Goal: Information Seeking & Learning: Learn about a topic

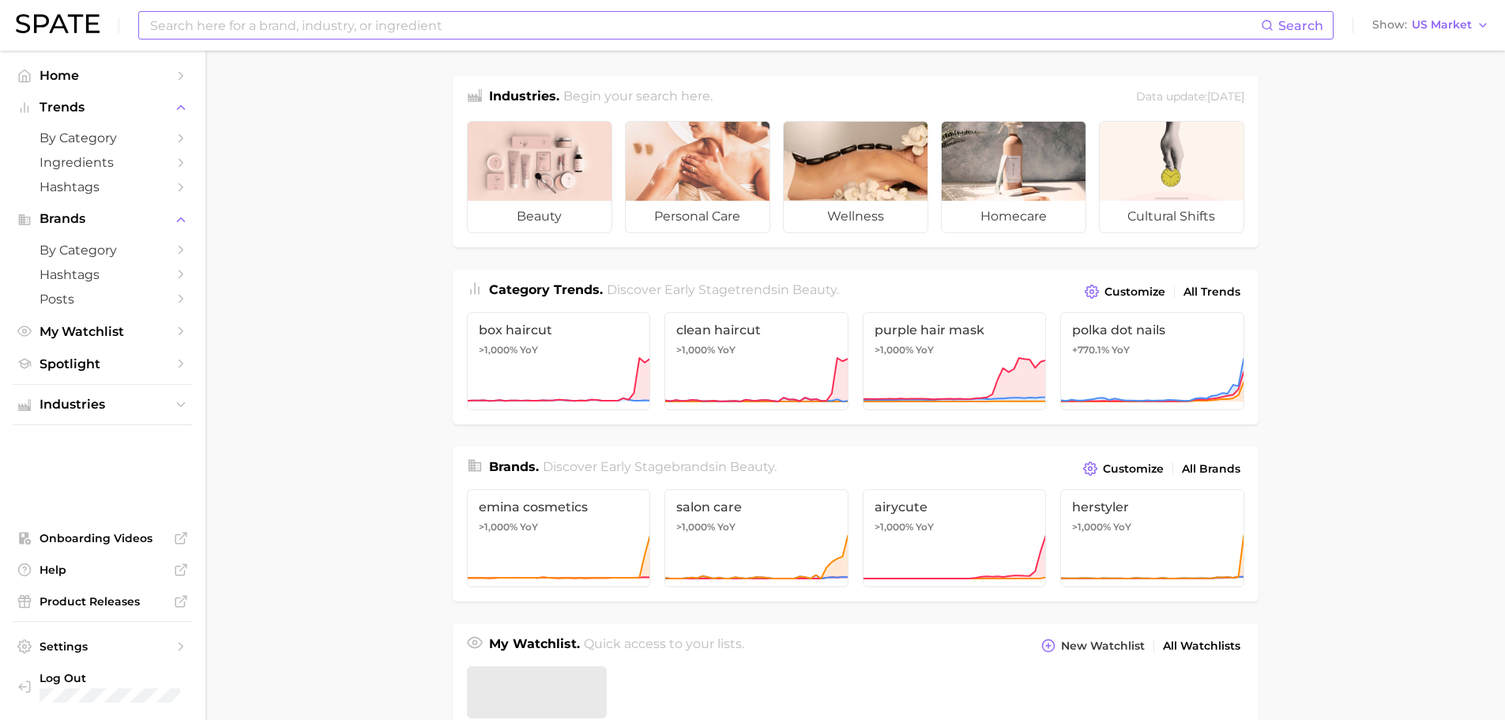
click at [243, 28] on input at bounding box center [704, 25] width 1112 height 27
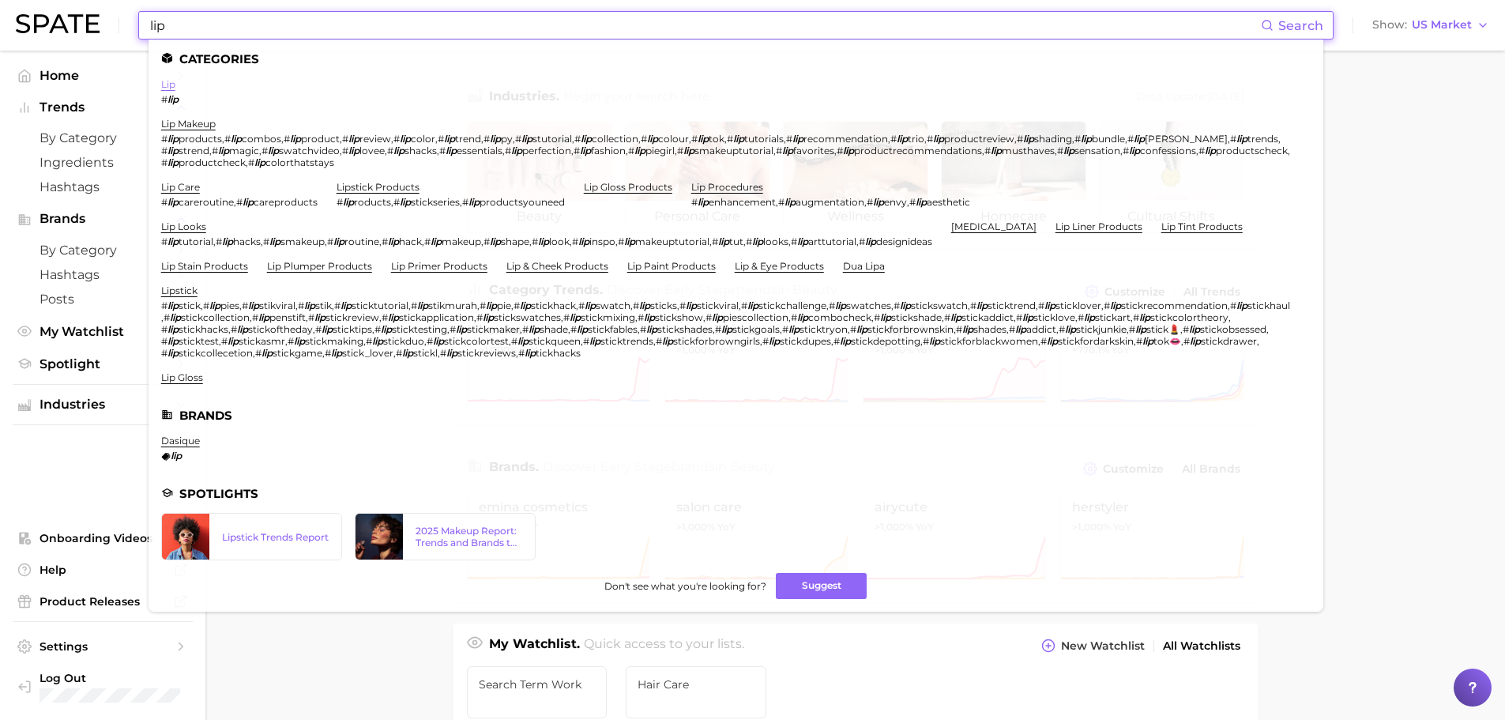
type input "lip"
click at [172, 87] on link "lip" at bounding box center [168, 84] width 14 height 12
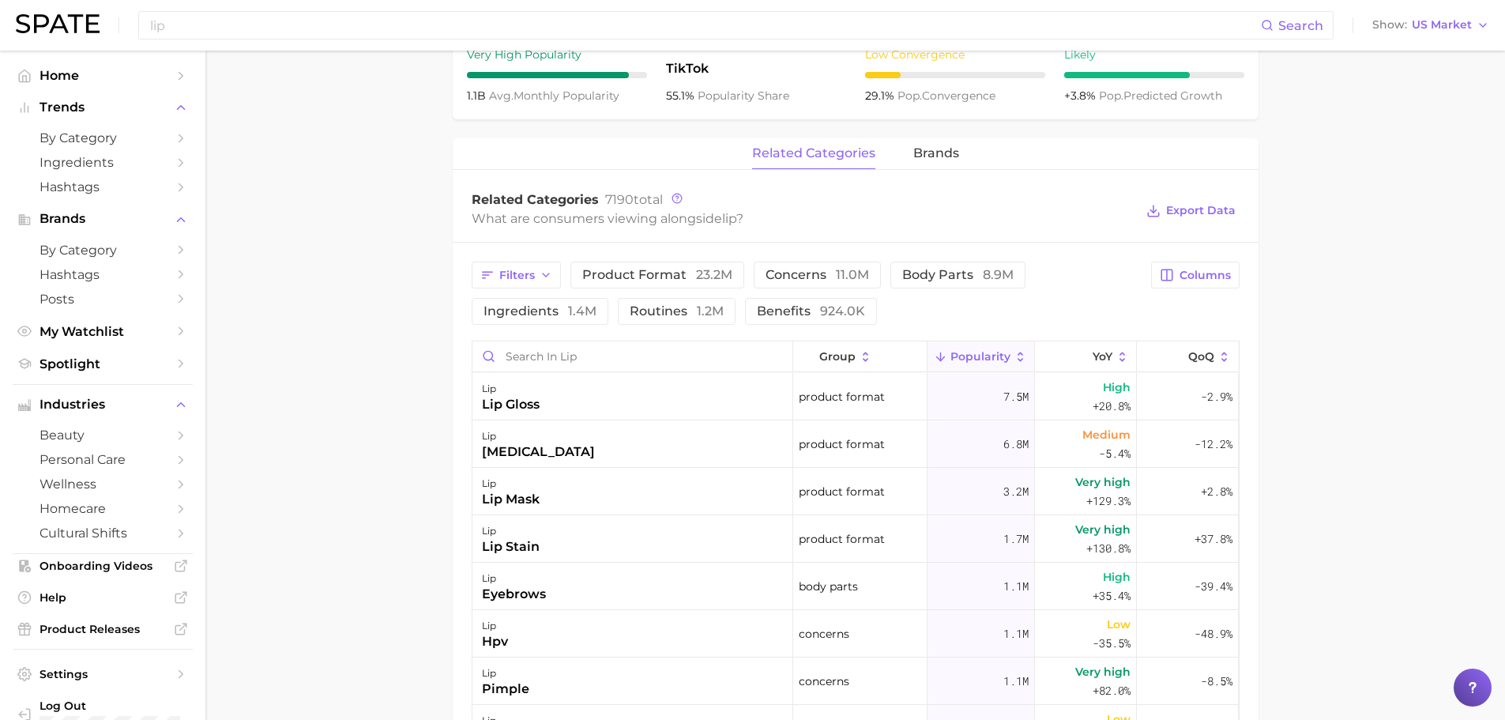
scroll to position [711, 0]
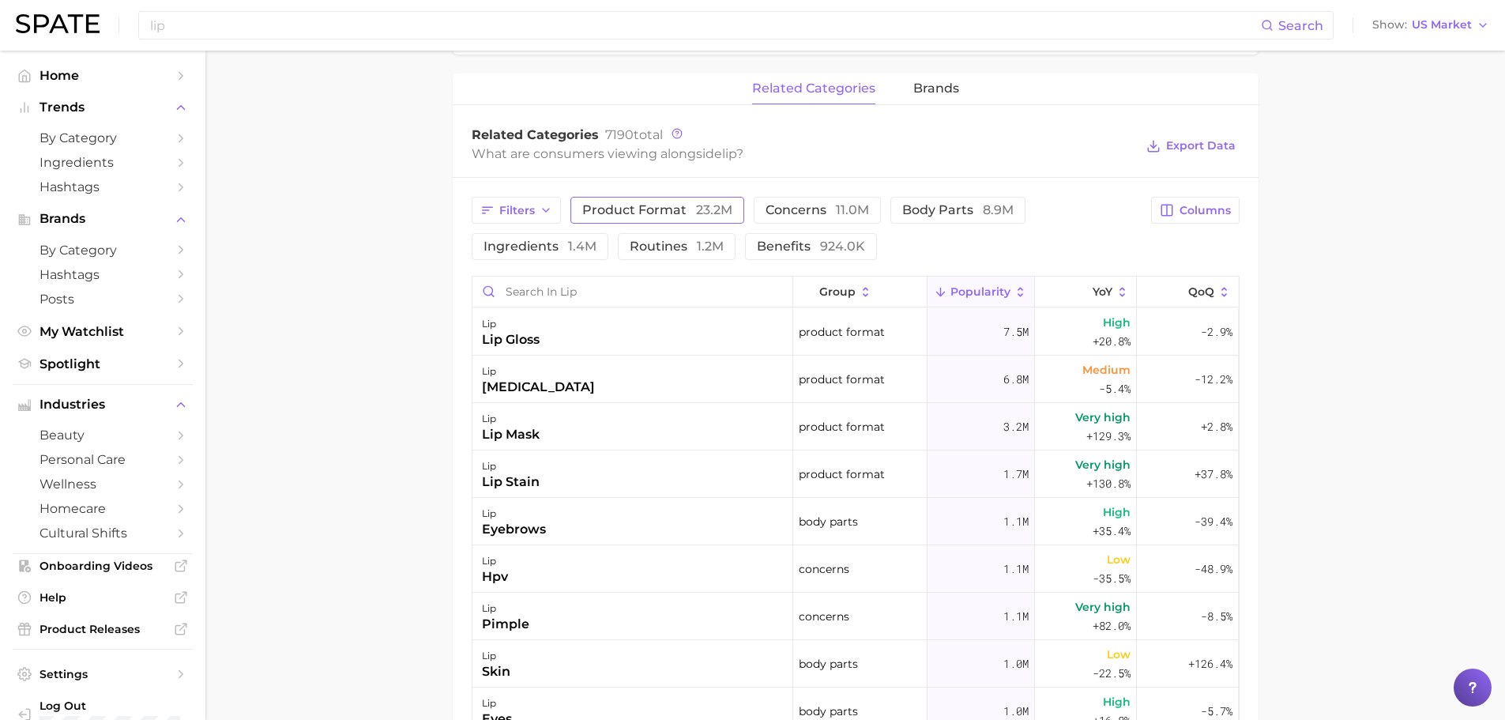
click at [715, 218] on button "product format 23.2m" at bounding box center [657, 210] width 174 height 27
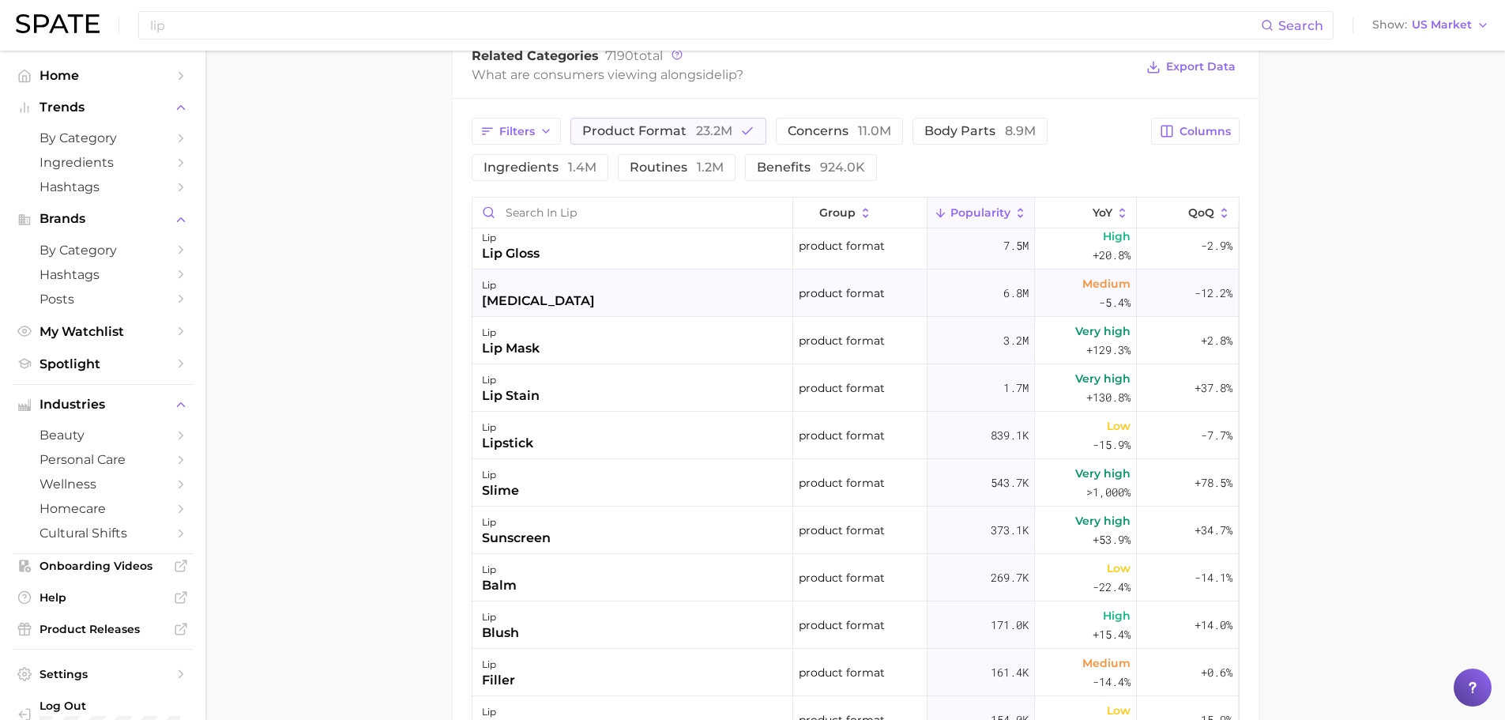
scroll to position [0, 0]
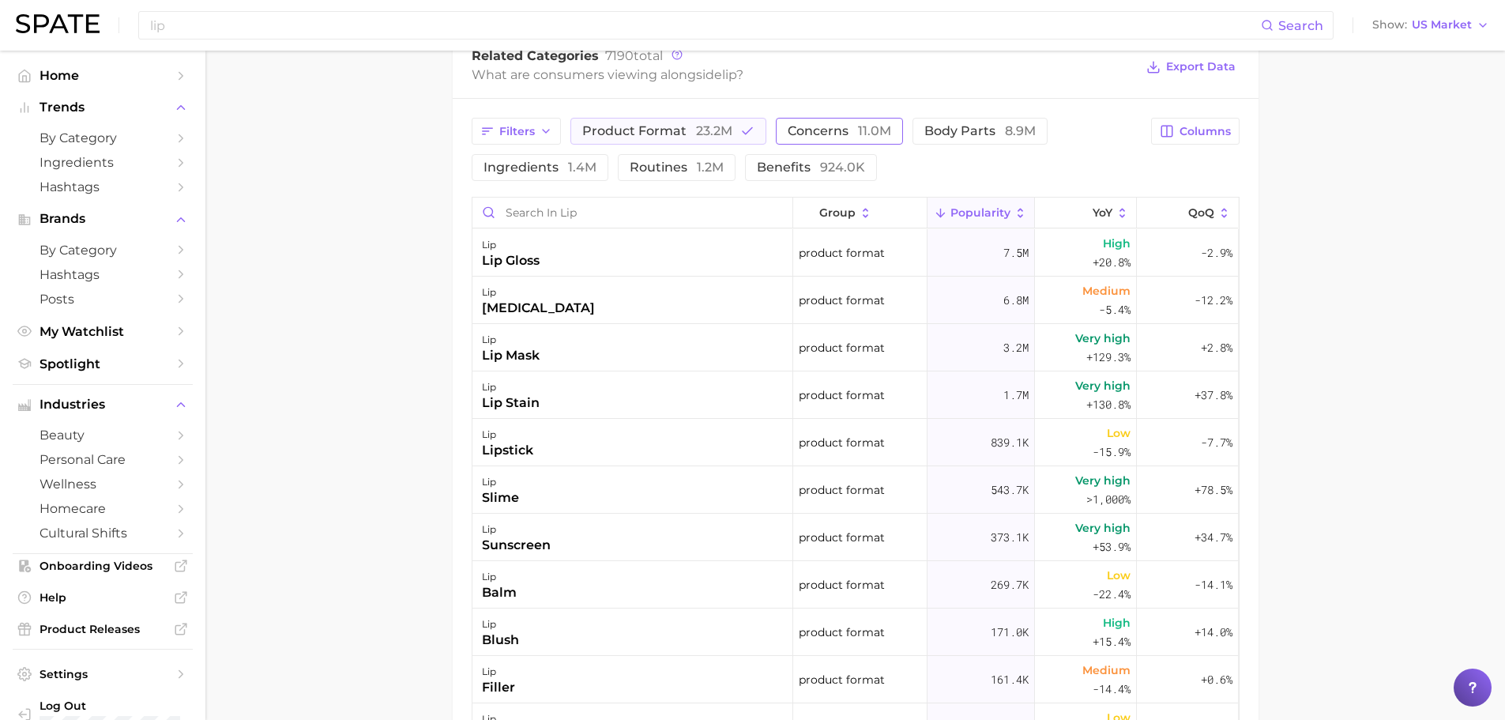
click at [782, 126] on button "concerns 11.0m" at bounding box center [839, 131] width 127 height 27
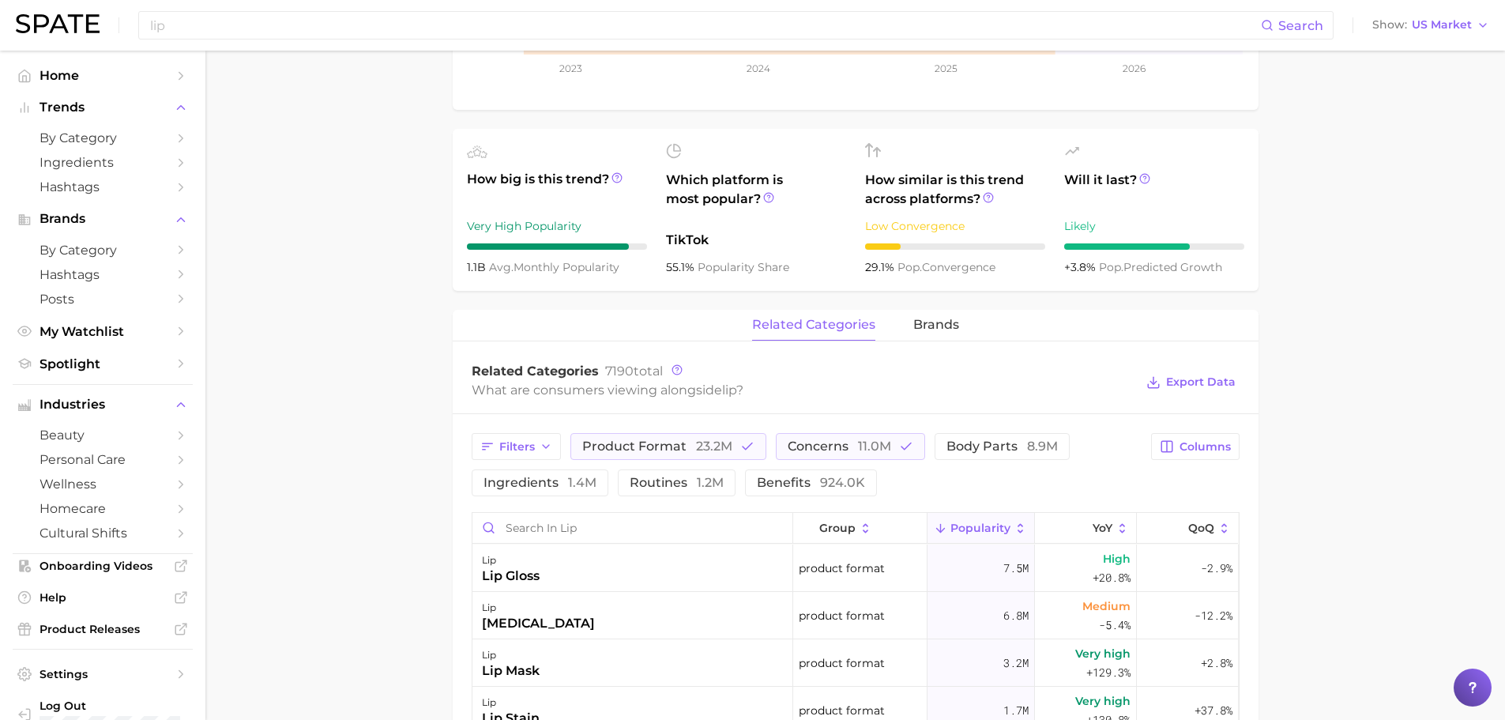
scroll to position [474, 0]
click at [979, 437] on button "body parts 8.9m" at bounding box center [1001, 447] width 135 height 27
click at [968, 441] on span "body parts 8.9m" at bounding box center [1001, 447] width 111 height 13
click at [568, 487] on span "1.4m" at bounding box center [582, 482] width 28 height 15
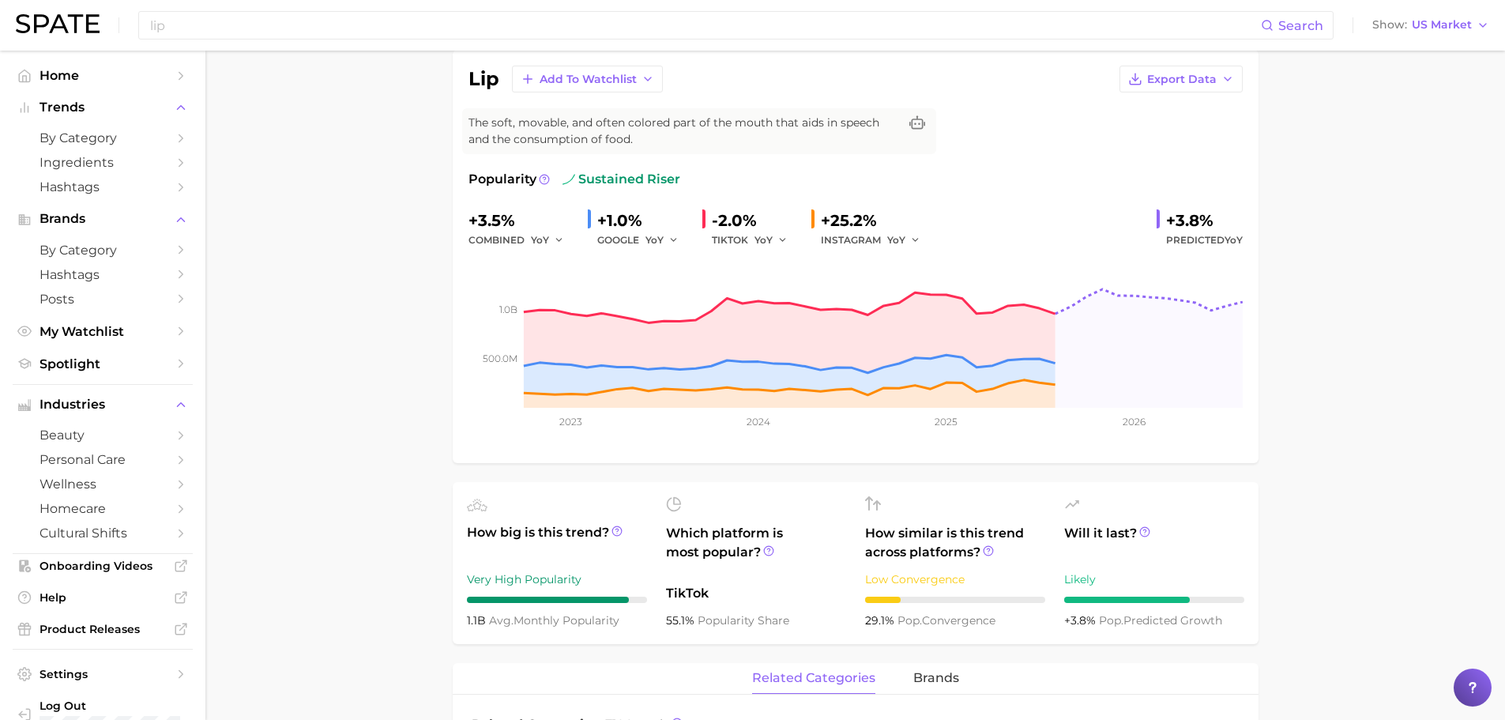
scroll to position [0, 0]
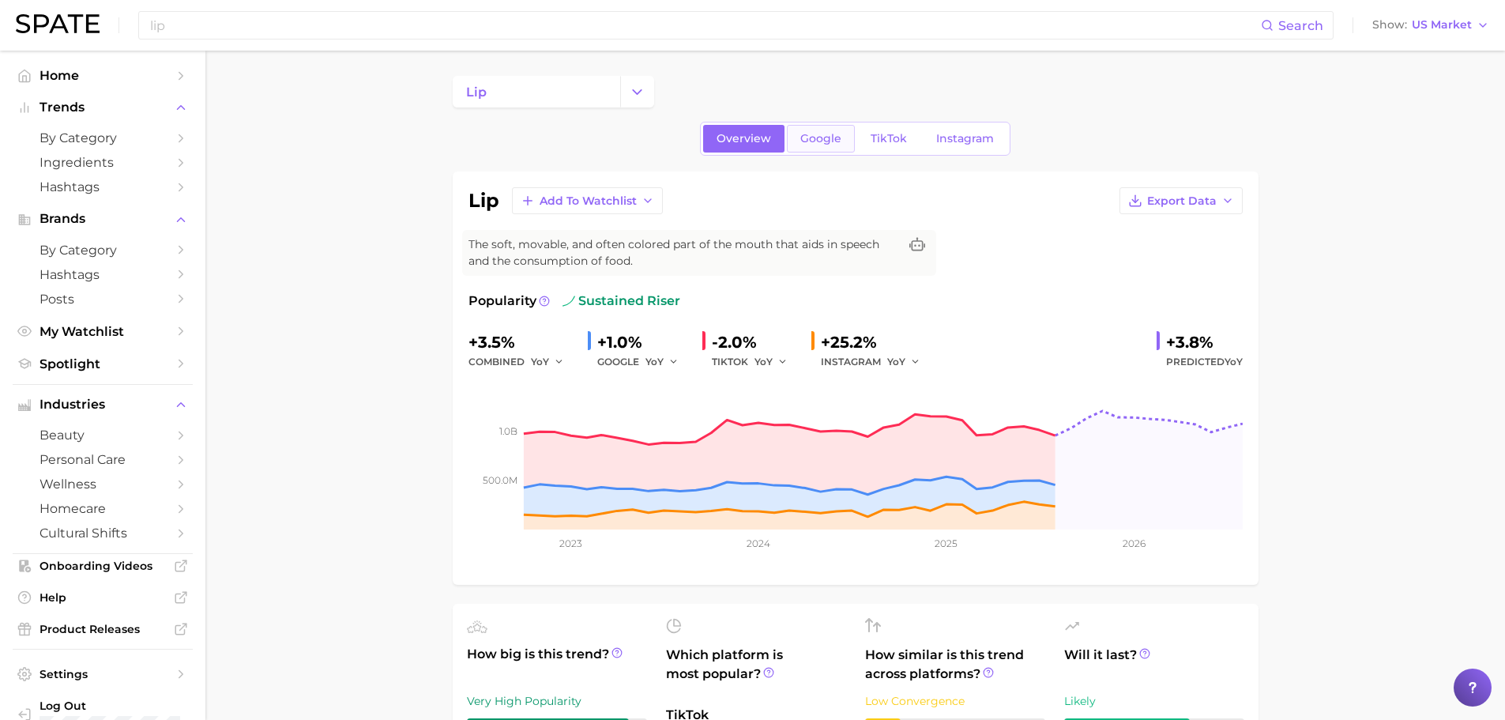
click at [821, 132] on span "Google" at bounding box center [820, 138] width 41 height 13
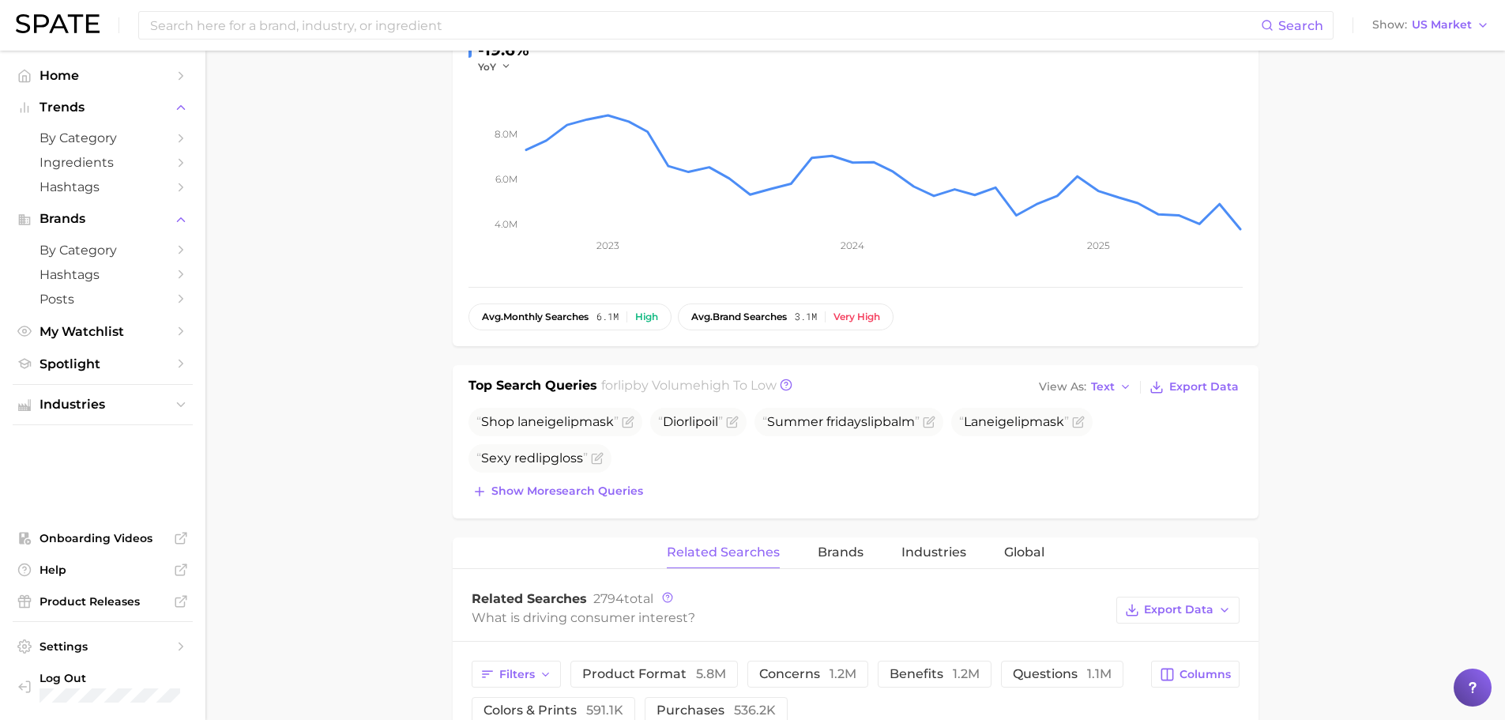
scroll to position [79, 0]
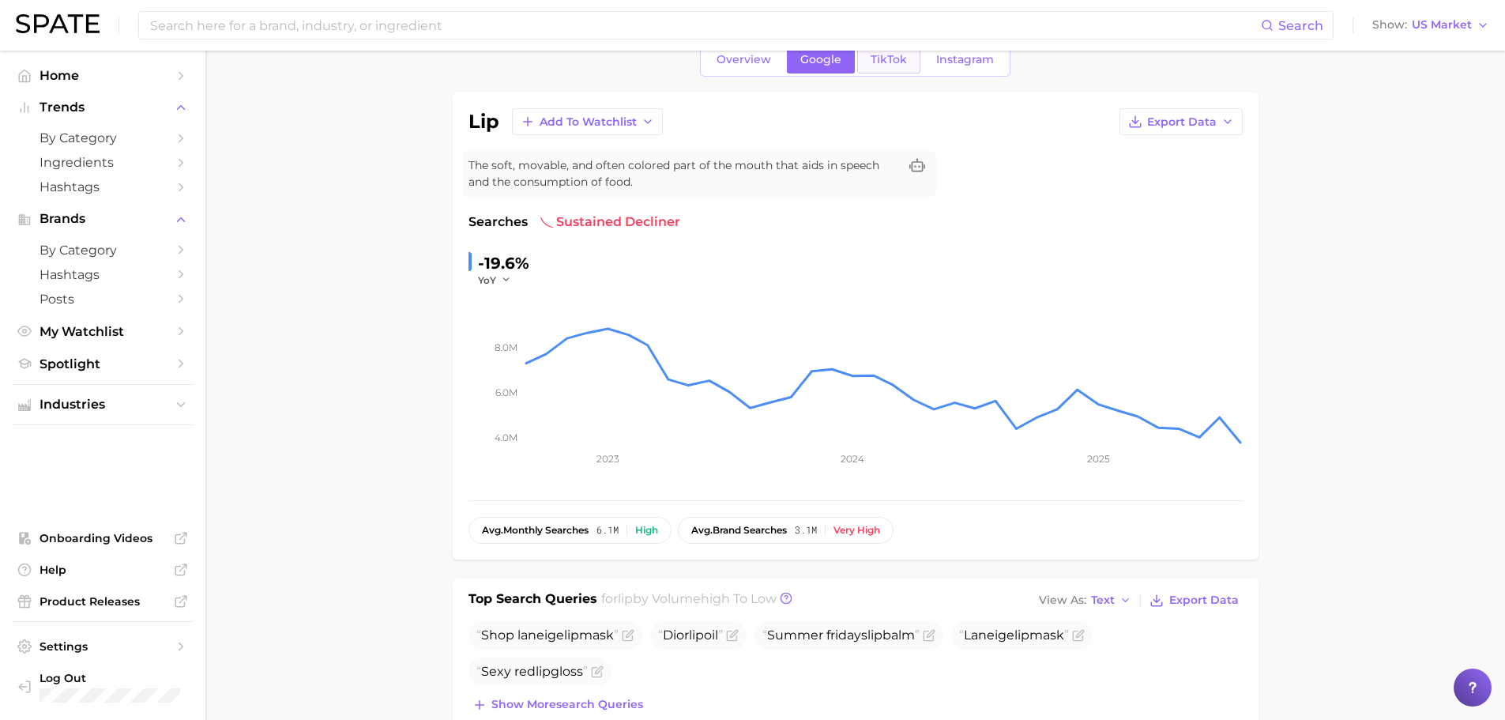
click at [873, 56] on span "TikTok" at bounding box center [888, 59] width 36 height 13
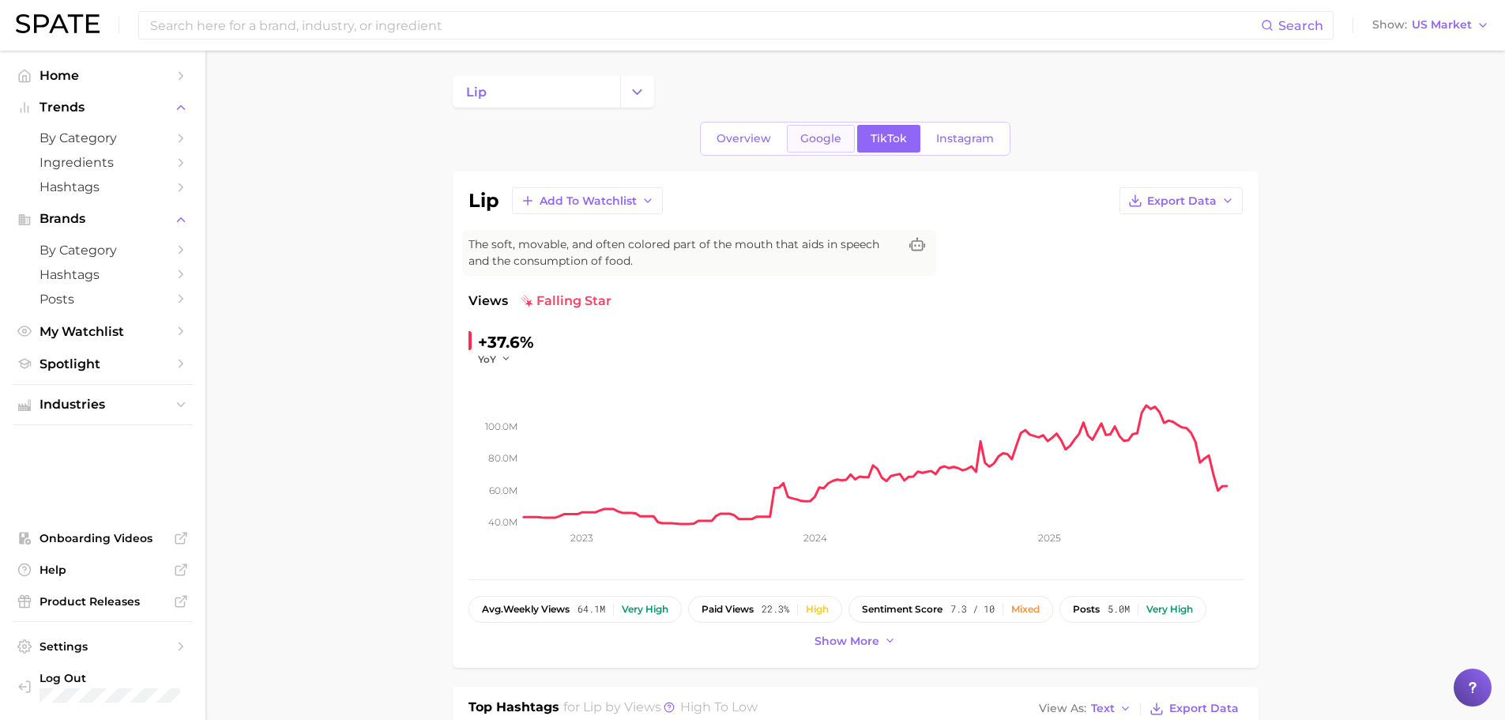
click at [820, 146] on link "Google" at bounding box center [821, 139] width 68 height 28
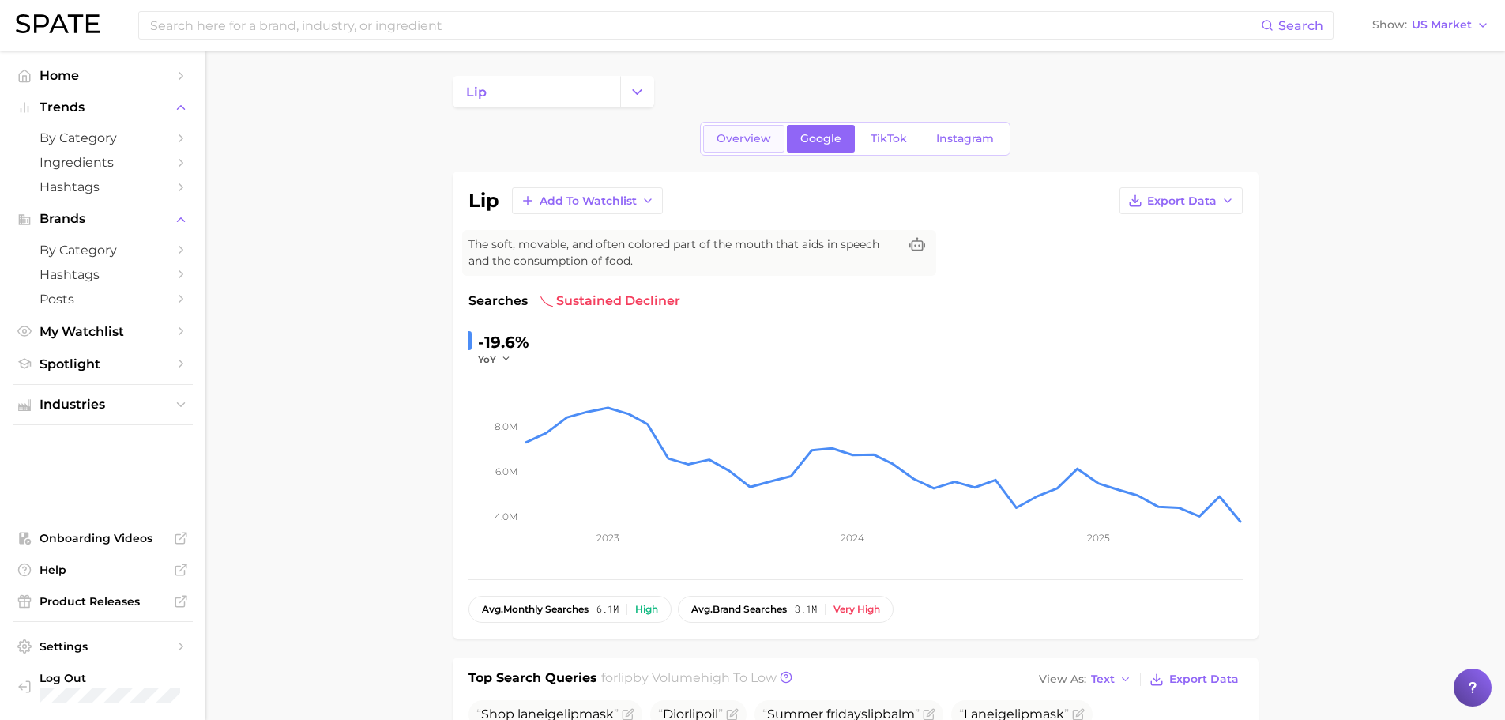
click at [740, 141] on span "Overview" at bounding box center [743, 138] width 54 height 13
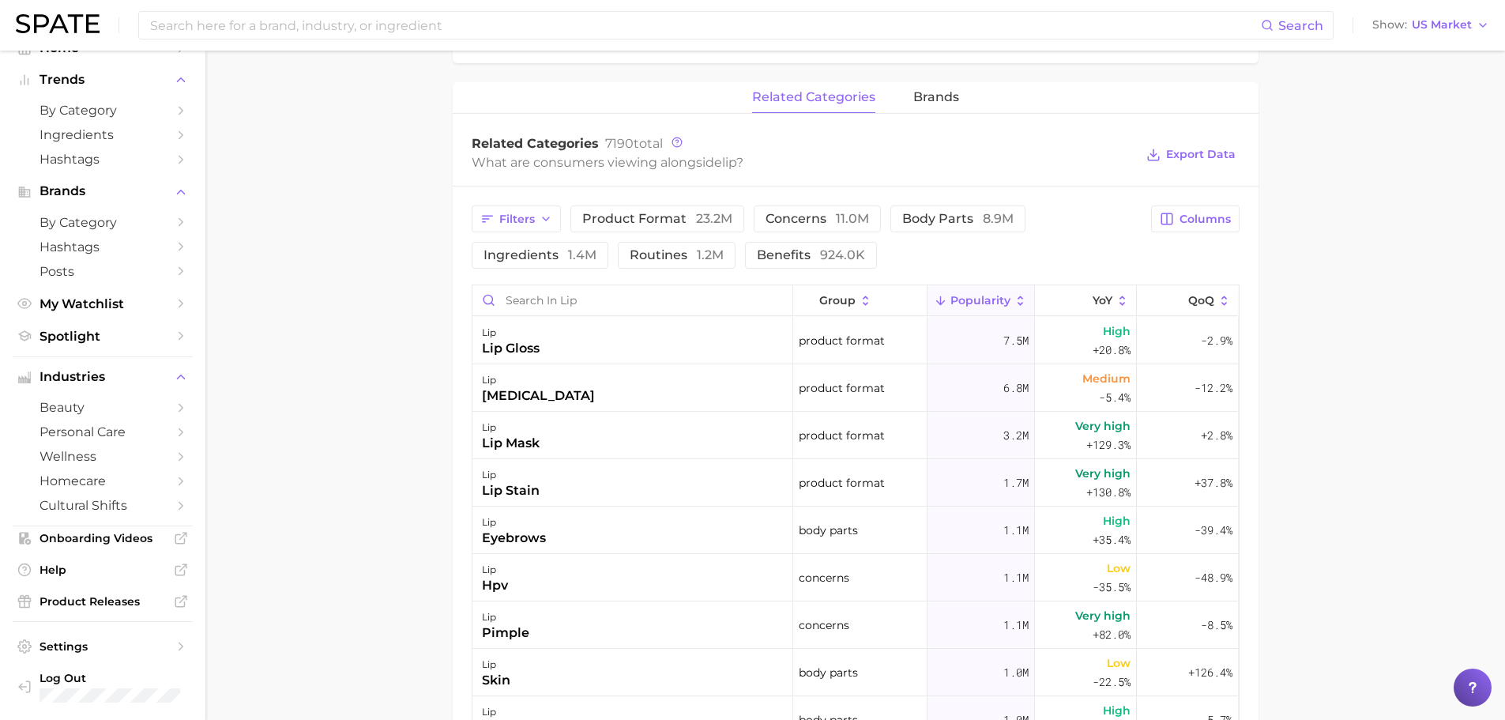
scroll to position [711, 0]
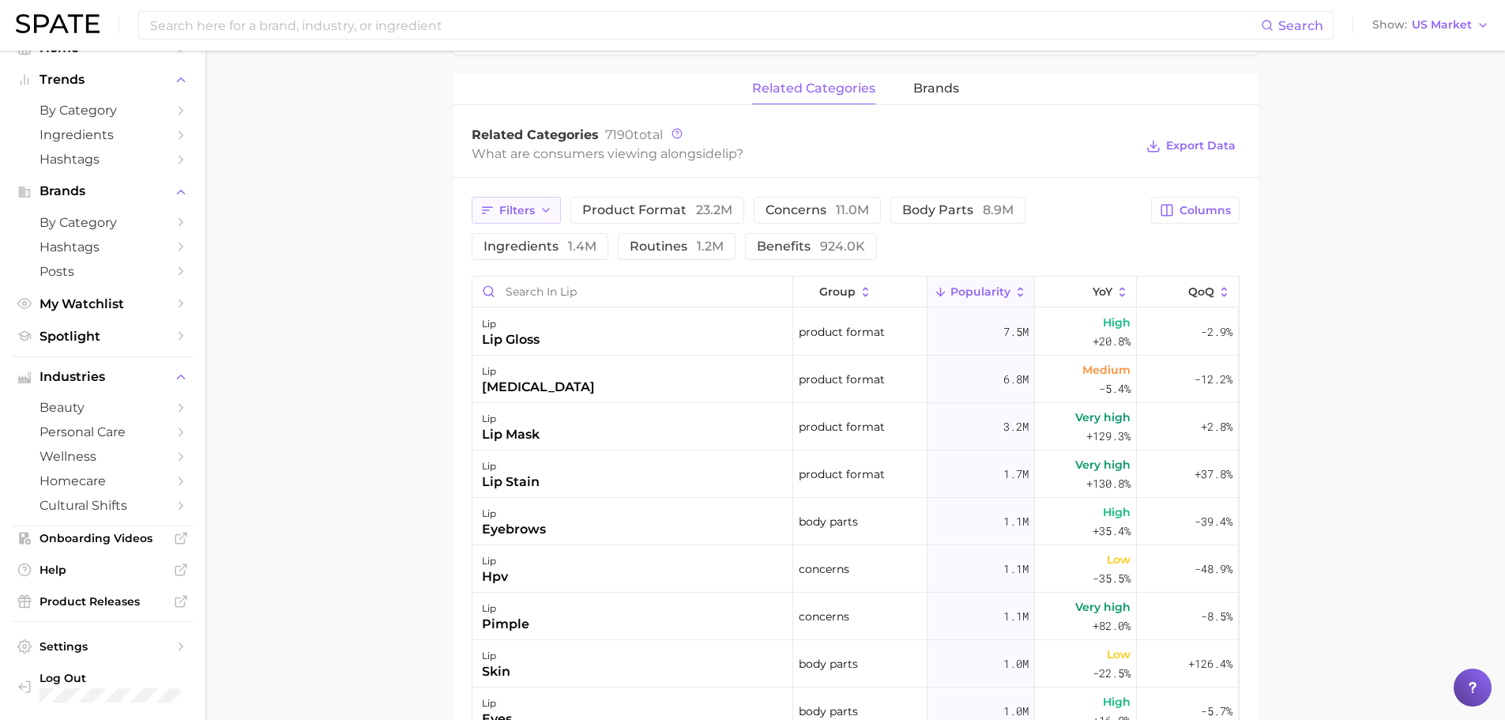
click at [532, 201] on button "Filters" at bounding box center [516, 210] width 89 height 27
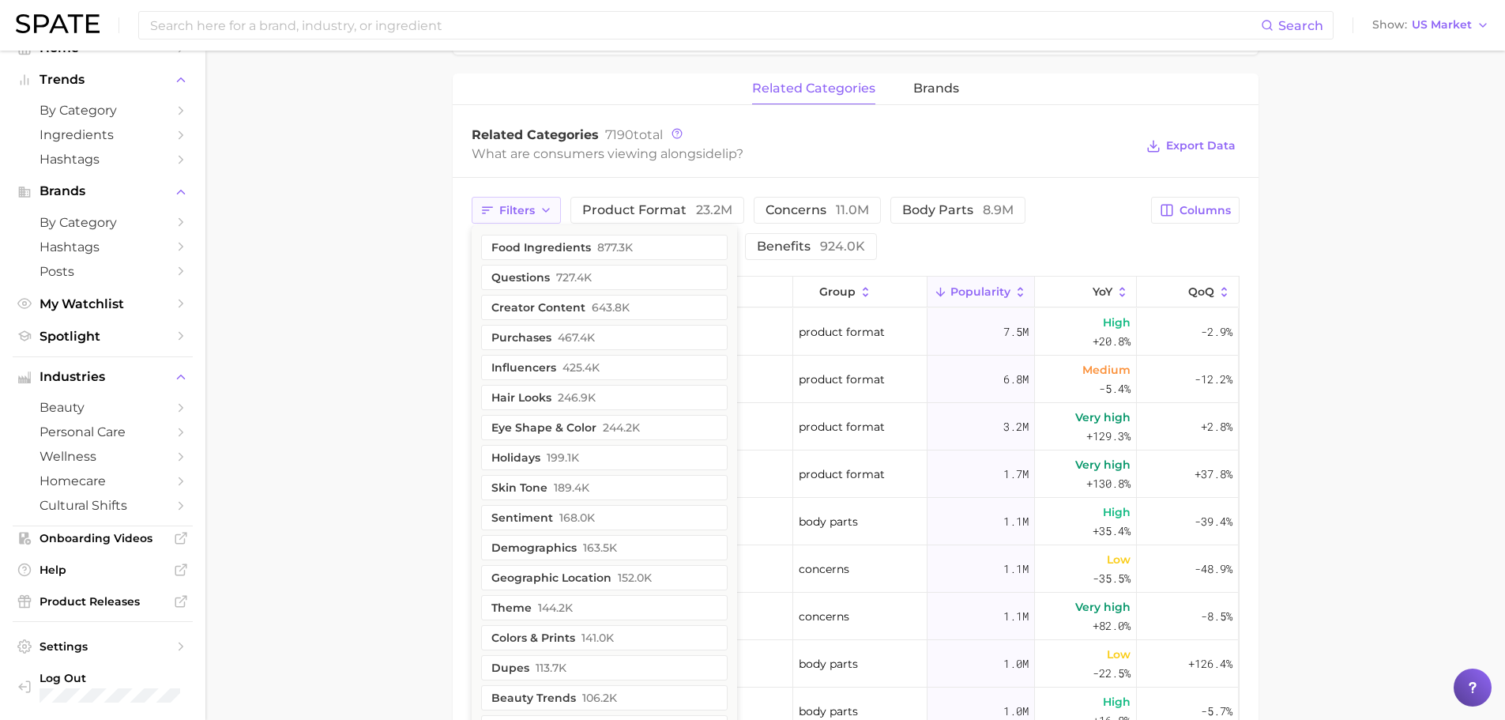
click at [532, 201] on button "Filters" at bounding box center [516, 210] width 89 height 27
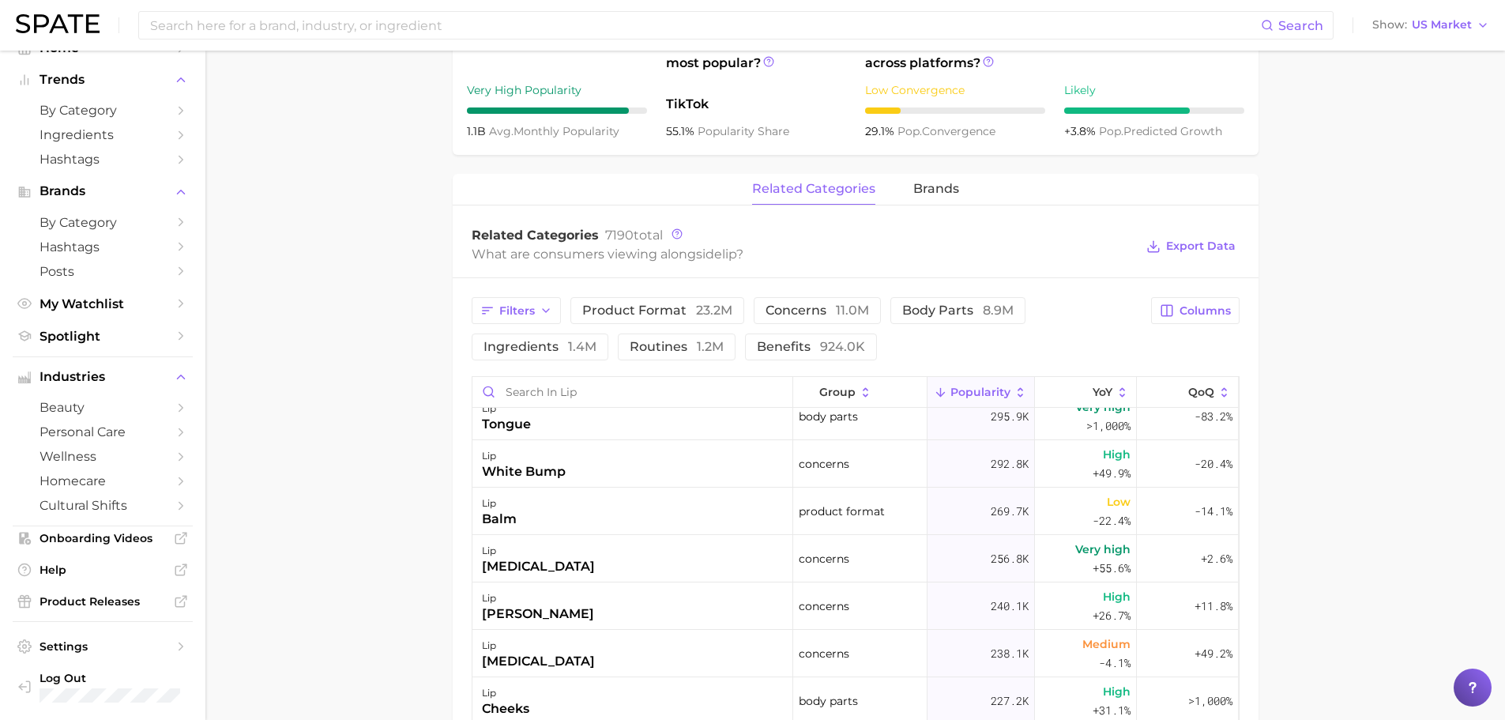
scroll to position [0, 0]
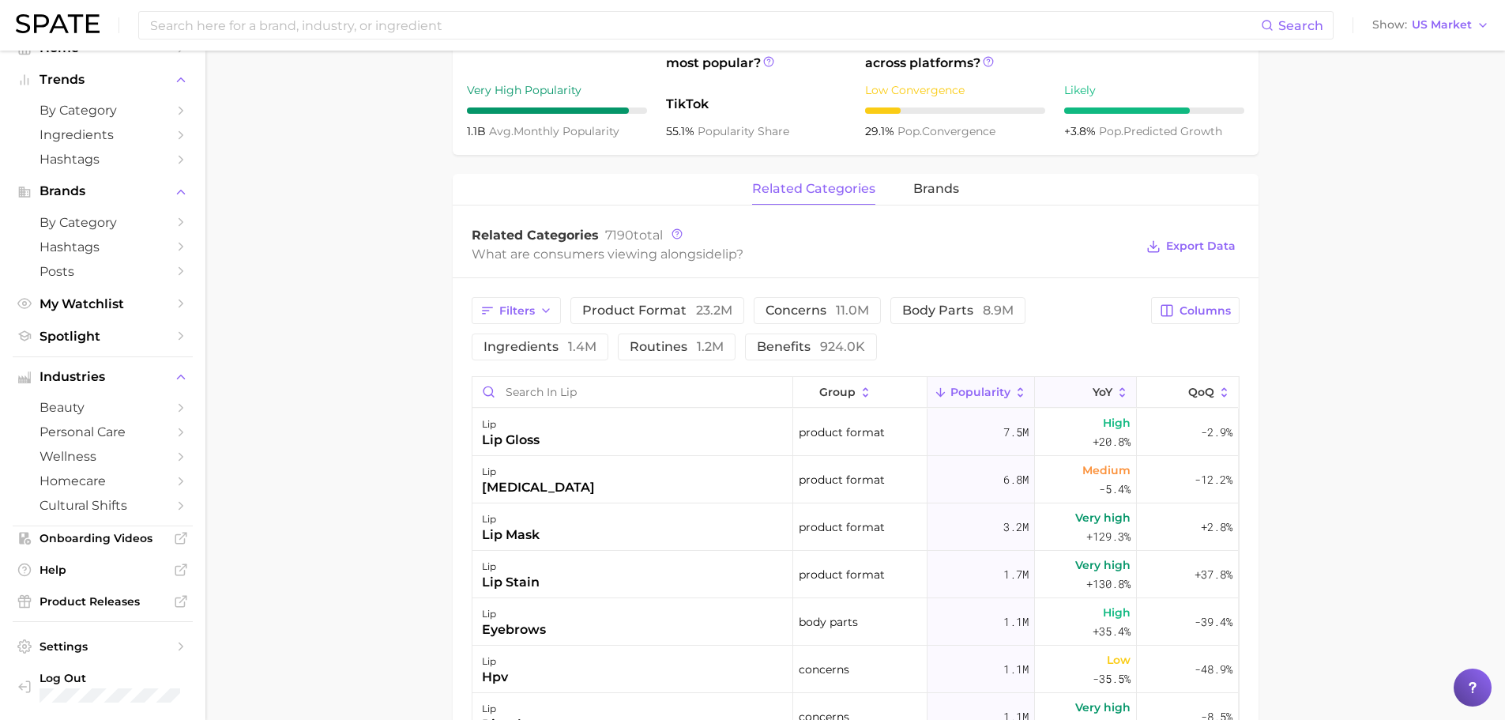
click at [1079, 391] on button "YoY" at bounding box center [1086, 392] width 102 height 31
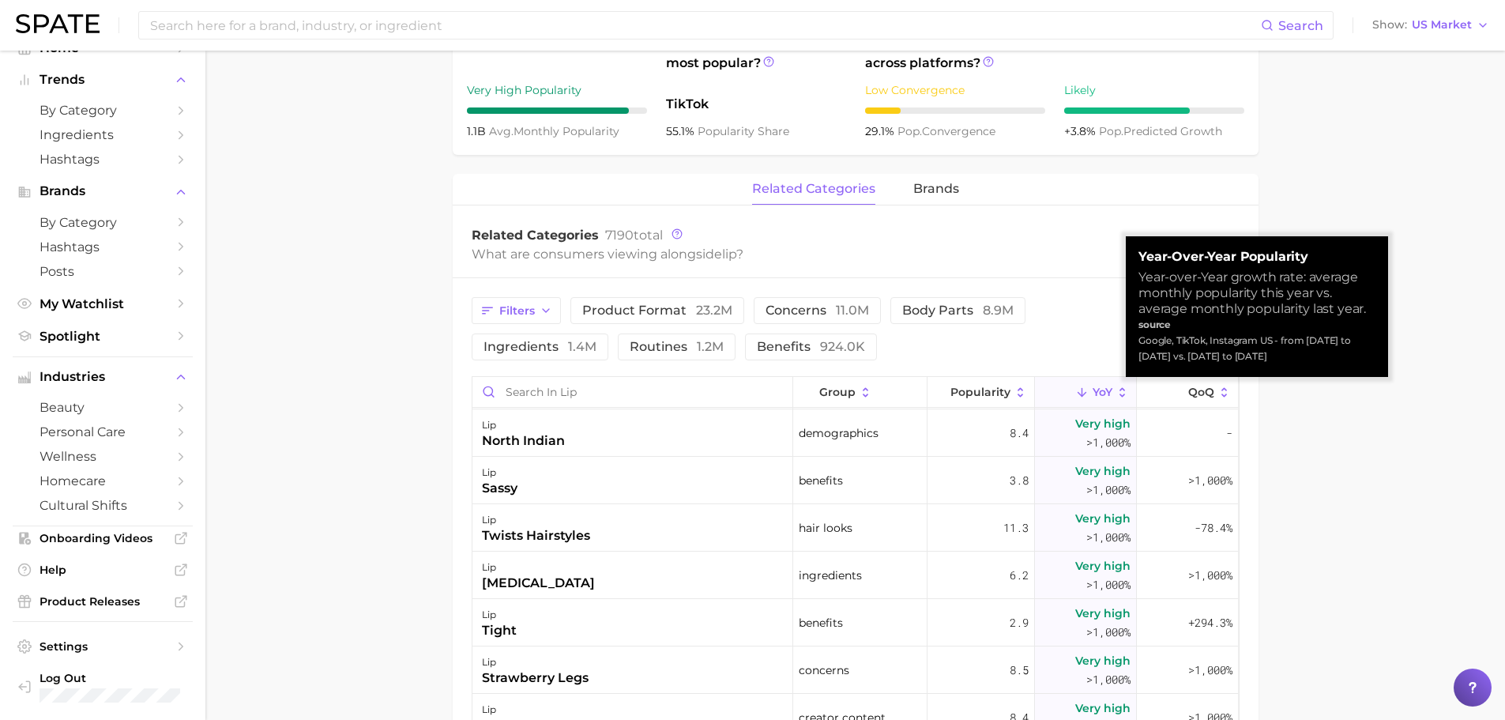
scroll to position [948, 0]
click at [1313, 457] on main "lip Overview Google TikTok Instagram lip Add to Watchlist Export Data The soft,…" at bounding box center [854, 316] width 1299 height 1753
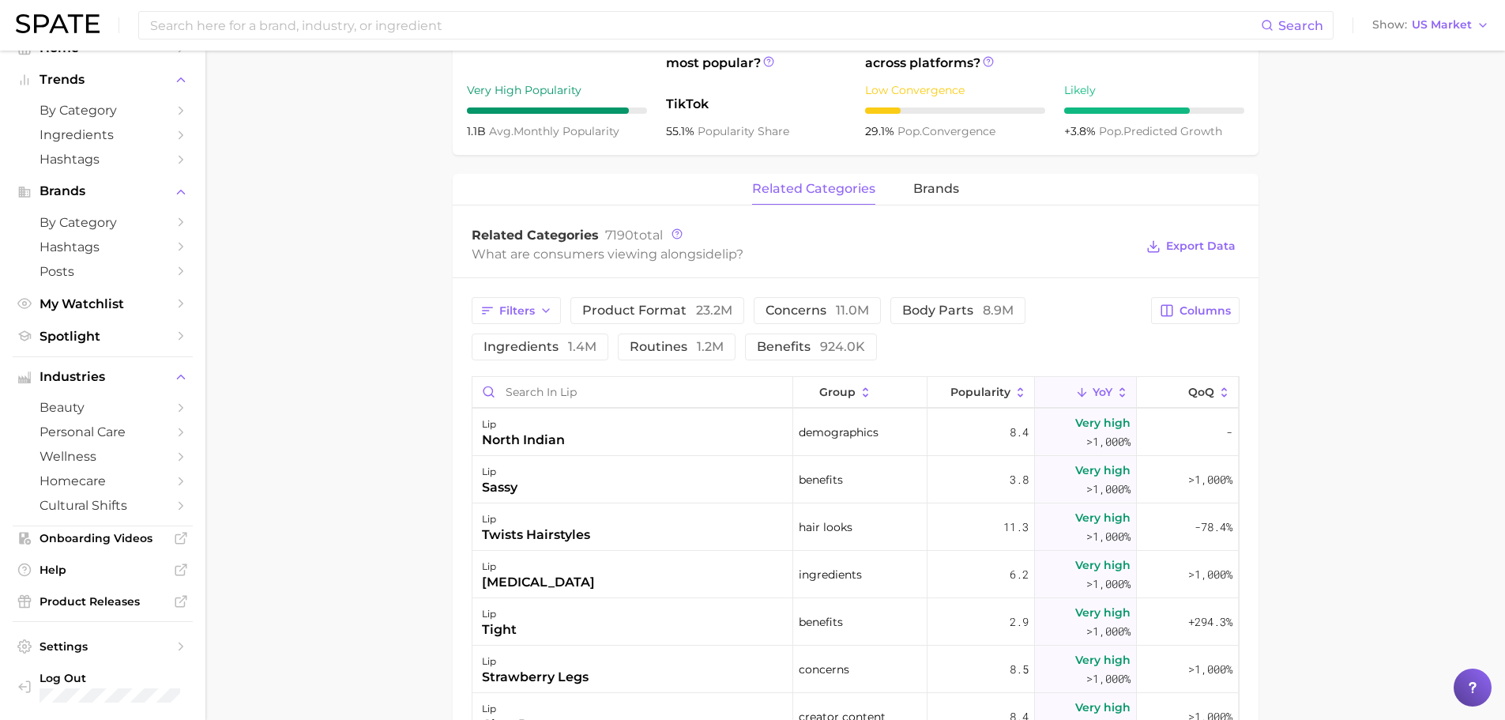
click at [1102, 388] on button "YoY" at bounding box center [1086, 392] width 102 height 31
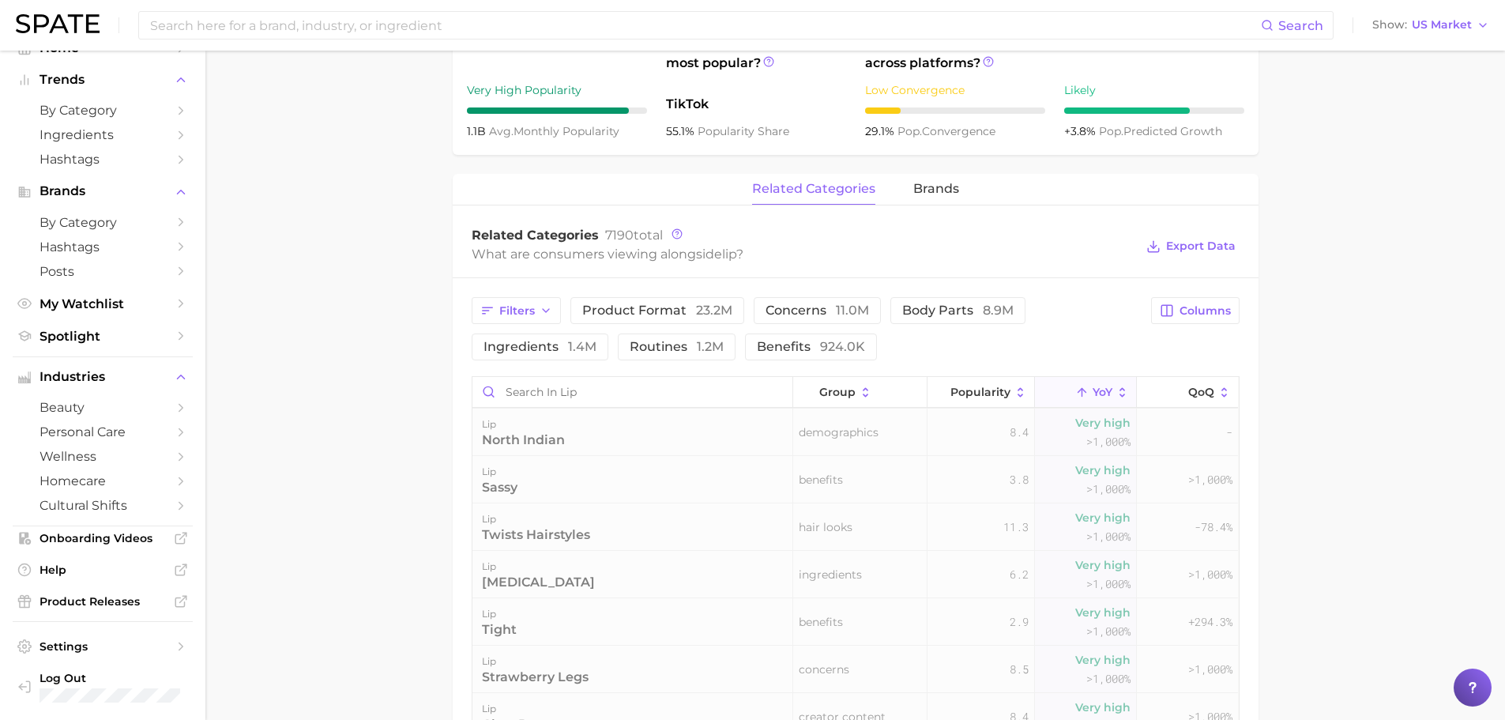
scroll to position [0, 0]
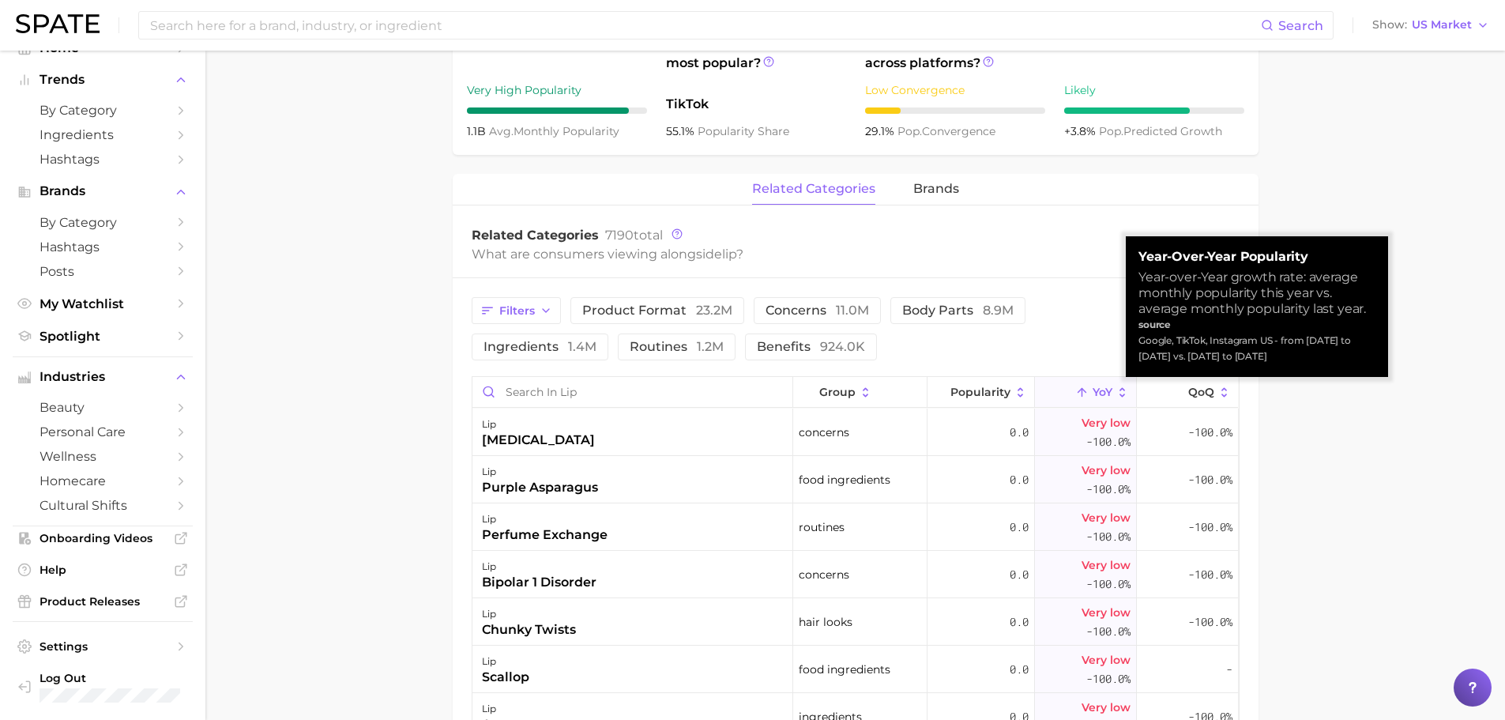
click at [1074, 334] on div "Filters product format 23.2m concerns 11.0m body parts 8.9m ingredients 1.4m ro…" at bounding box center [807, 328] width 671 height 63
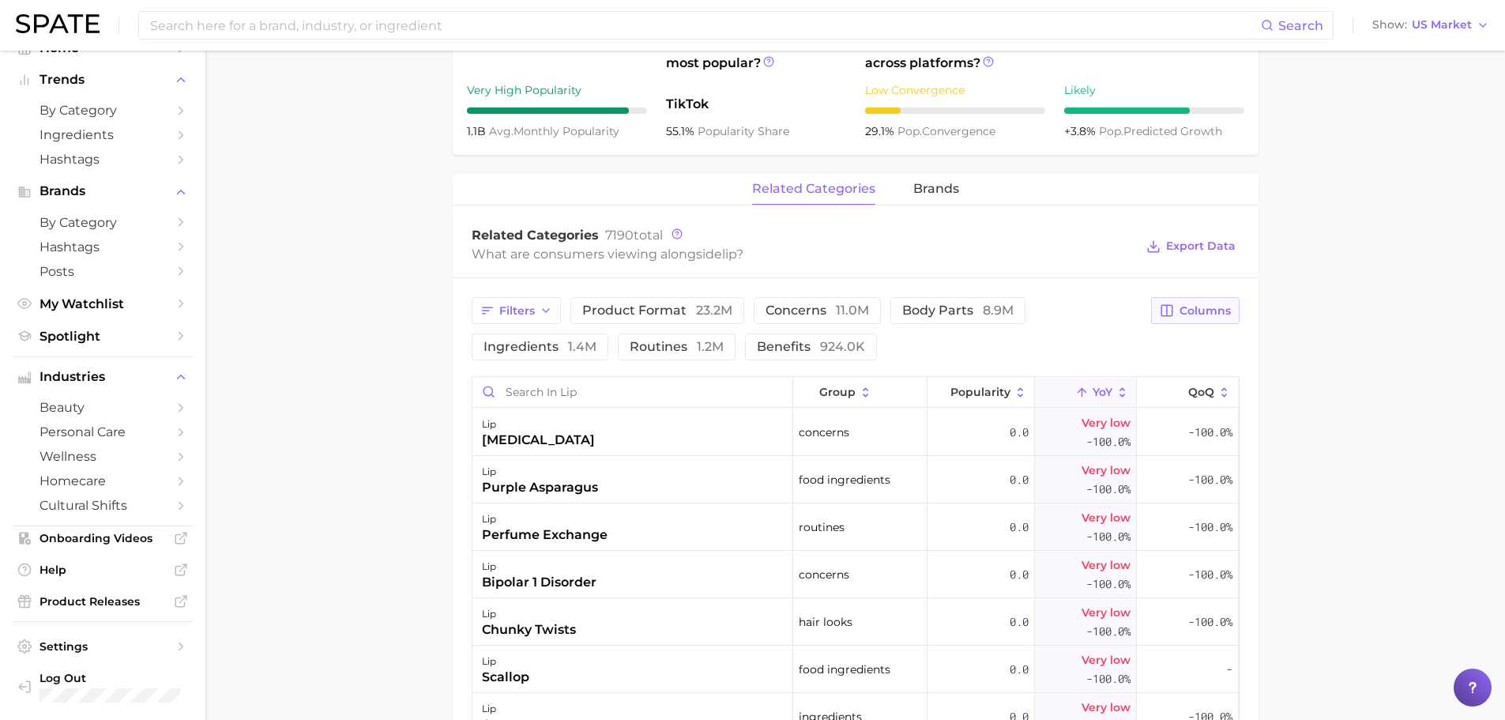
click at [1220, 311] on span "Columns" at bounding box center [1204, 310] width 51 height 13
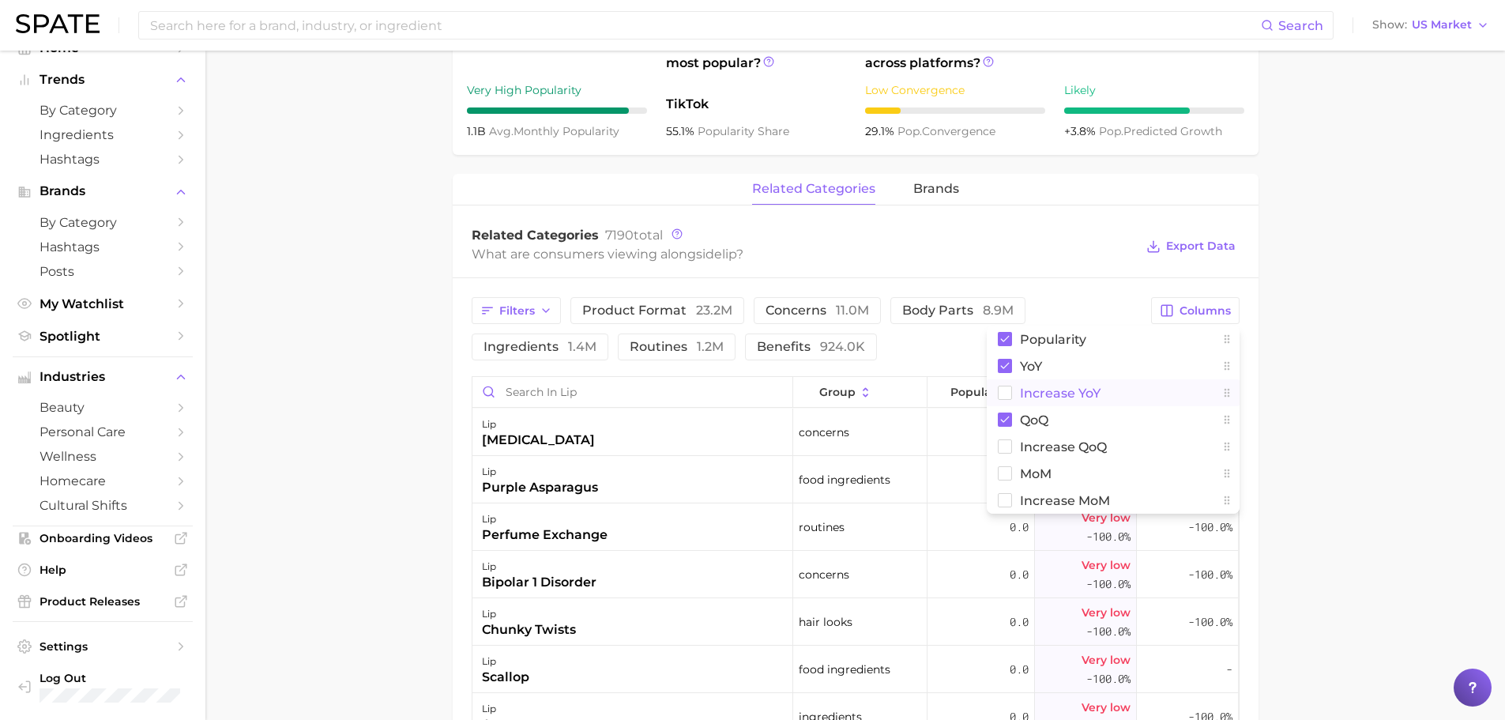
click at [1007, 392] on rect at bounding box center [1004, 392] width 13 height 13
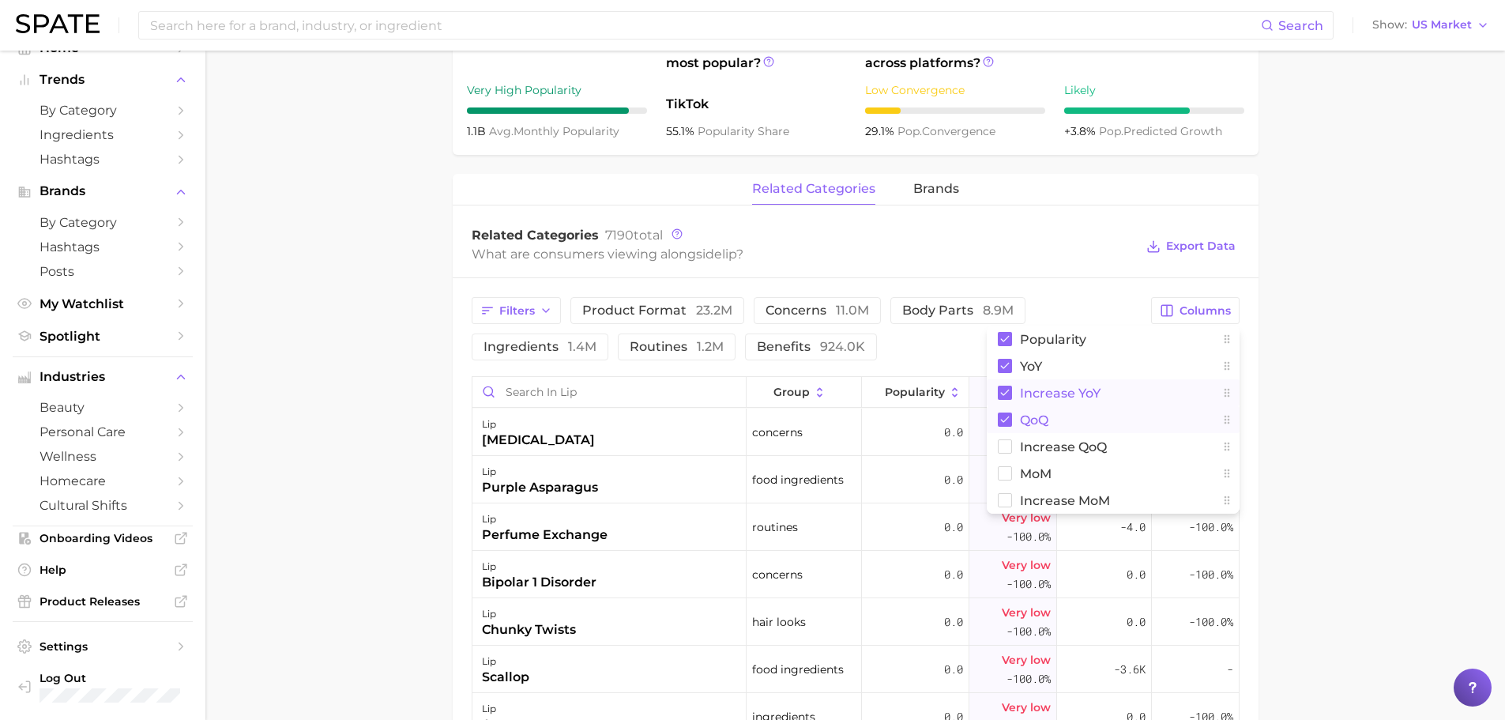
click at [1006, 413] on rect at bounding box center [1005, 419] width 14 height 14
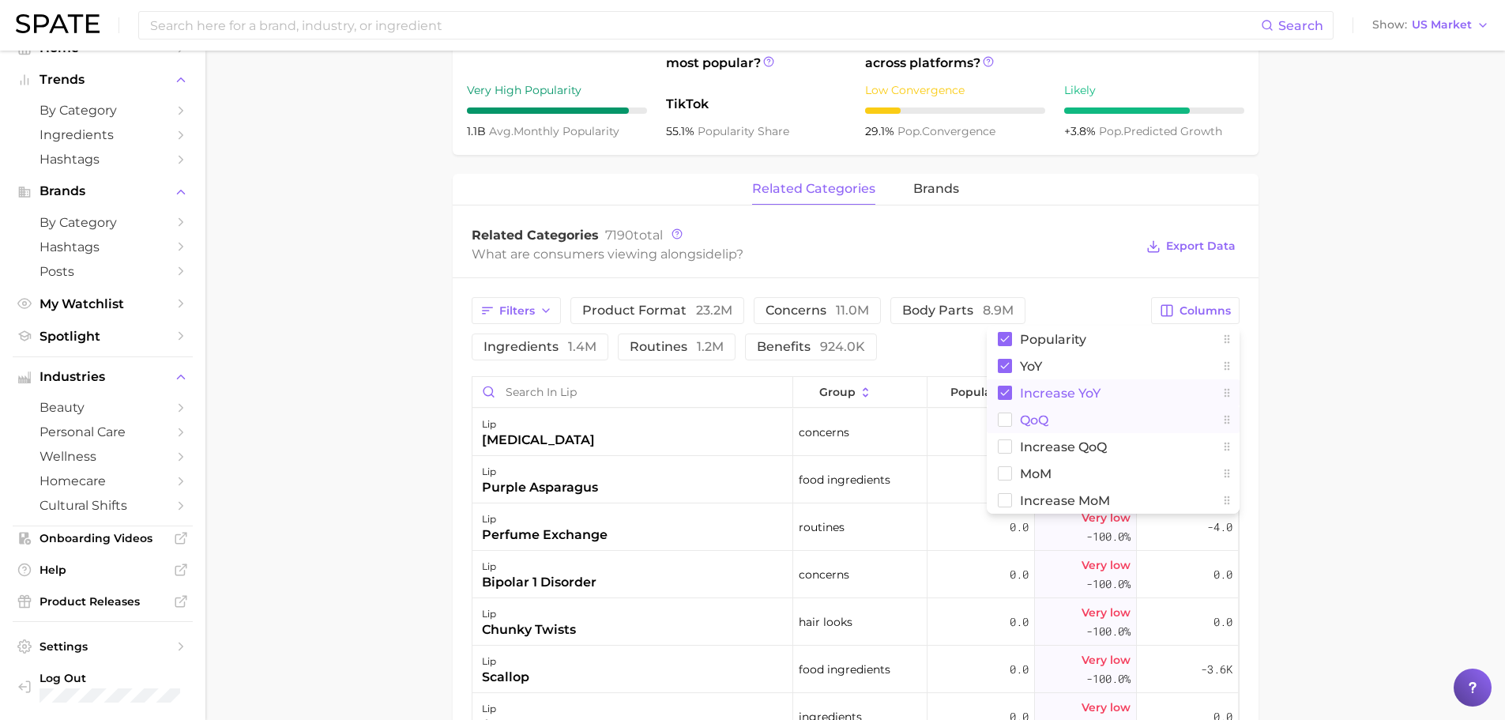
click at [1305, 380] on main "lip Overview Google TikTok Instagram lip Add to Watchlist Export Data The soft,…" at bounding box center [854, 316] width 1299 height 1753
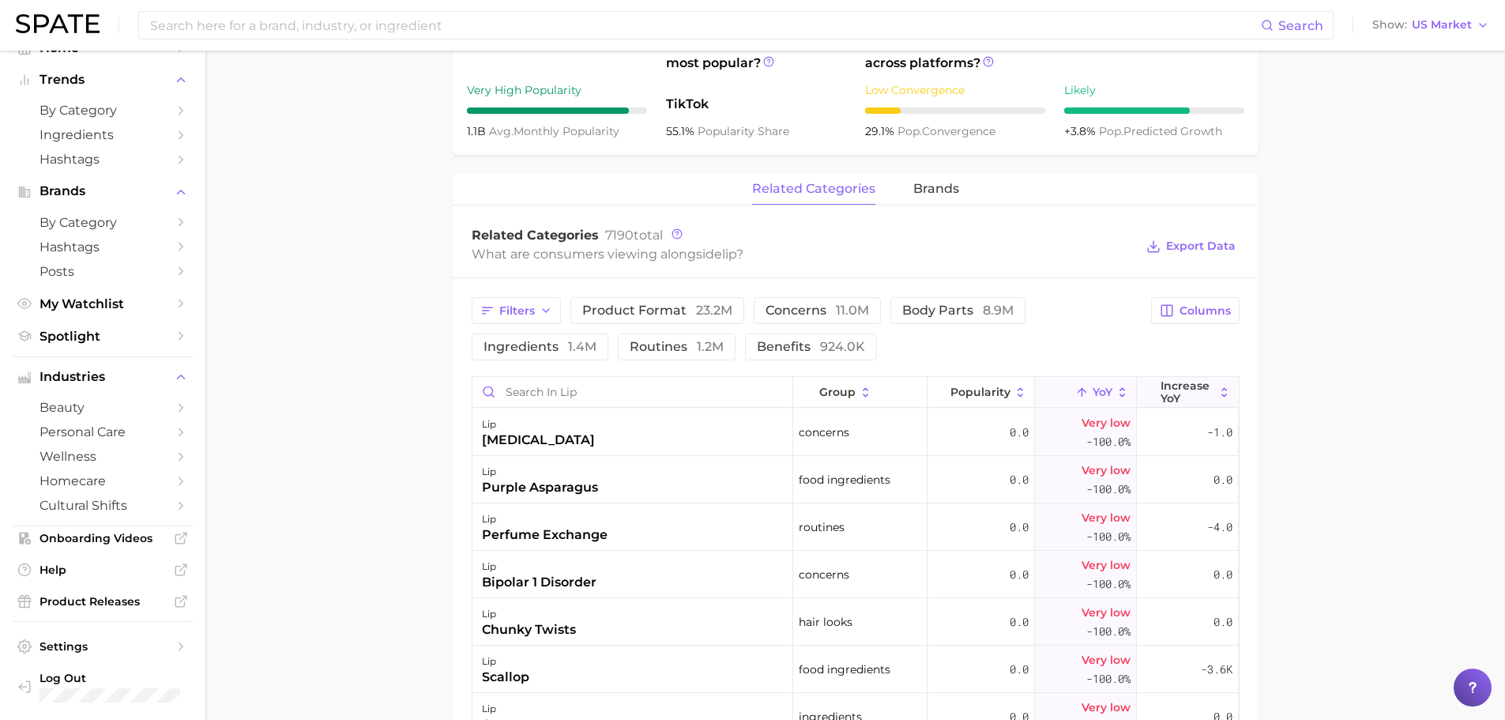
click at [1186, 395] on span "Increase YoY" at bounding box center [1187, 391] width 54 height 25
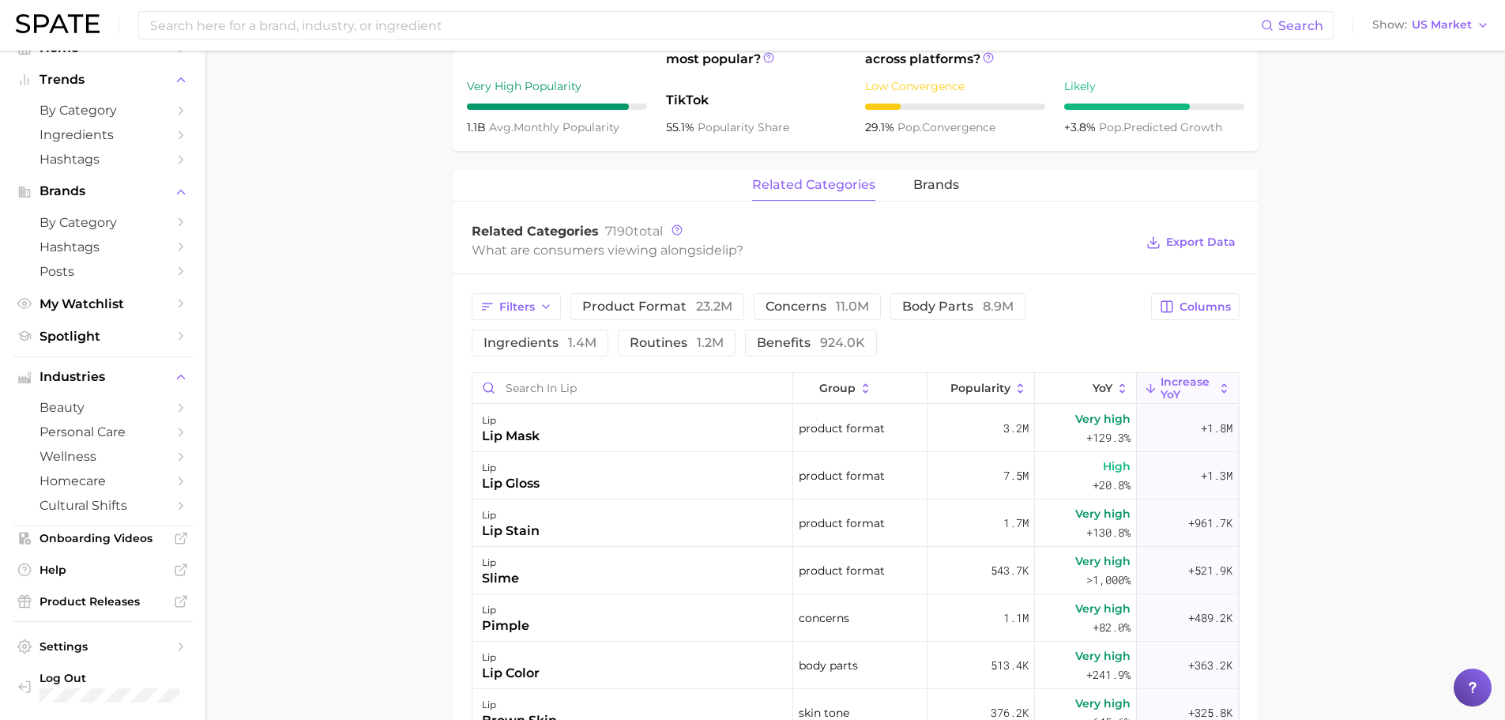
scroll to position [611, 0]
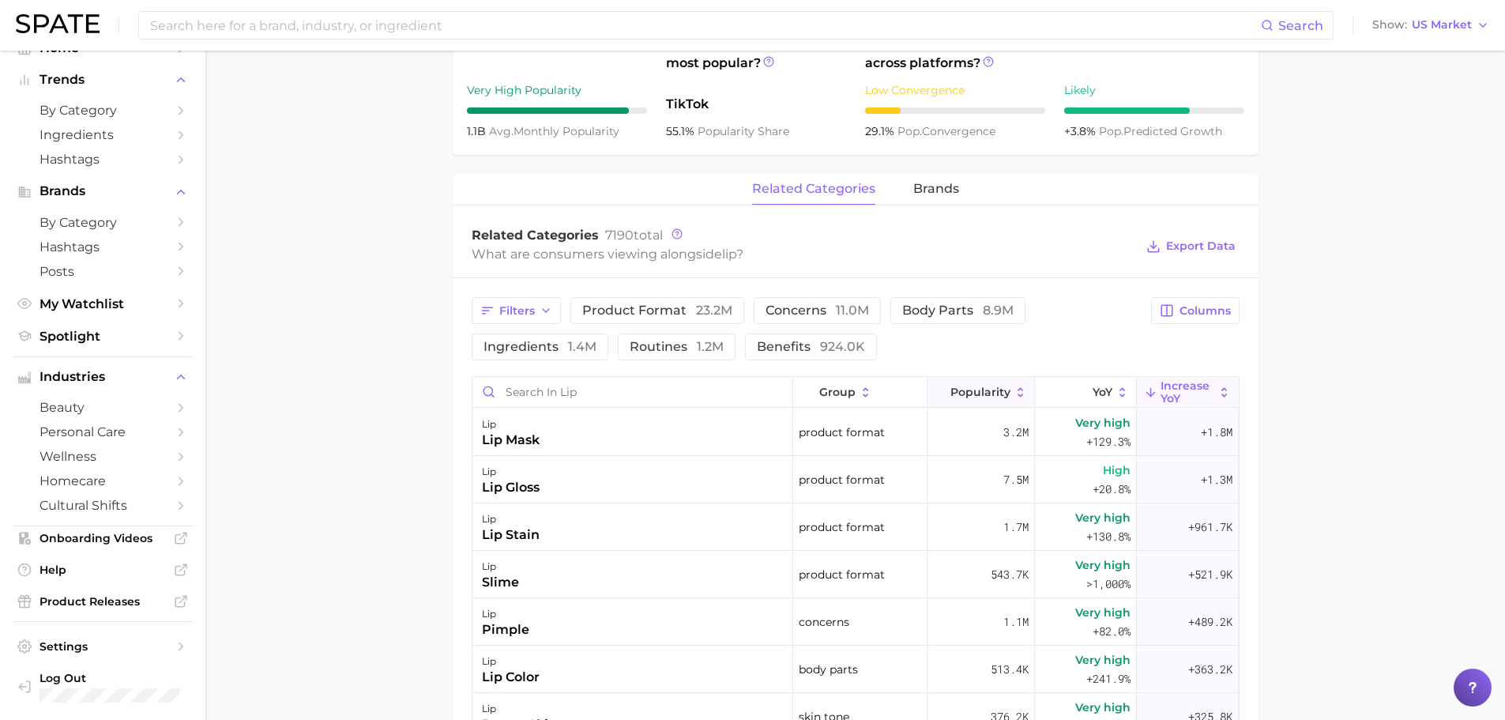
click at [981, 404] on button "Popularity" at bounding box center [980, 392] width 107 height 31
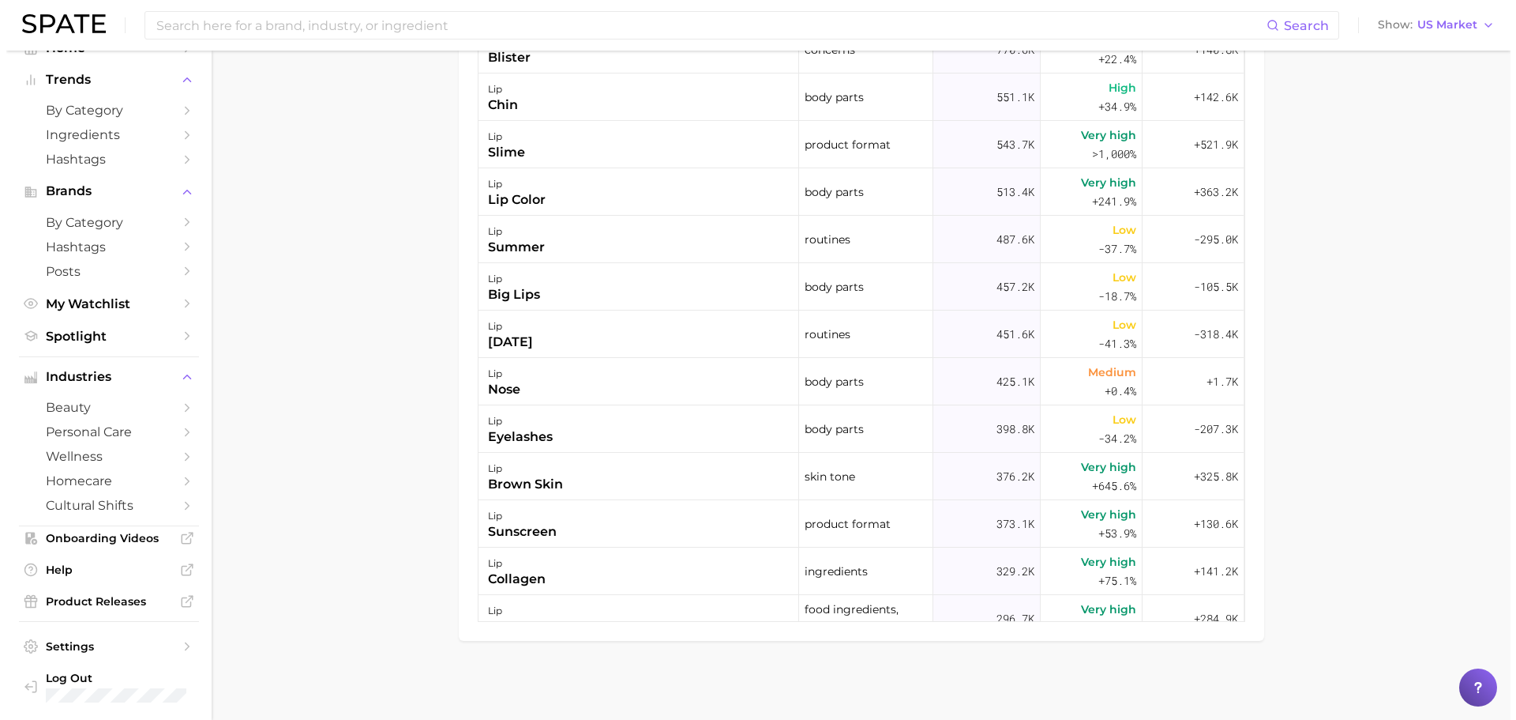
scroll to position [553, 0]
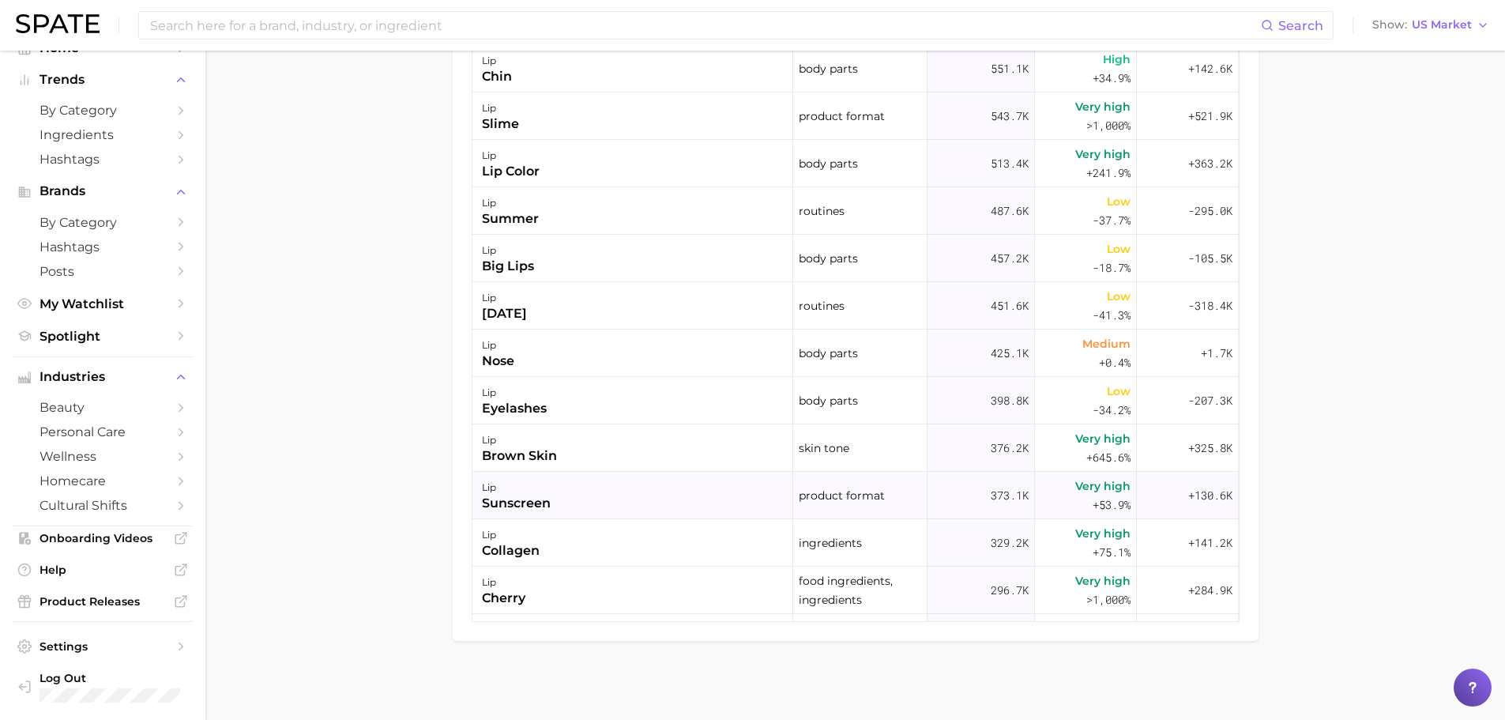
click at [554, 508] on div "lip sunscreen" at bounding box center [632, 495] width 321 height 47
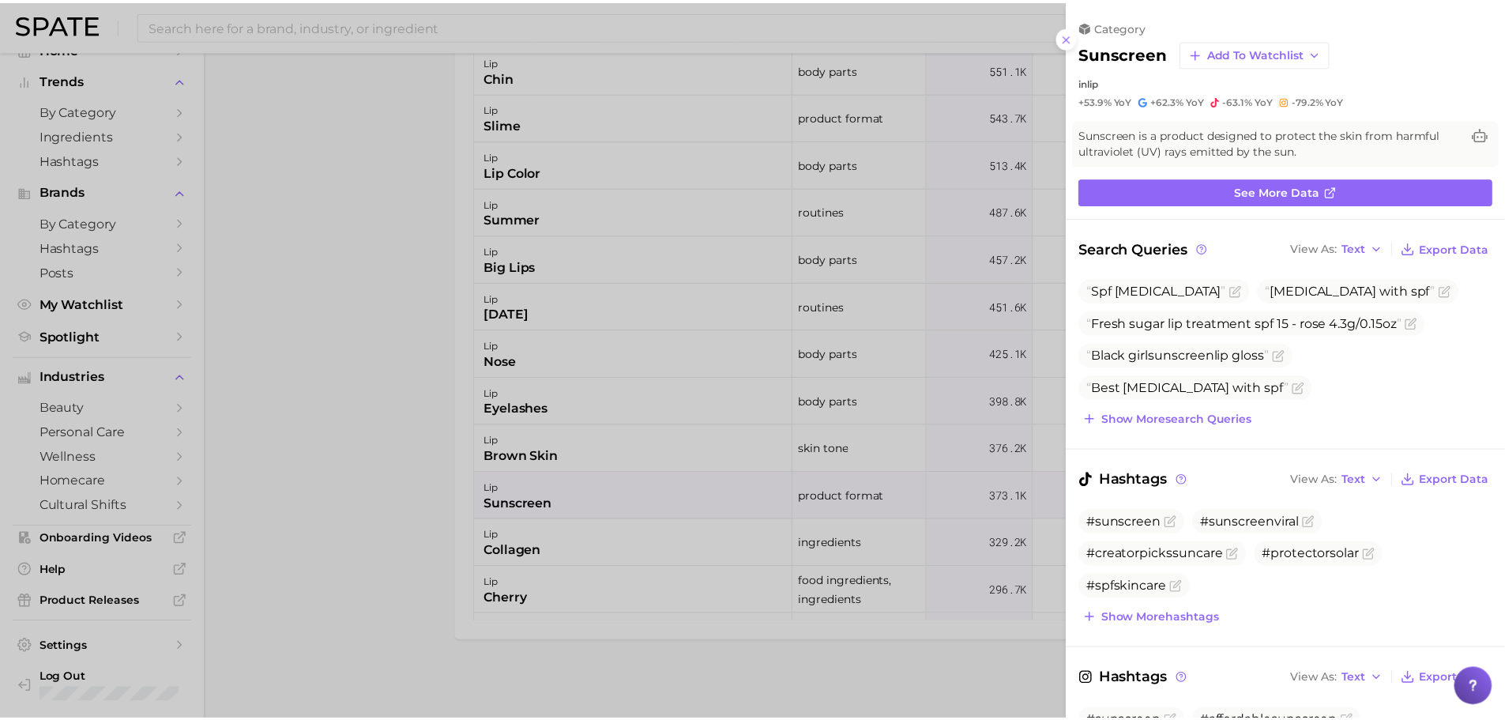
scroll to position [0, 0]
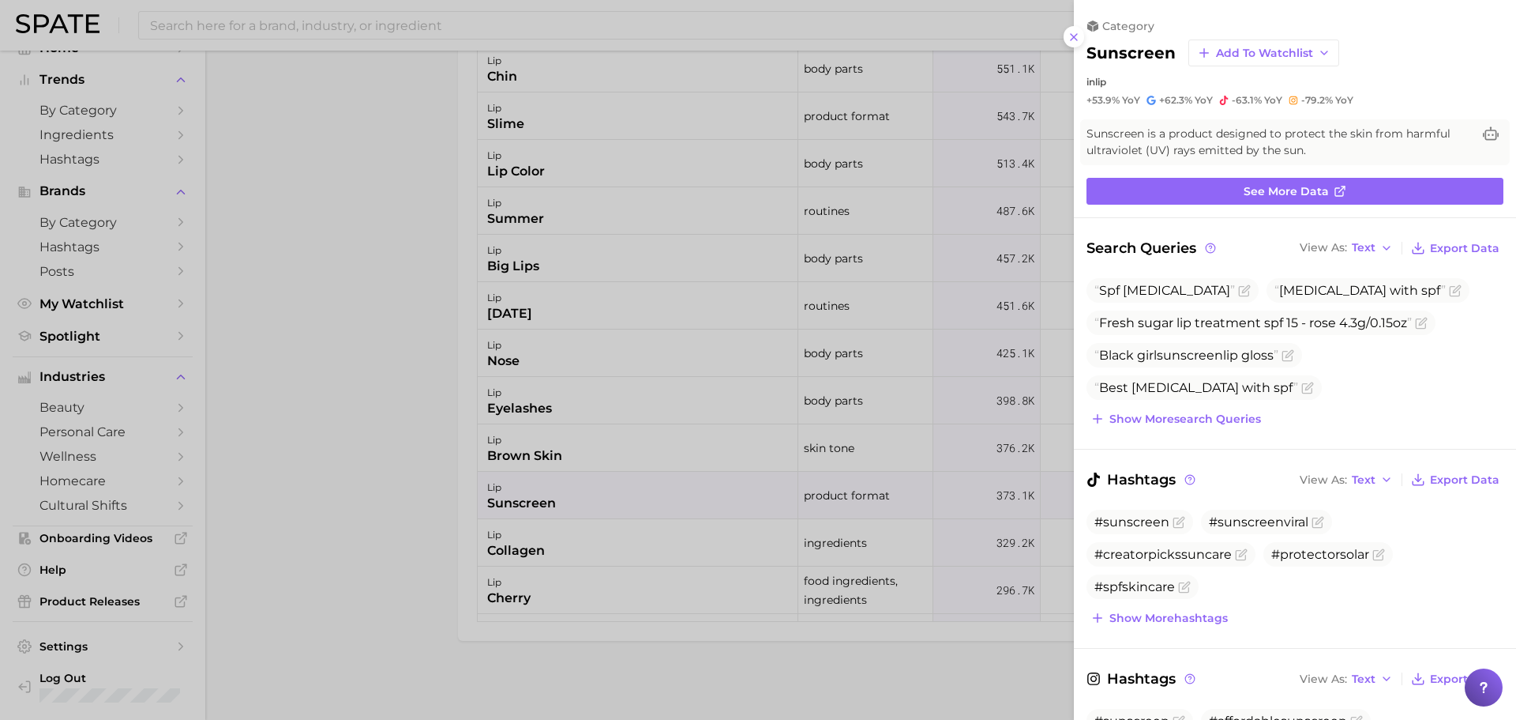
click at [411, 337] on div at bounding box center [758, 360] width 1516 height 720
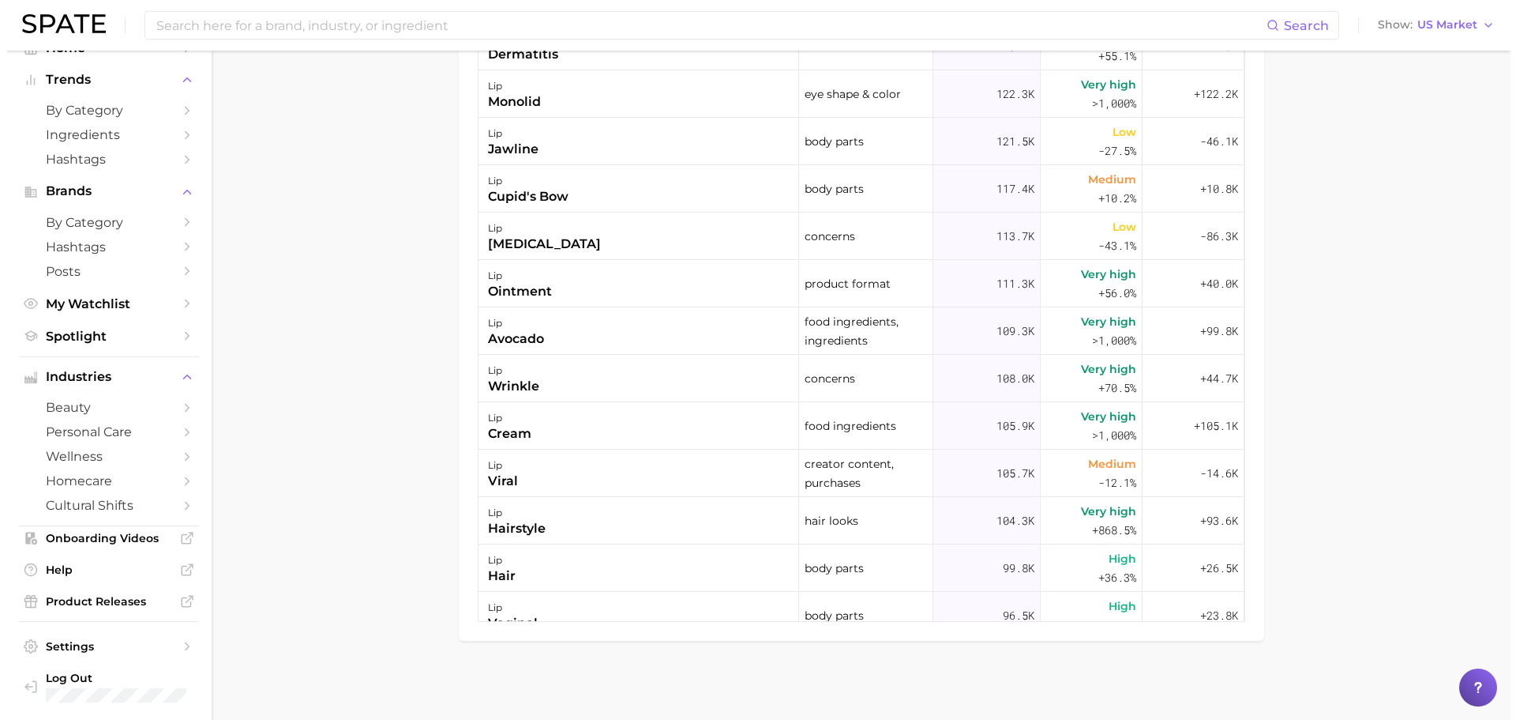
scroll to position [2448, 0]
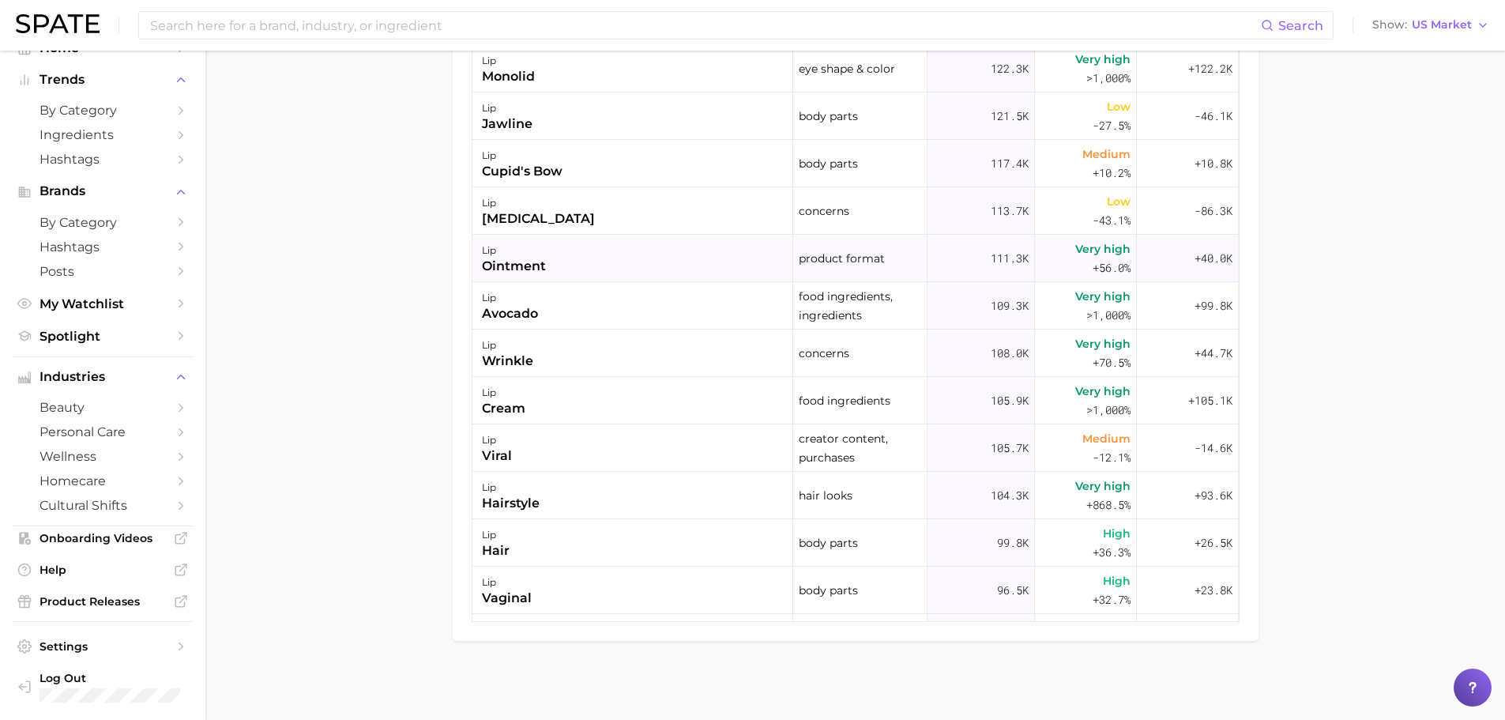
click at [558, 263] on div "lip ointment" at bounding box center [632, 258] width 321 height 47
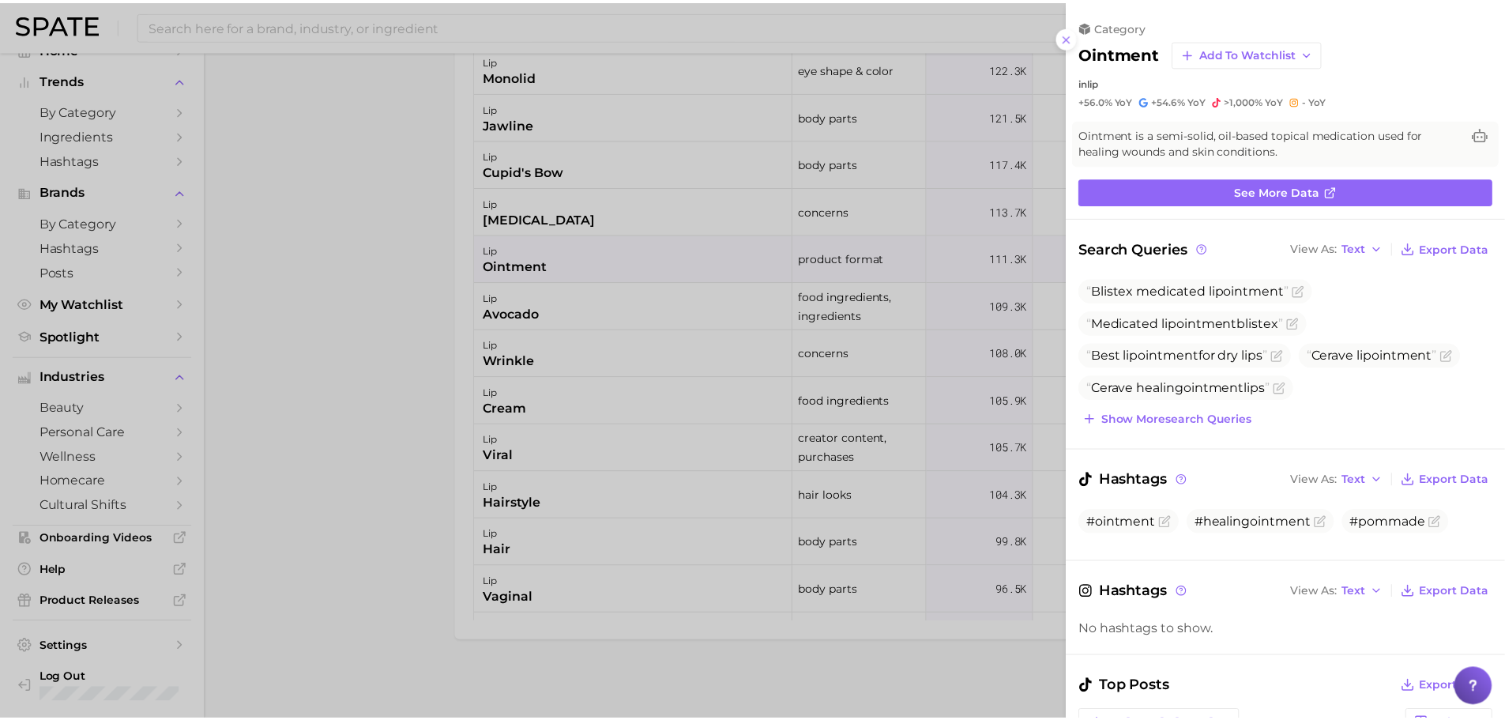
scroll to position [0, 0]
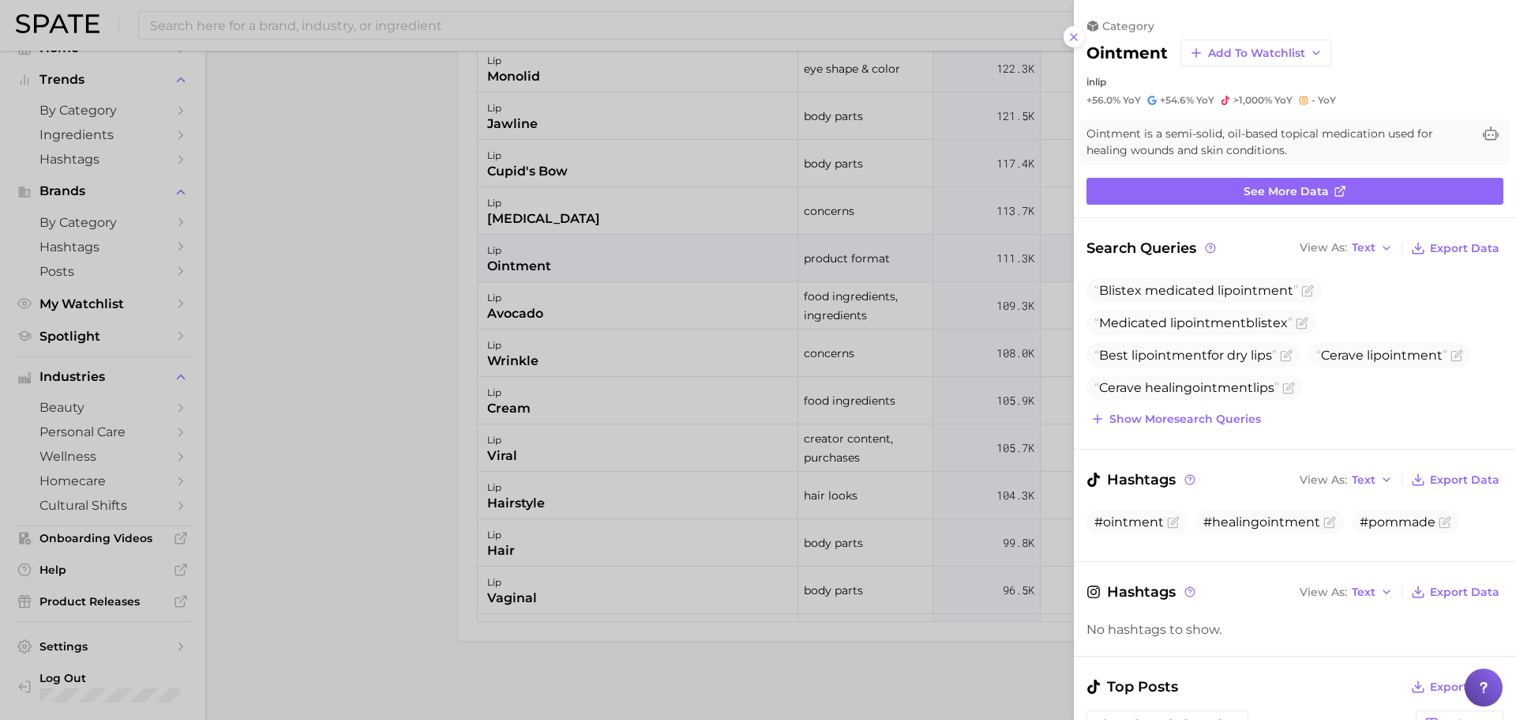
click at [396, 261] on div at bounding box center [758, 360] width 1516 height 720
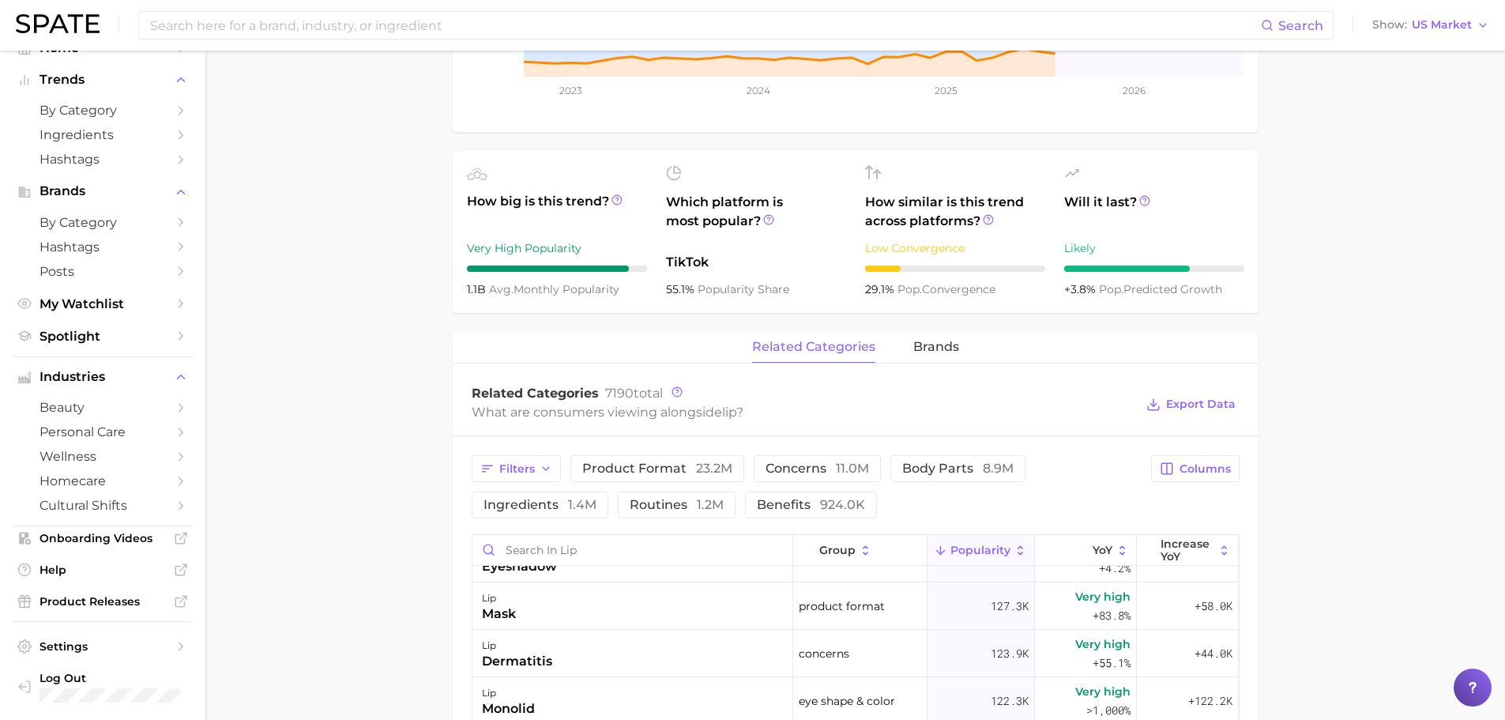
scroll to position [295, 0]
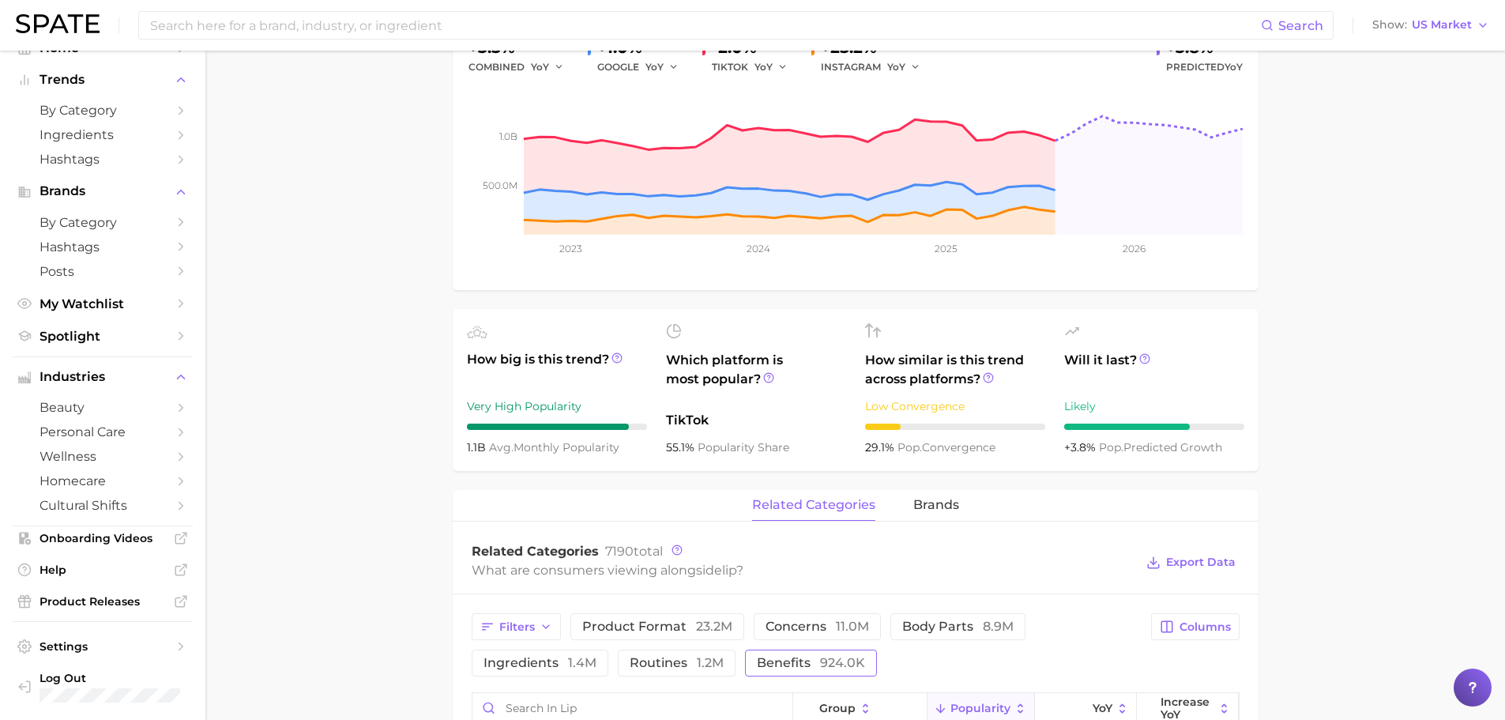
click at [777, 651] on button "benefits 924.0k" at bounding box center [811, 662] width 132 height 27
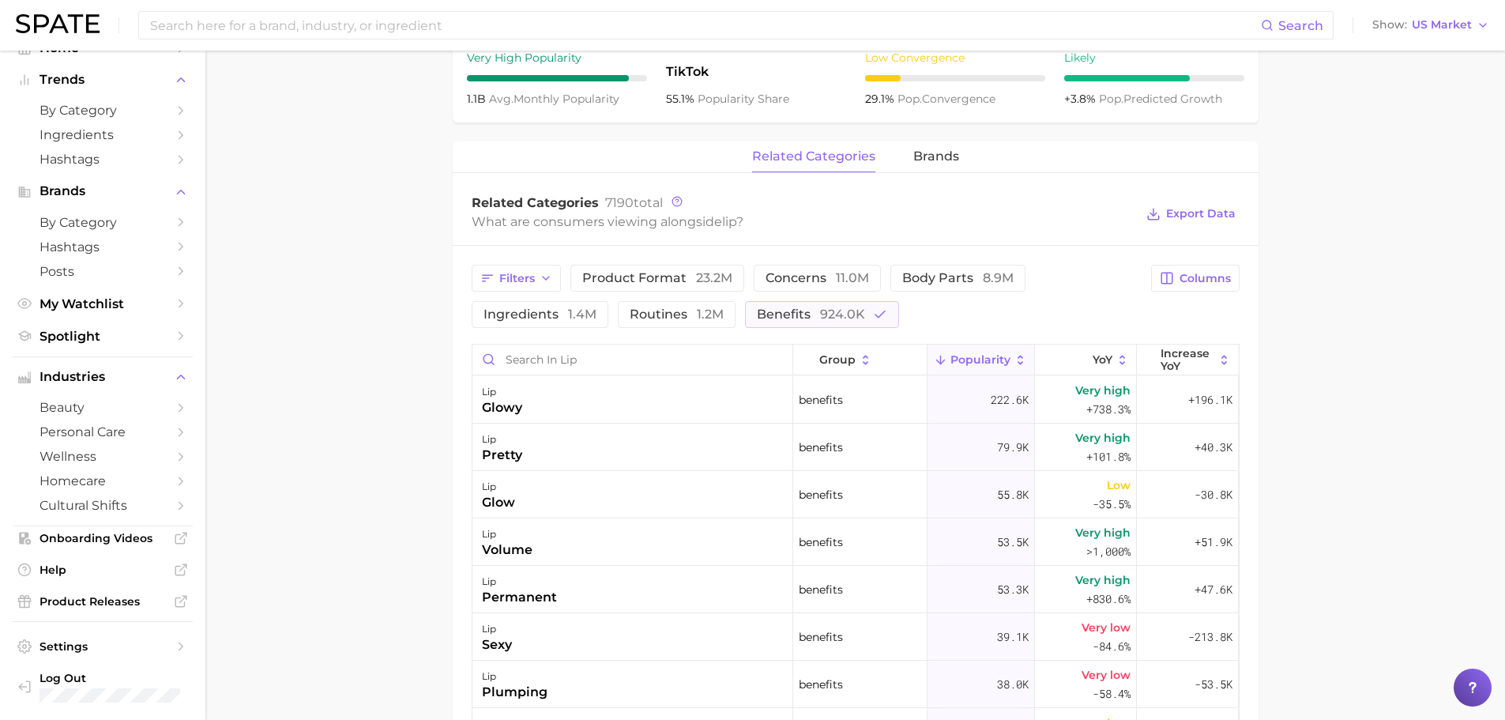
scroll to position [532, 0]
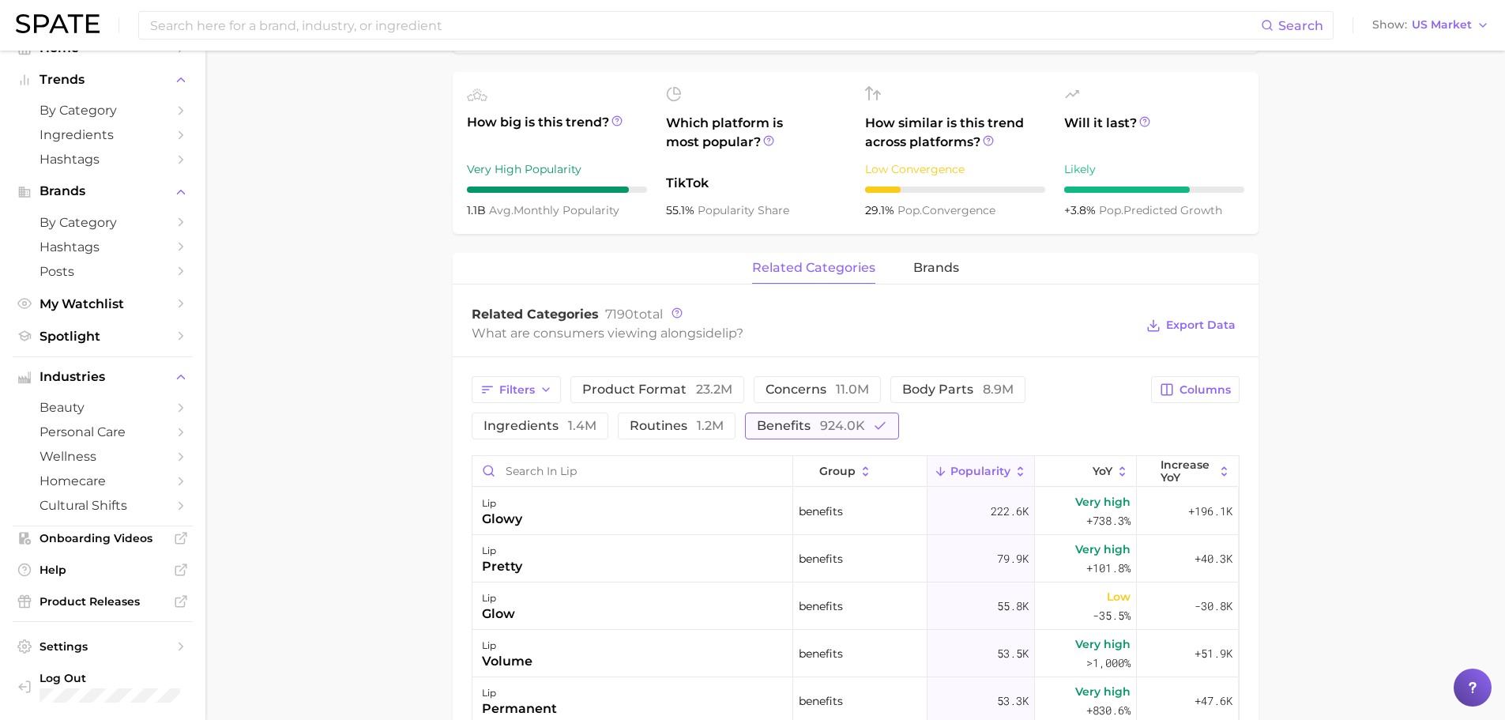
click at [837, 414] on button "benefits 924.0k" at bounding box center [822, 425] width 154 height 27
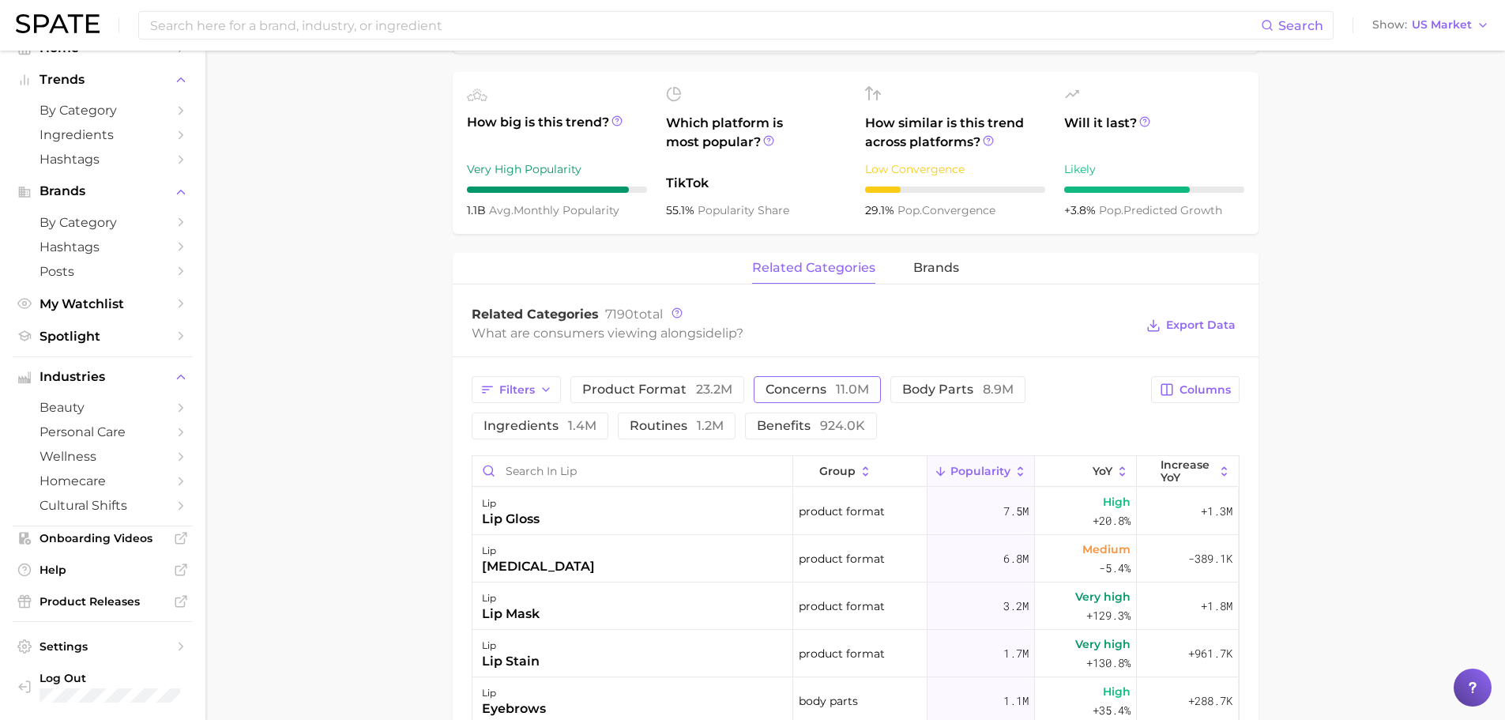
click at [822, 385] on span "concerns 11.0m" at bounding box center [816, 389] width 103 height 13
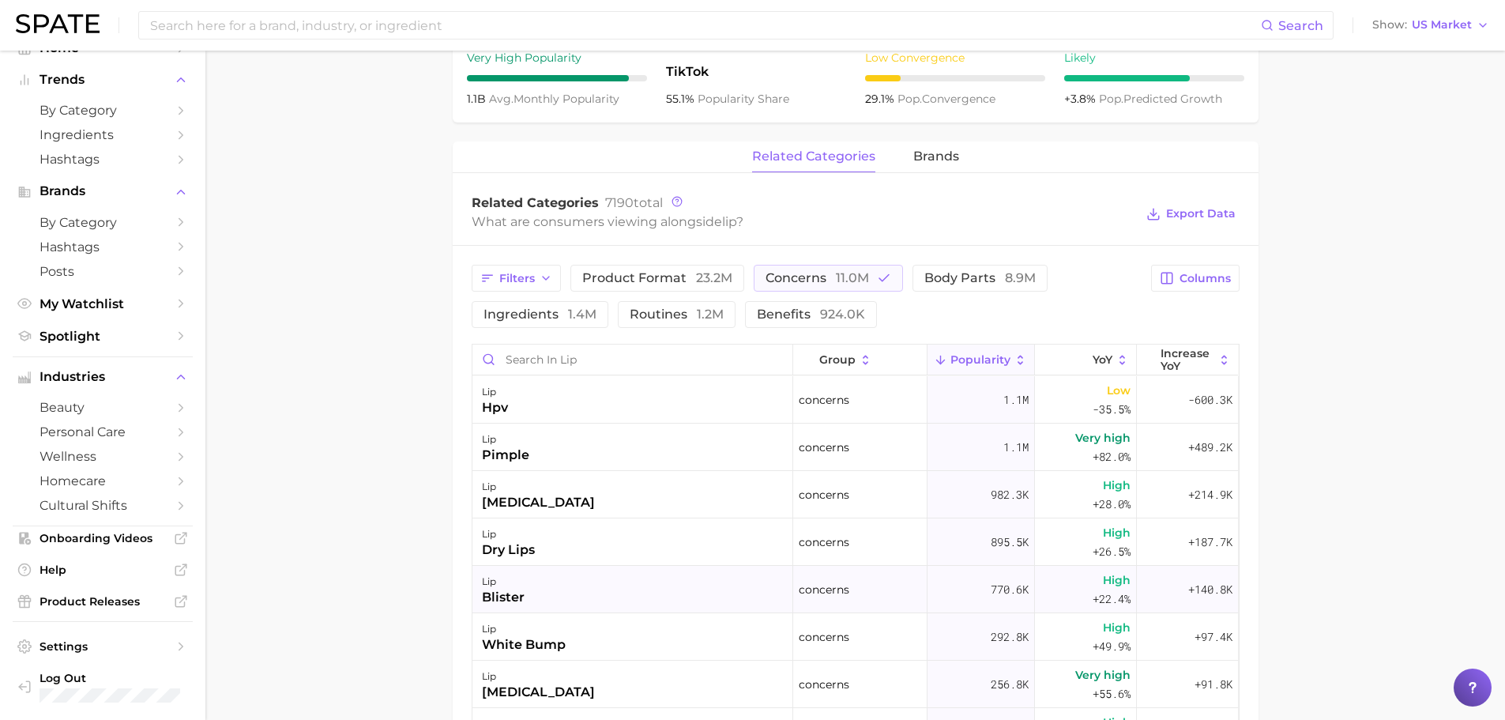
scroll to position [611, 0]
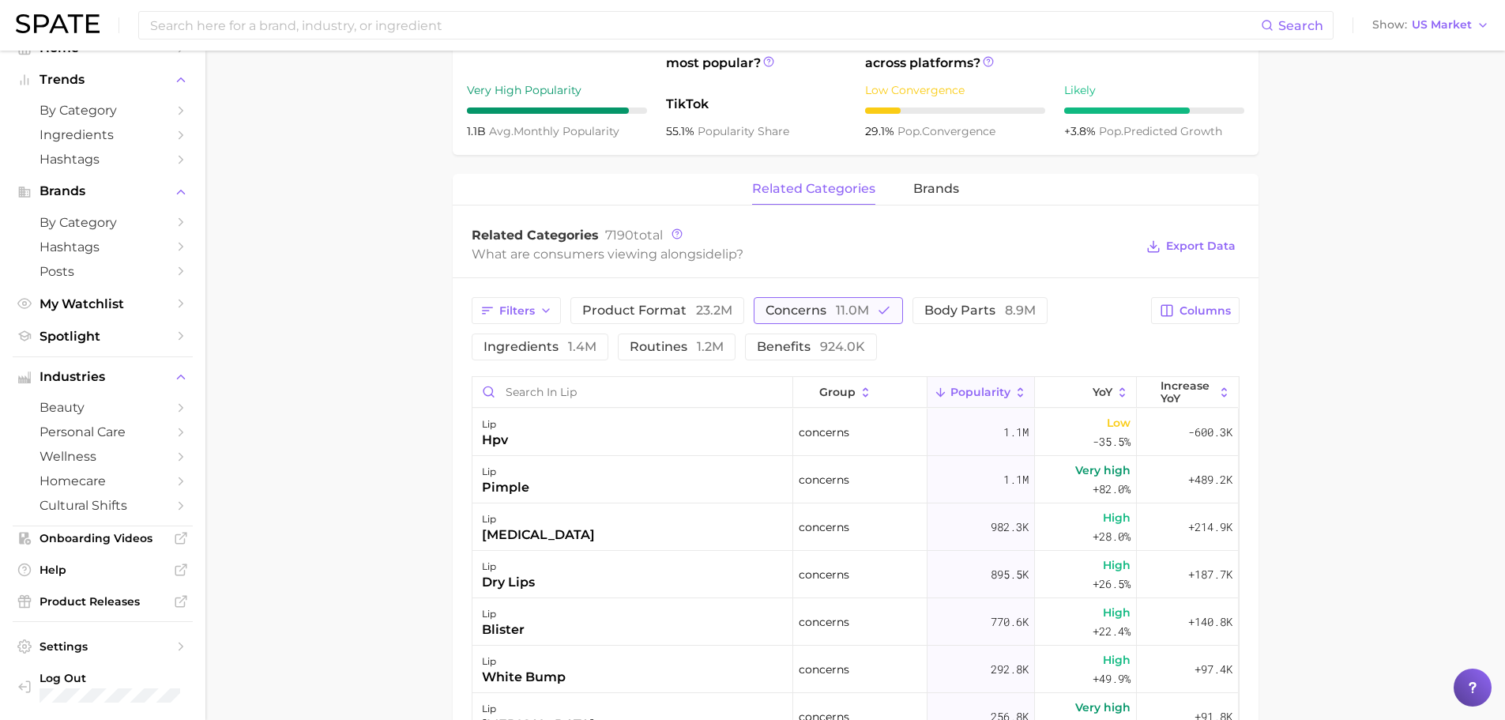
click at [773, 313] on span "concerns 11.0m" at bounding box center [816, 310] width 103 height 13
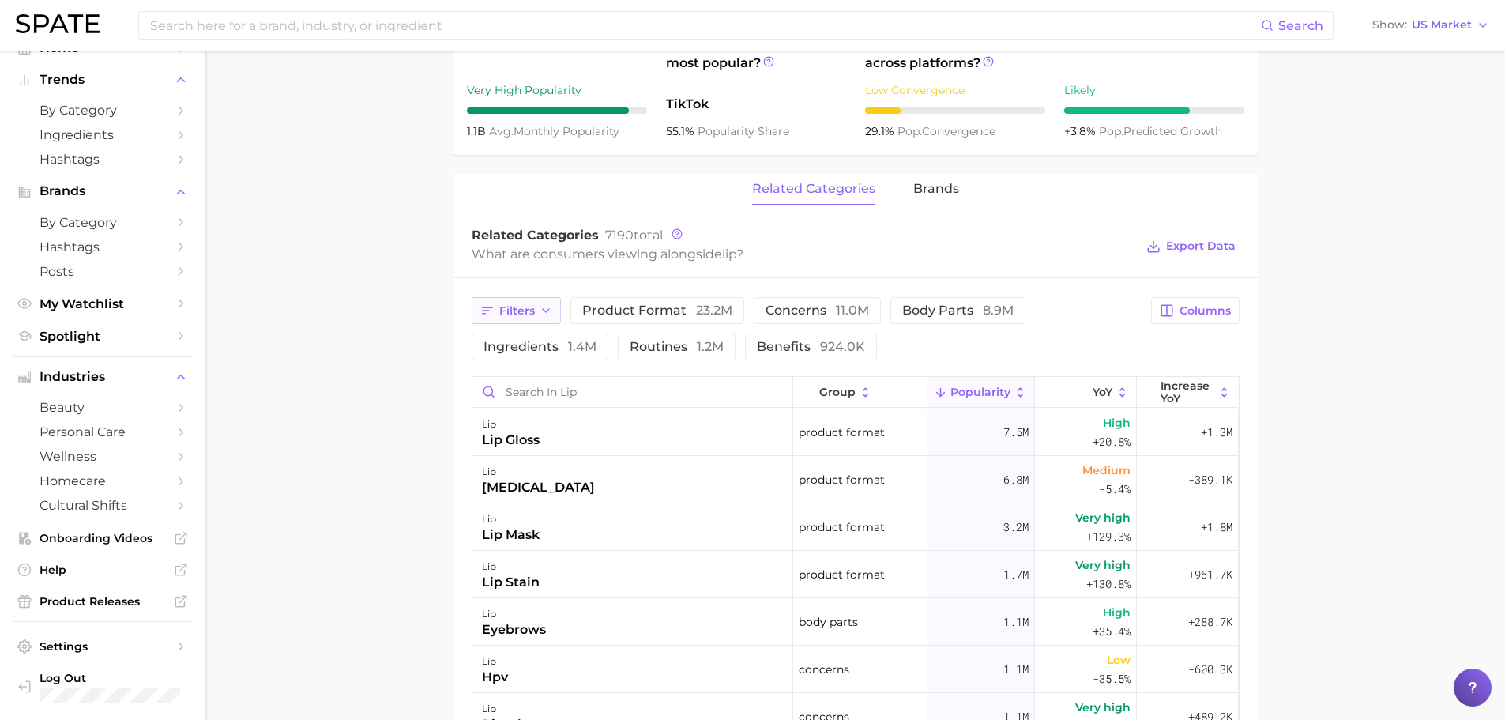
click at [510, 307] on span "Filters" at bounding box center [517, 310] width 36 height 13
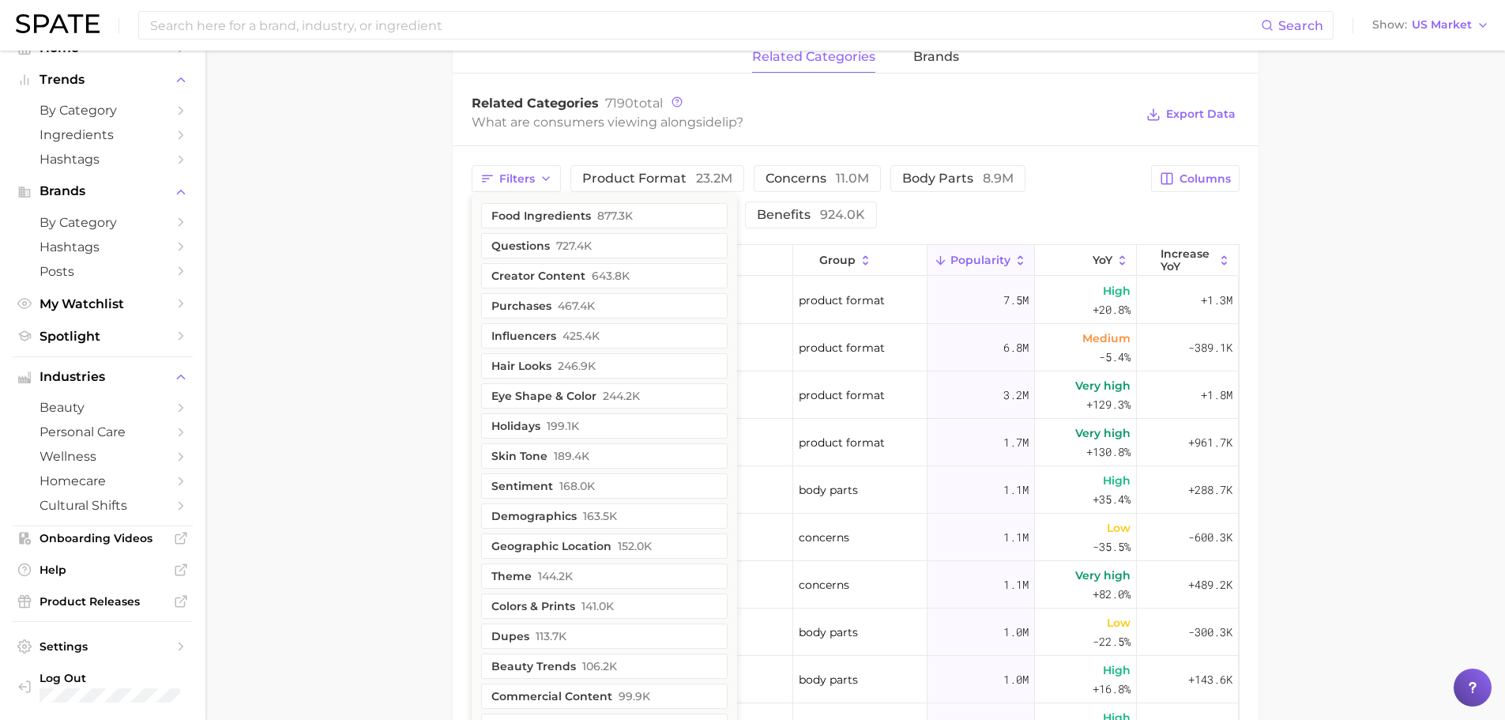
scroll to position [768, 0]
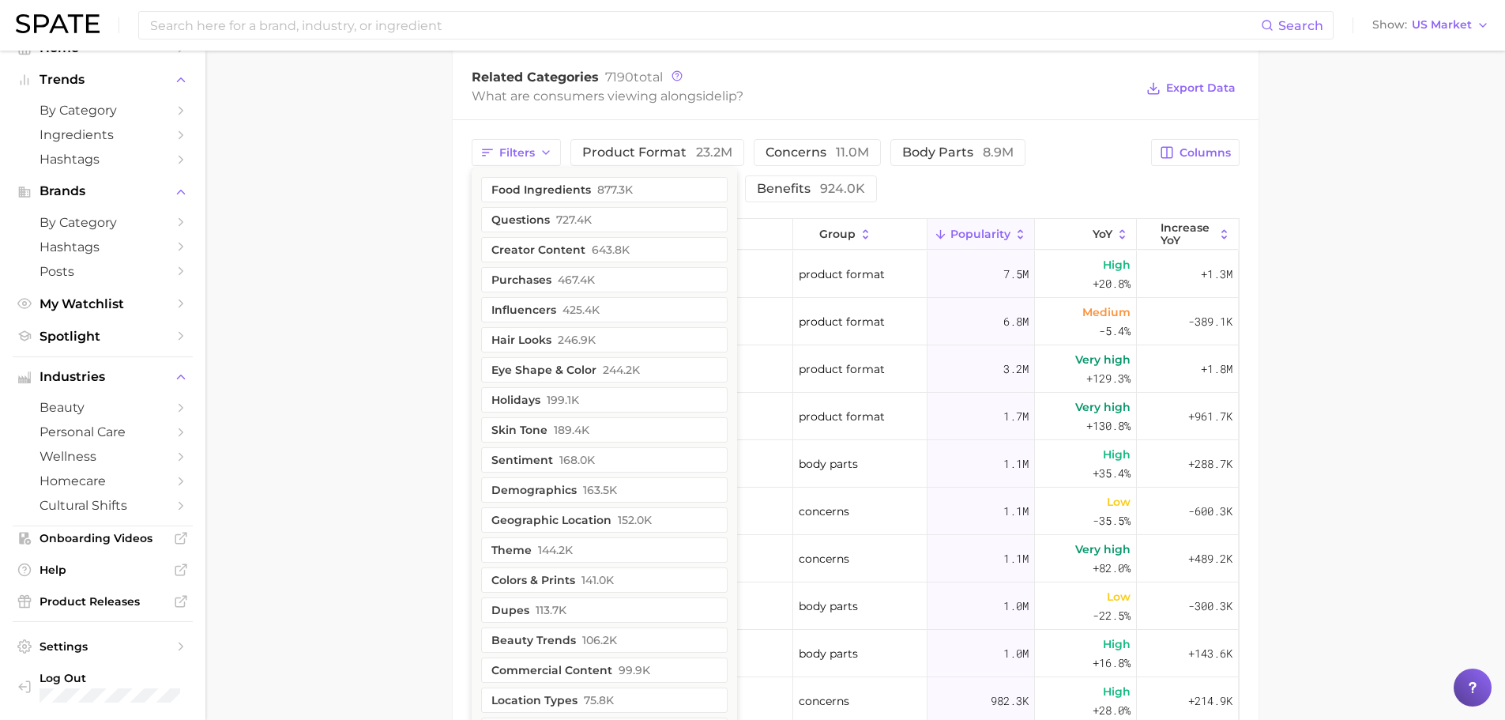
click at [433, 295] on main "lip Overview Google TikTok Instagram lip Add to Watchlist Export Data The soft,…" at bounding box center [854, 158] width 1299 height 1753
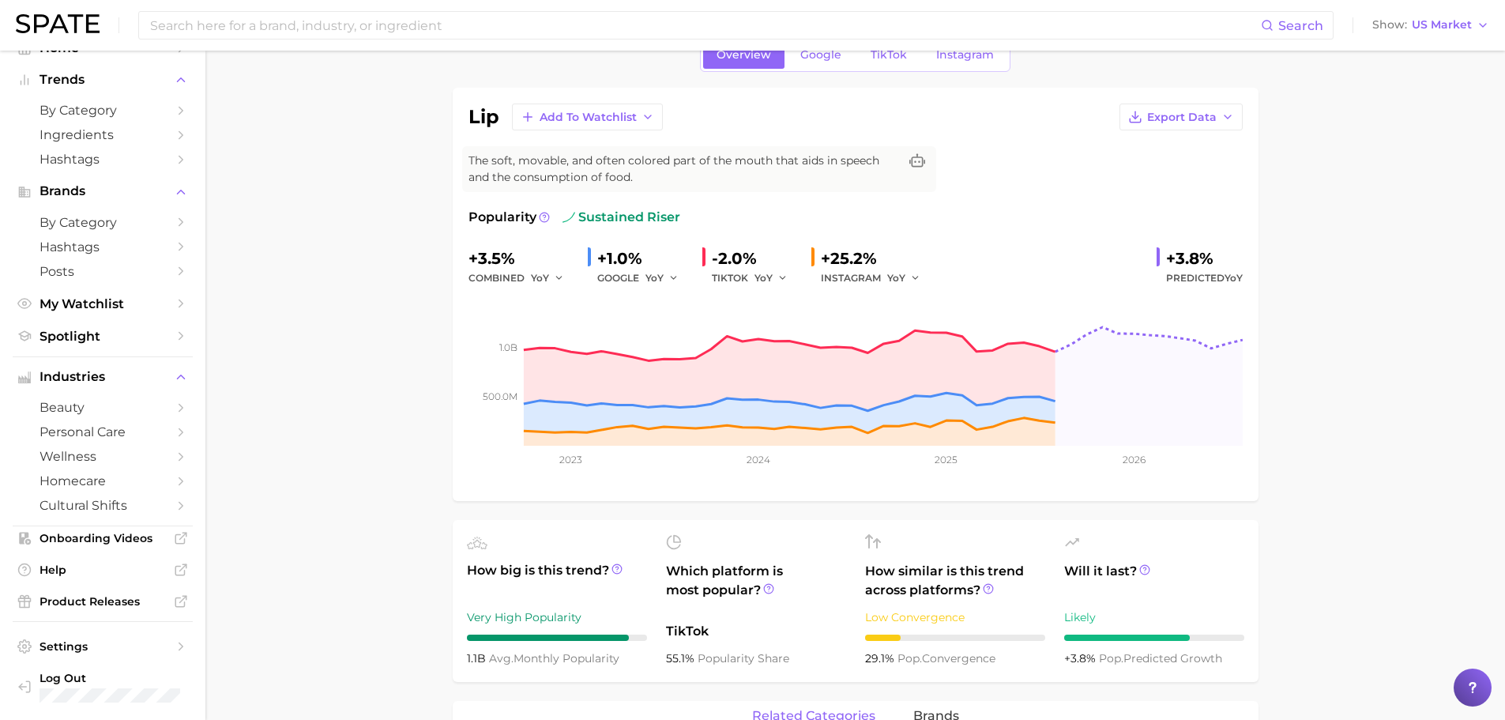
scroll to position [0, 0]
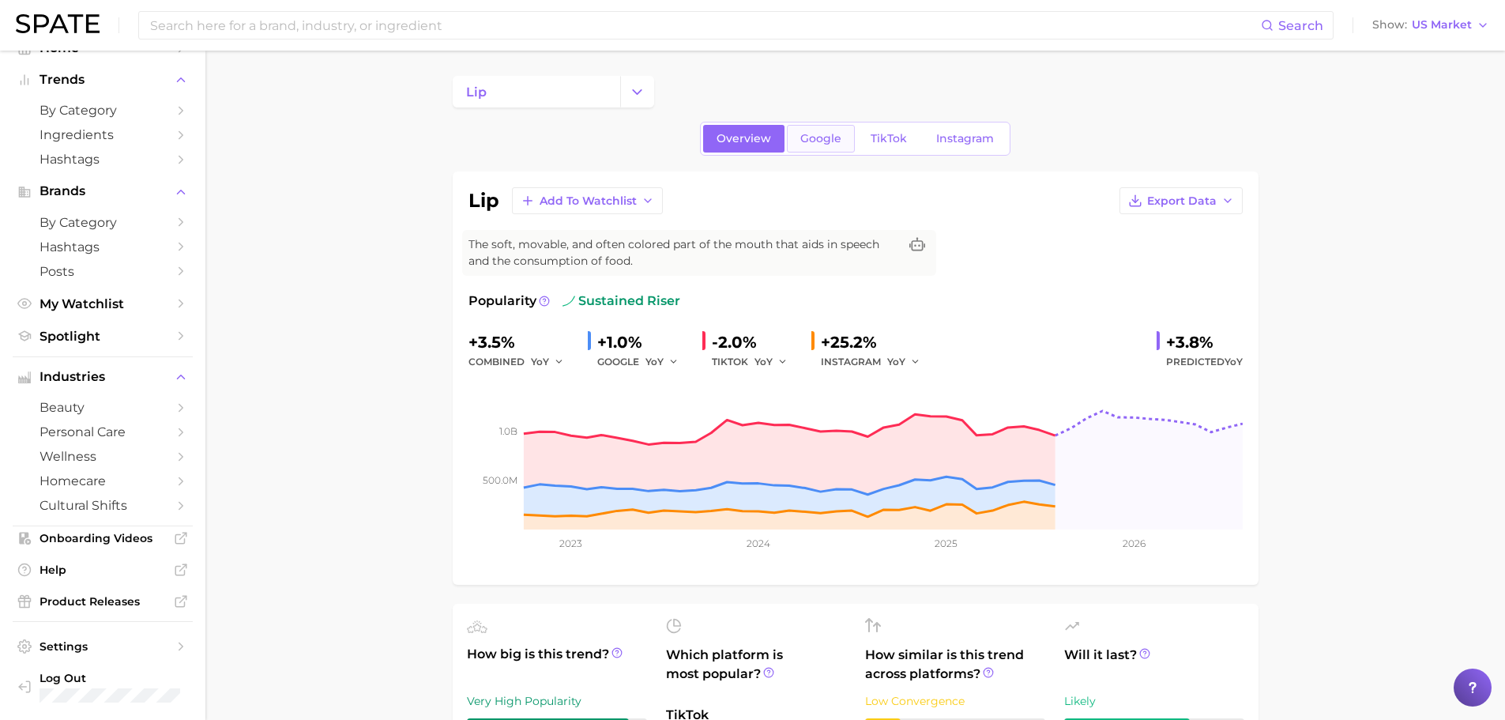
click at [791, 148] on link "Google" at bounding box center [821, 139] width 68 height 28
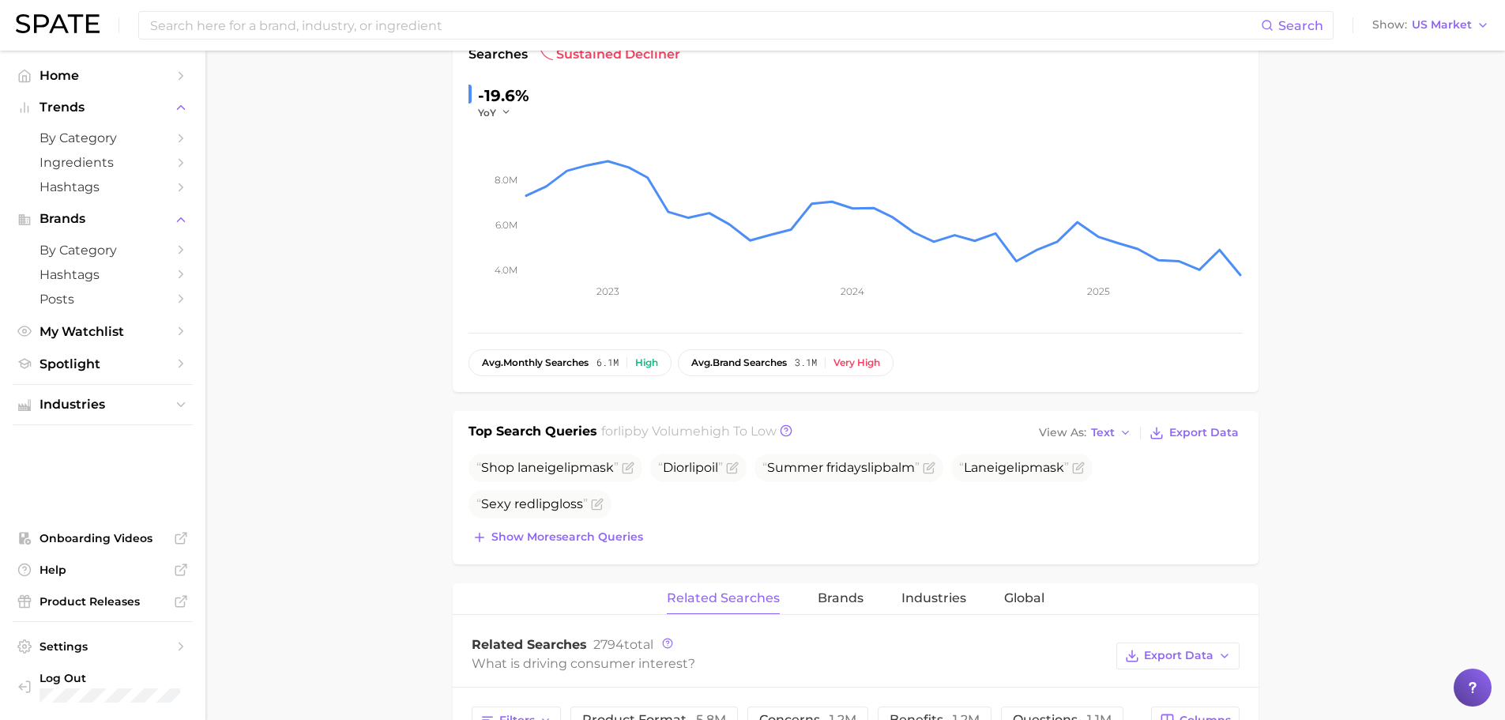
scroll to position [316, 0]
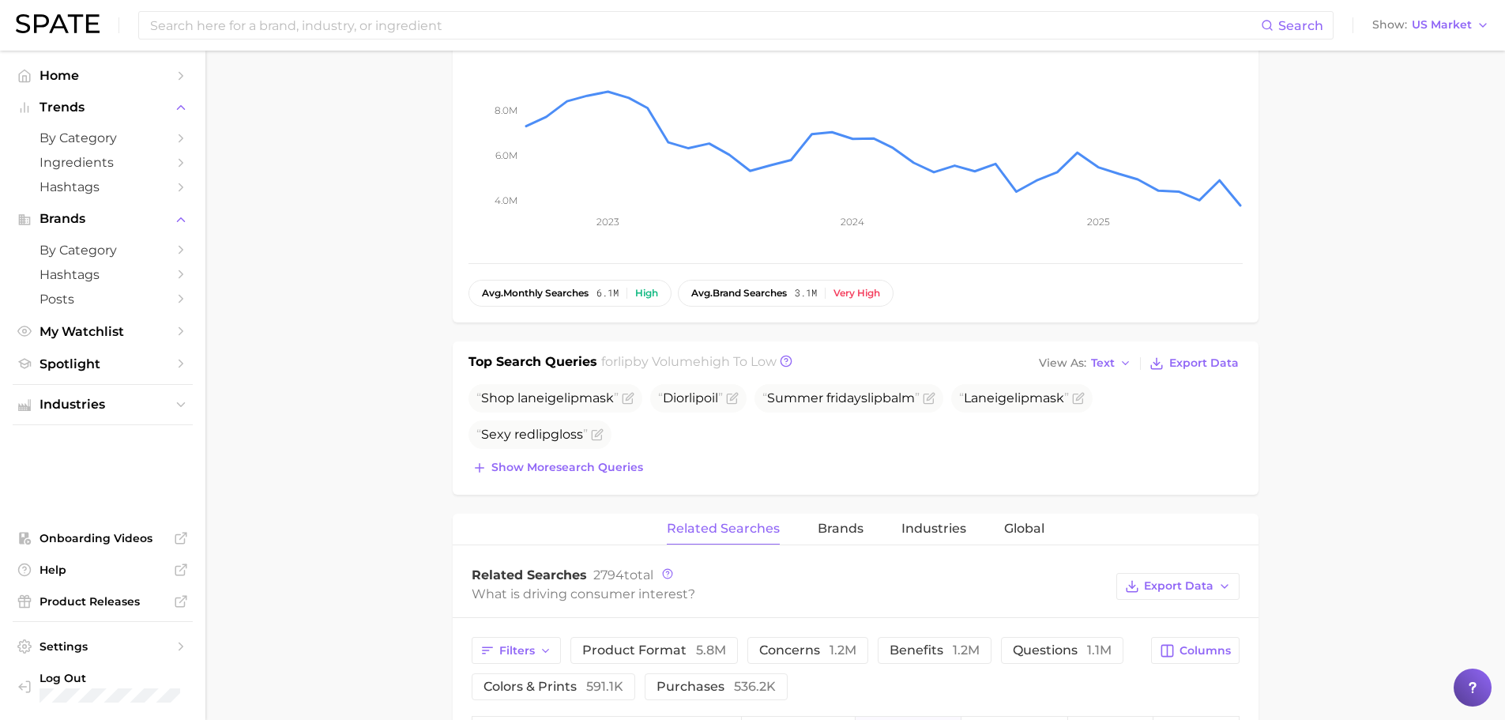
click at [586, 479] on div "Top Search Queries for lip by Volume high to low View As Text Export Data Shop …" at bounding box center [856, 417] width 806 height 153
click at [591, 473] on span "Show more search queries" at bounding box center [567, 466] width 152 height 13
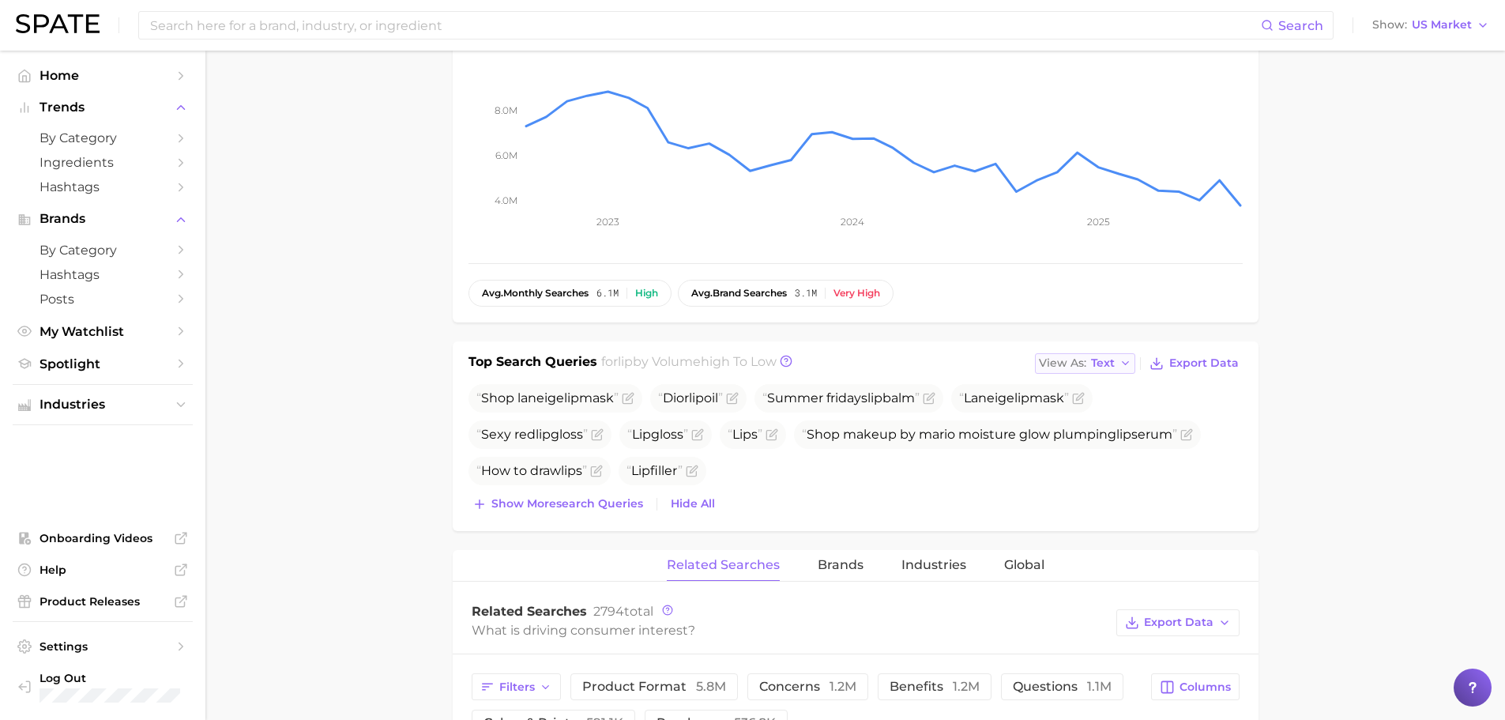
click at [1121, 360] on icon "button" at bounding box center [1125, 363] width 13 height 13
click at [1082, 425] on button "Table" at bounding box center [1122, 418] width 174 height 28
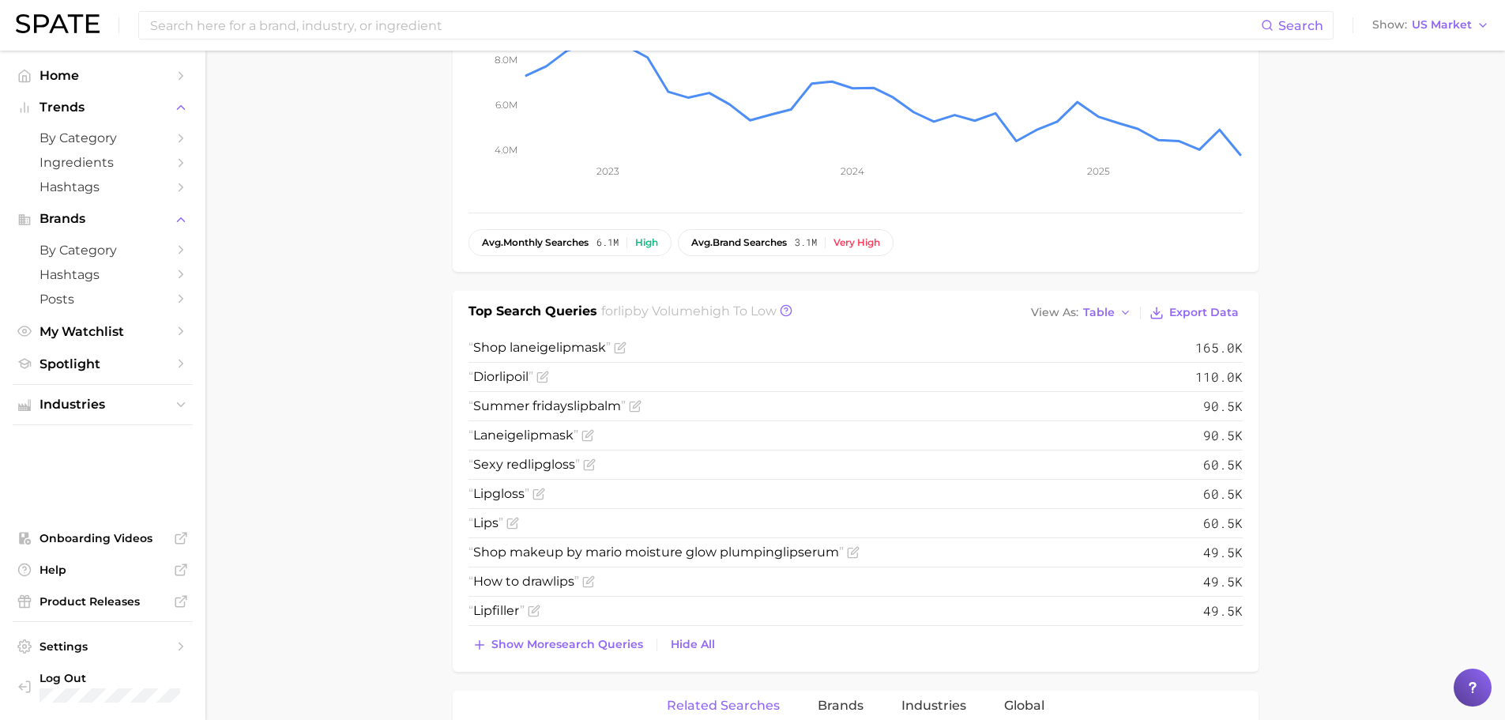
scroll to position [395, 0]
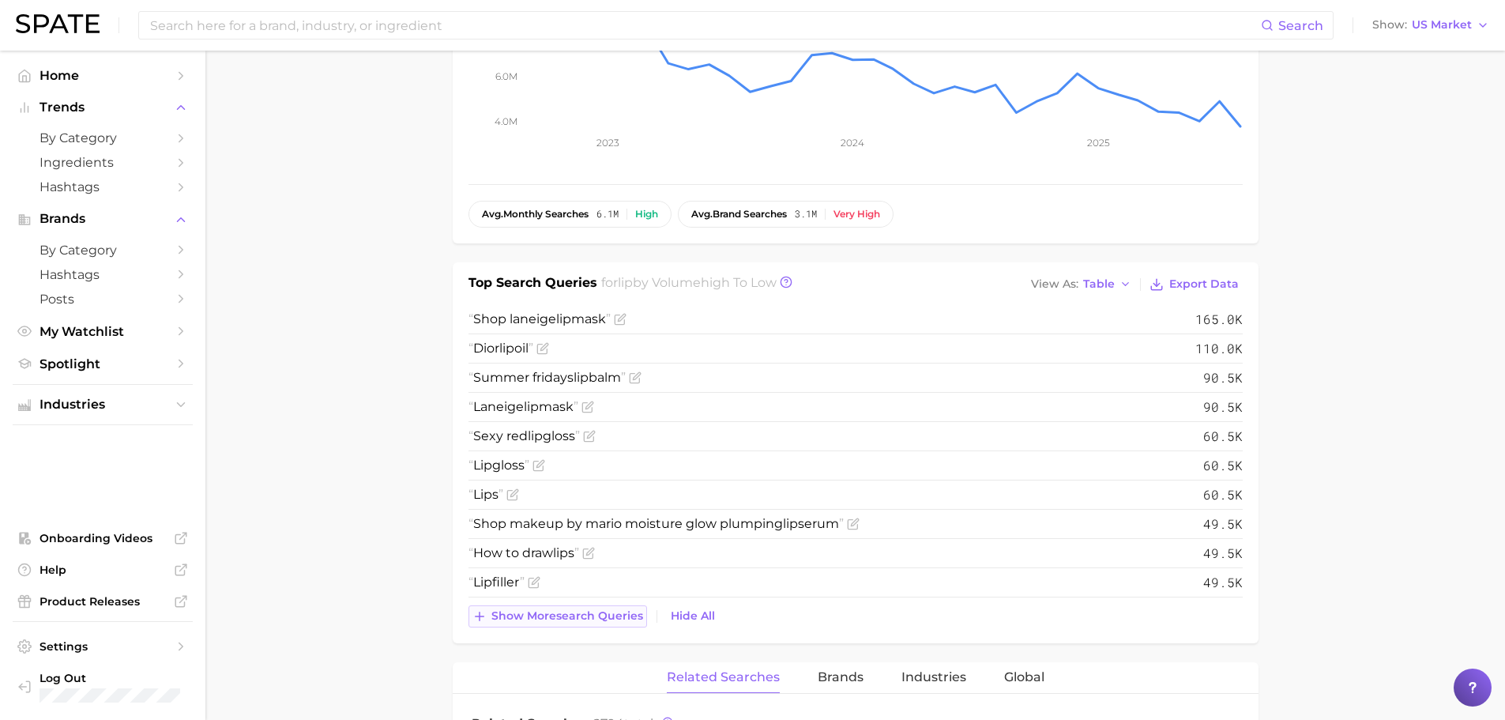
click at [561, 619] on span "Show more search queries" at bounding box center [567, 615] width 152 height 13
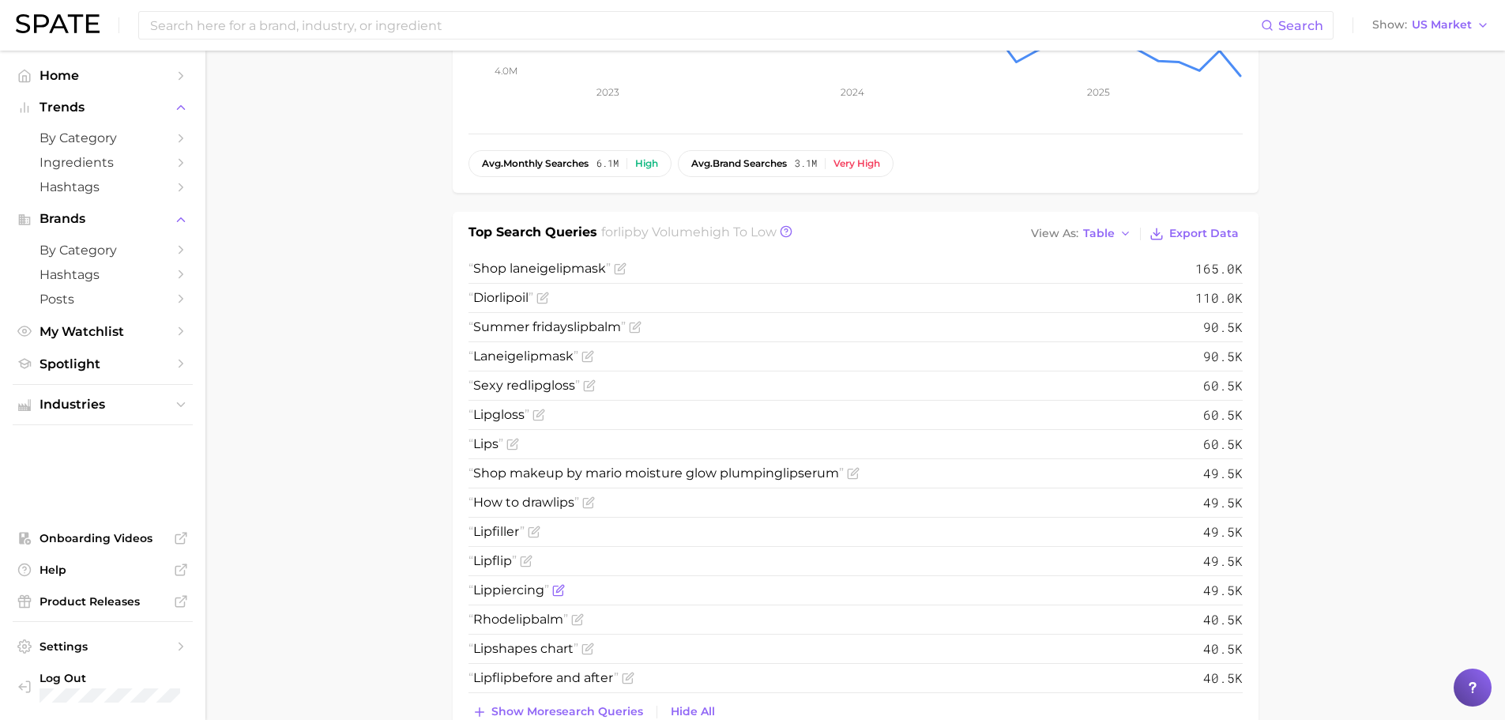
scroll to position [474, 0]
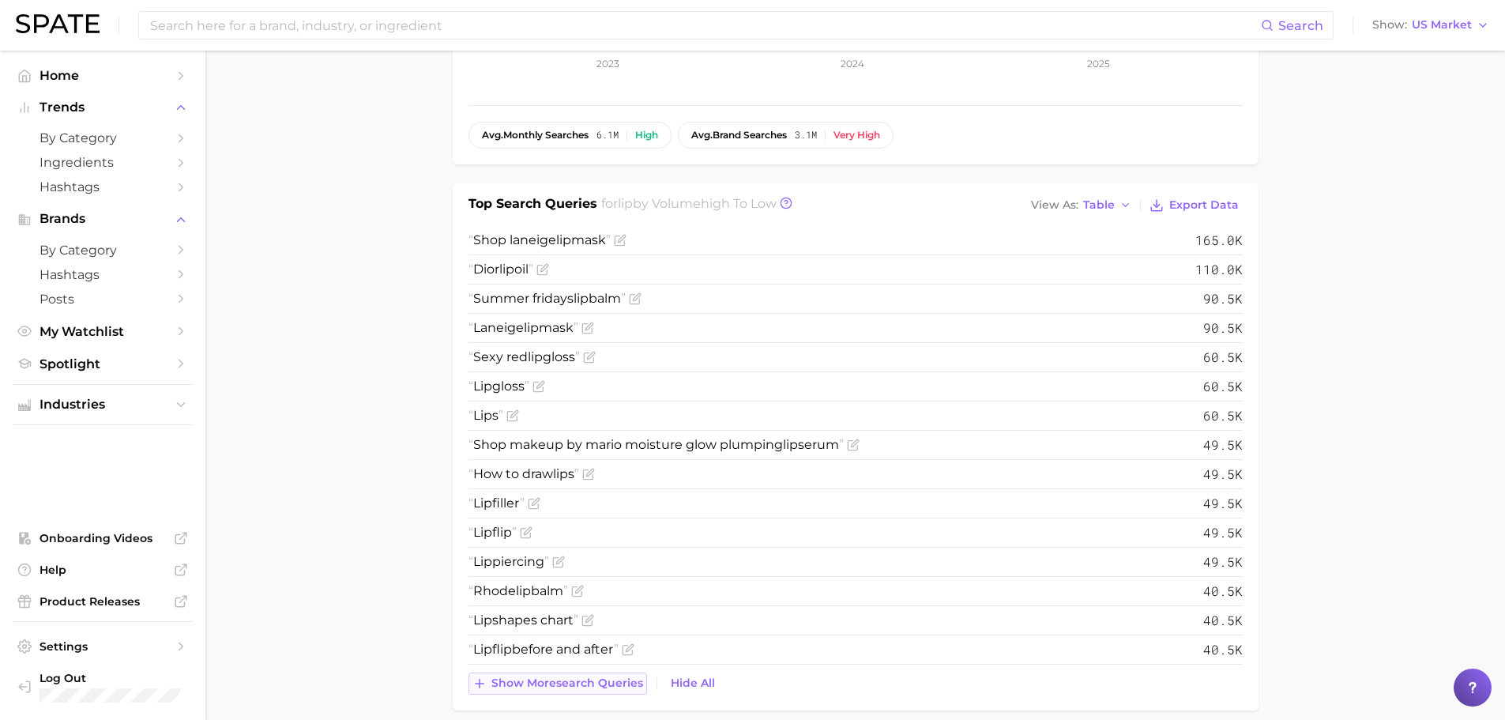
click at [559, 686] on span "Show more search queries" at bounding box center [567, 682] width 152 height 13
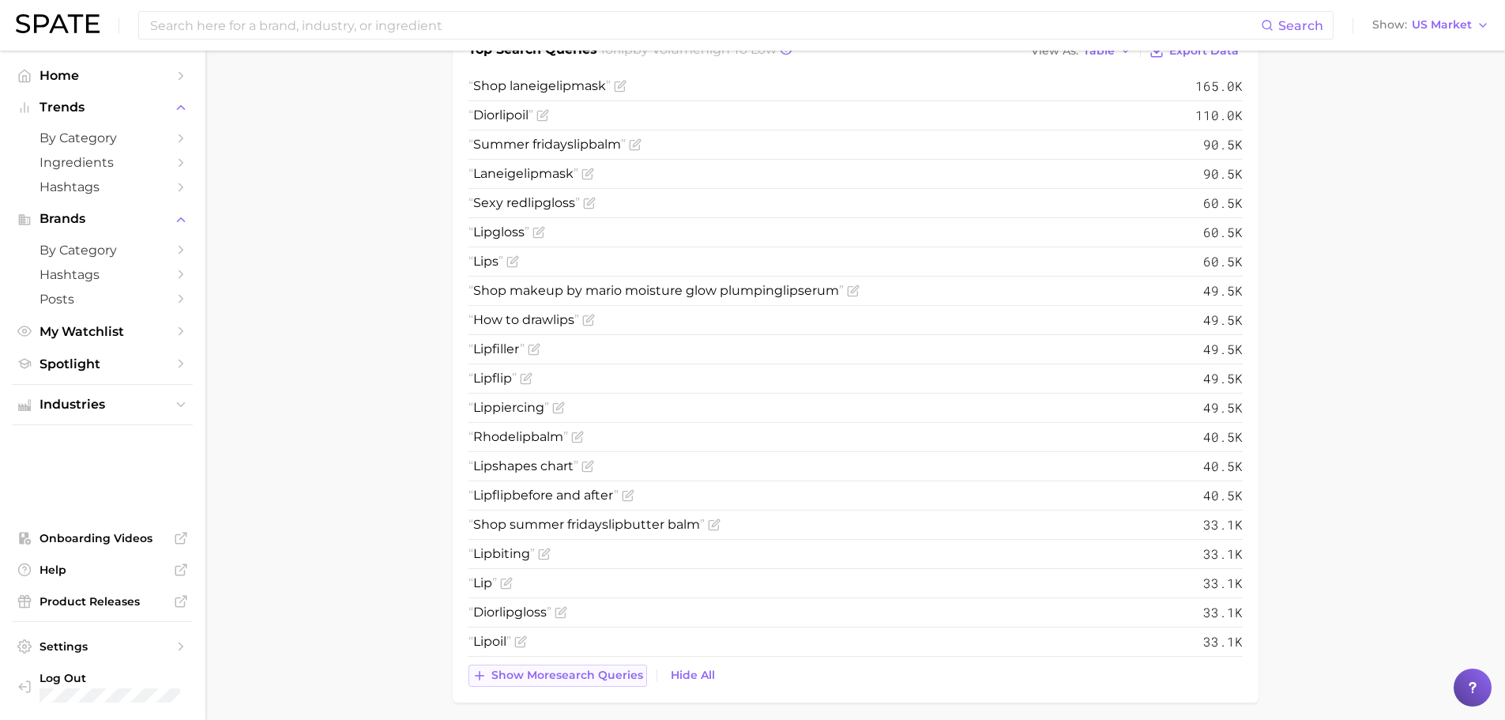
scroll to position [632, 0]
click at [562, 668] on span "Show more search queries" at bounding box center [567, 670] width 152 height 13
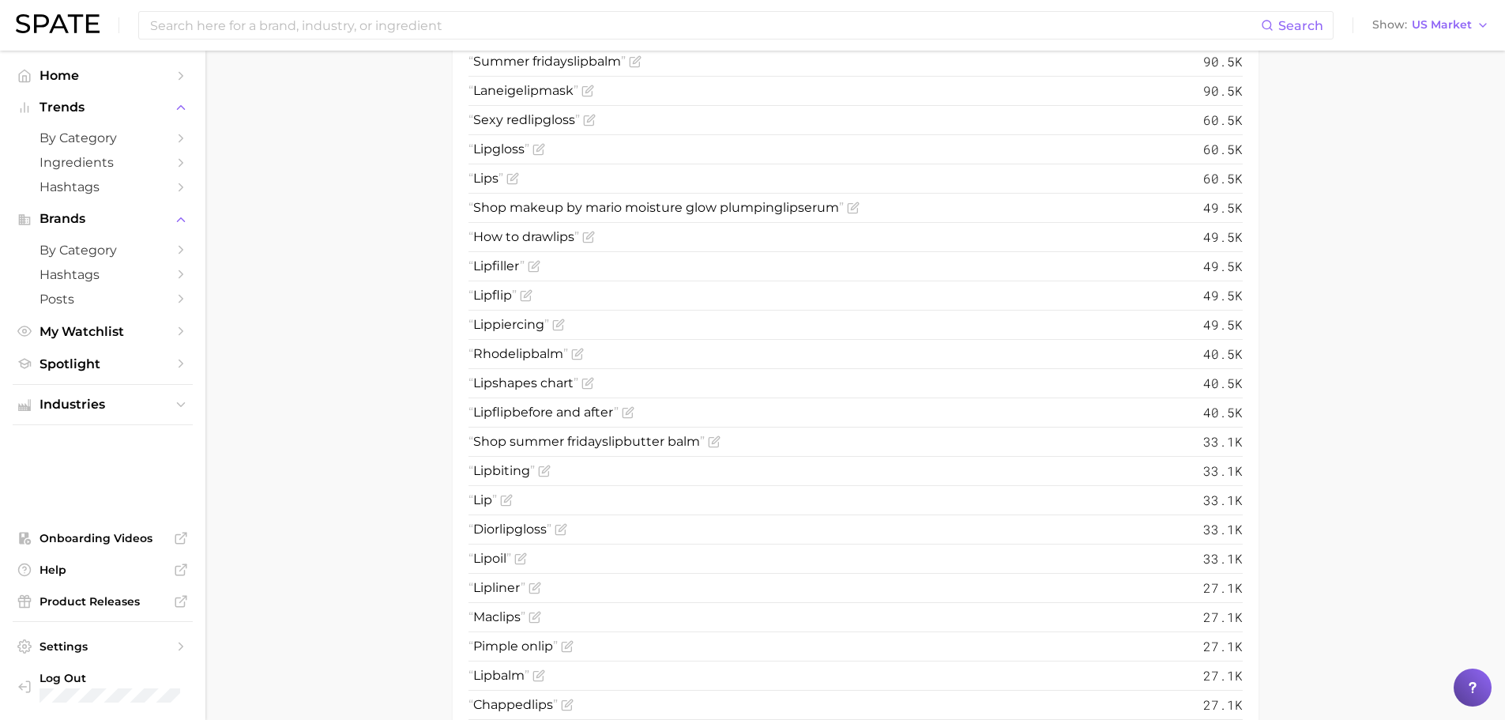
scroll to position [790, 0]
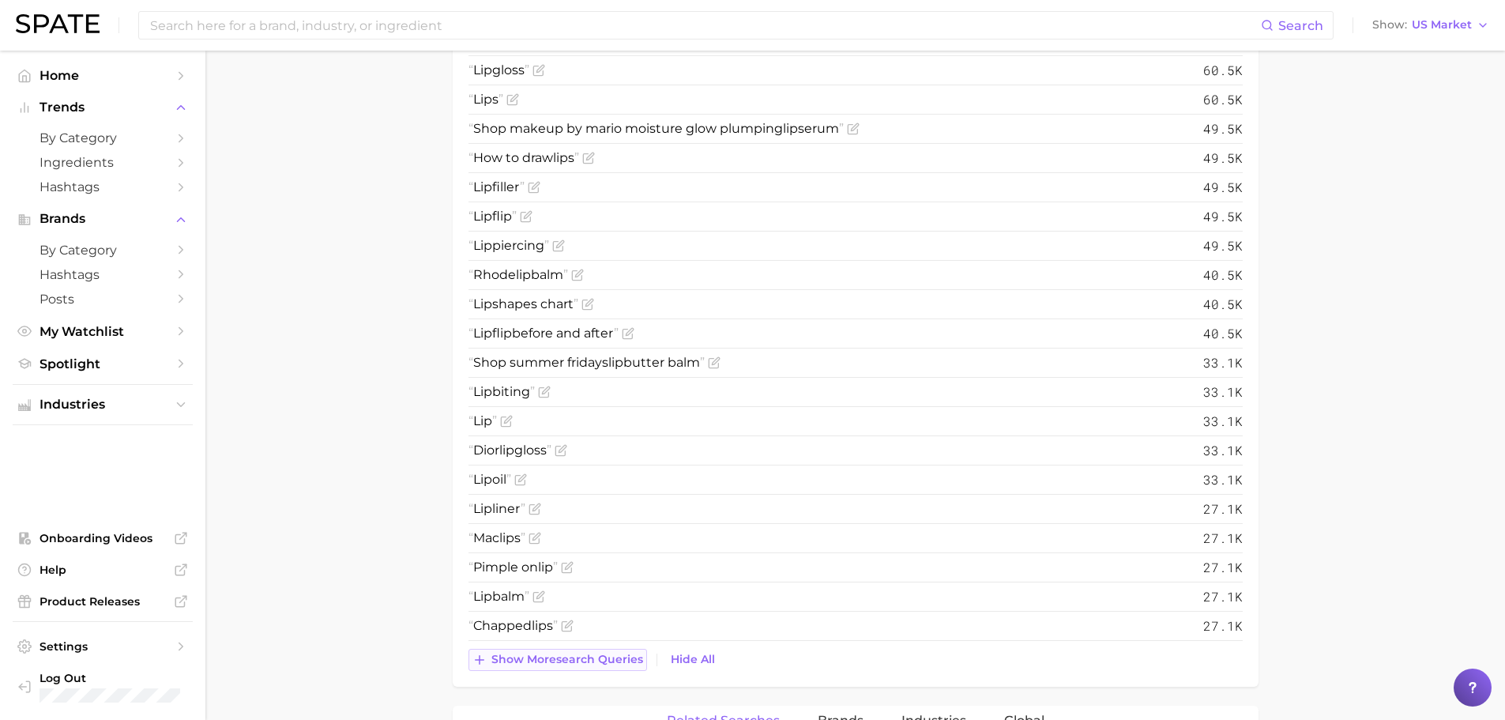
click at [565, 656] on span "Show more search queries" at bounding box center [567, 658] width 152 height 13
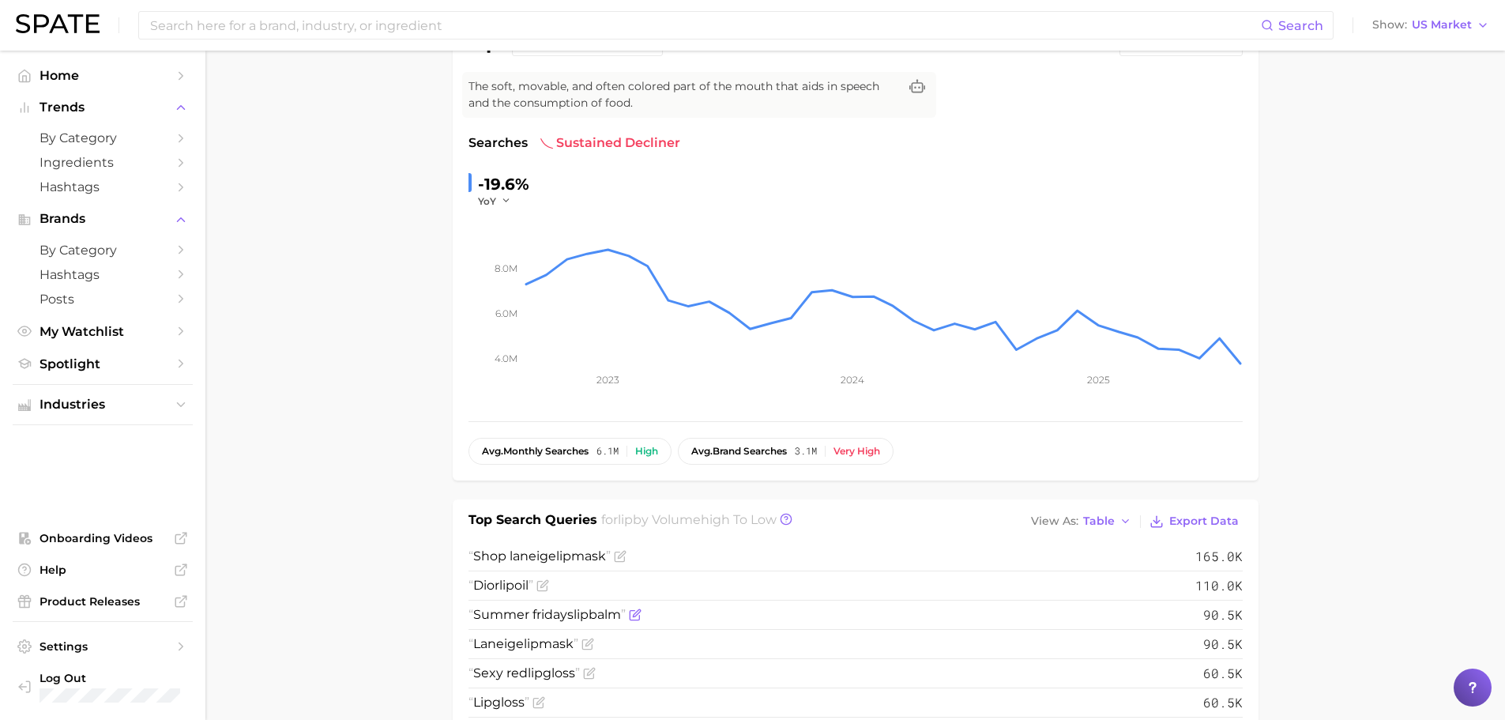
scroll to position [0, 0]
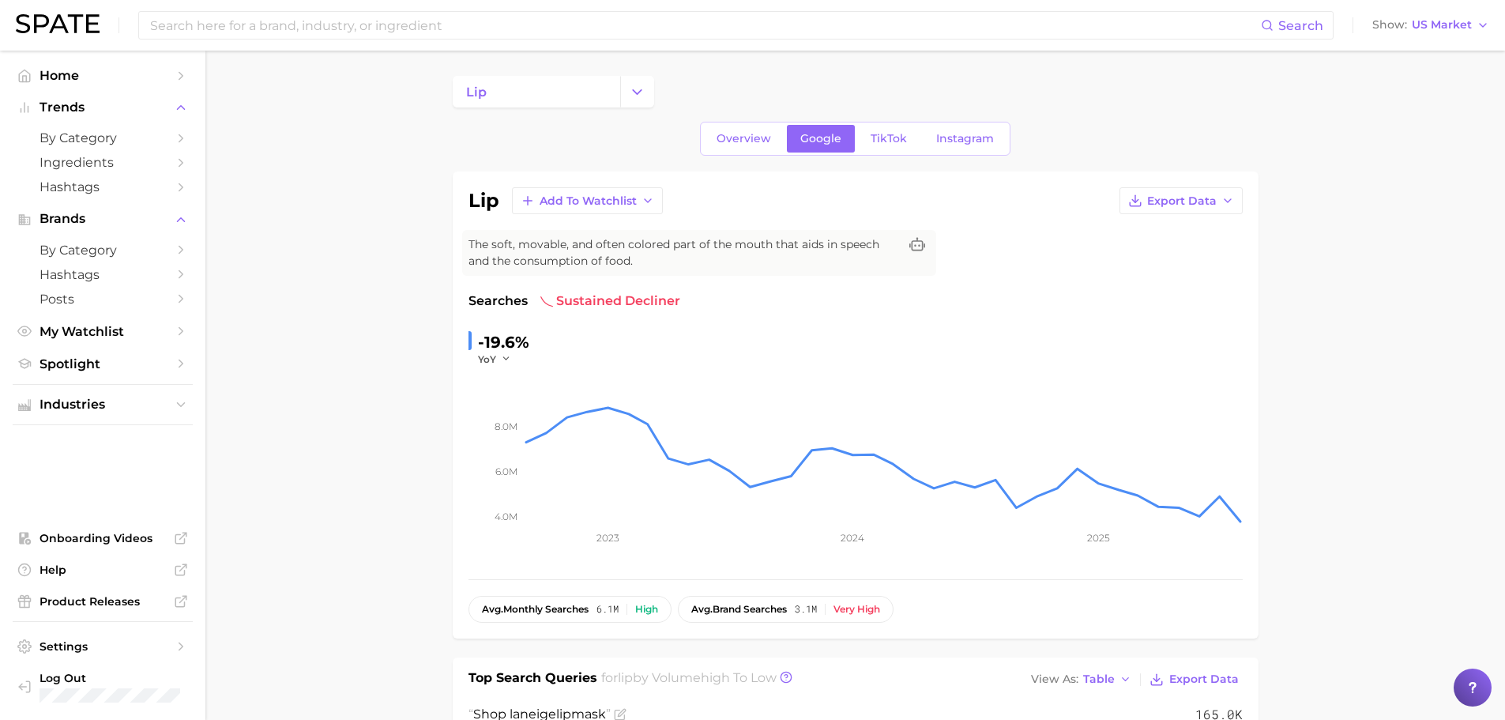
click at [885, 145] on span "TikTok" at bounding box center [888, 138] width 36 height 13
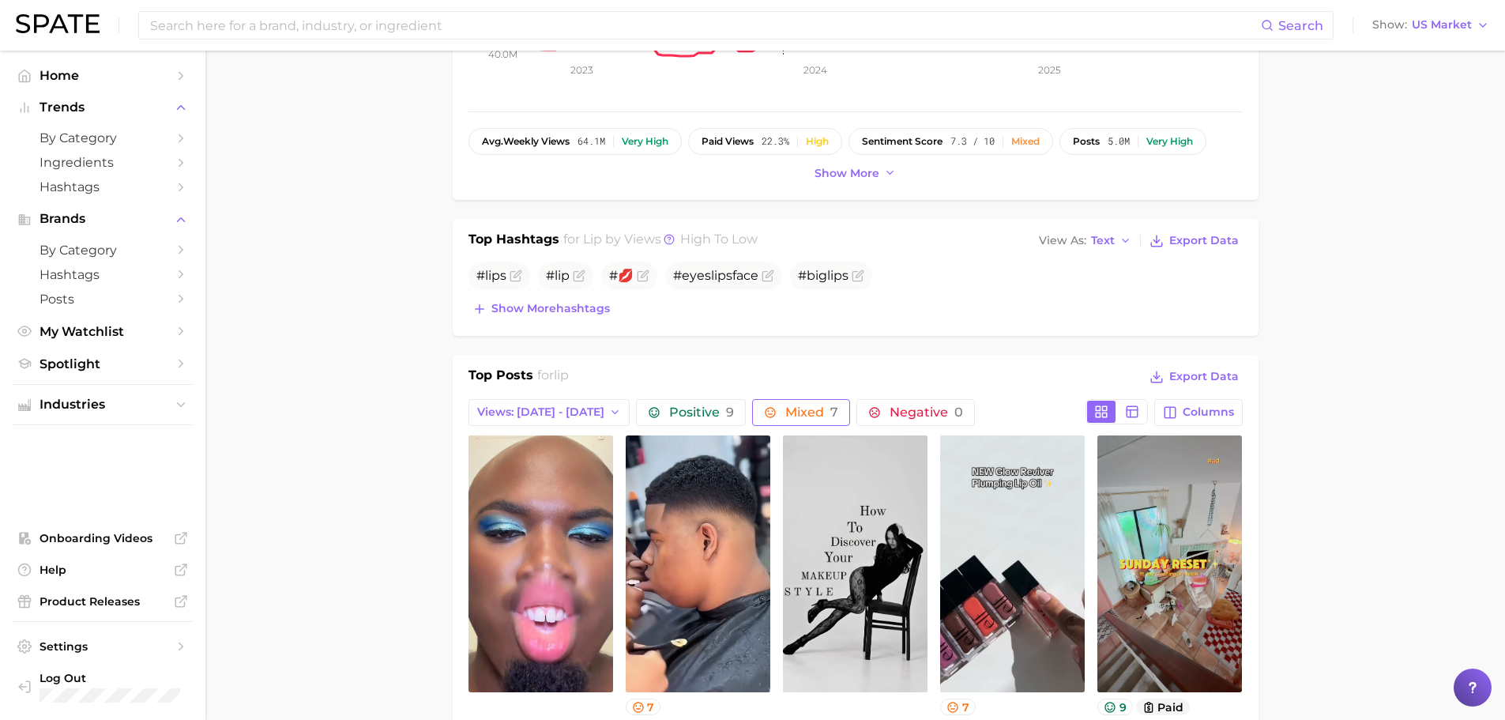
scroll to position [474, 0]
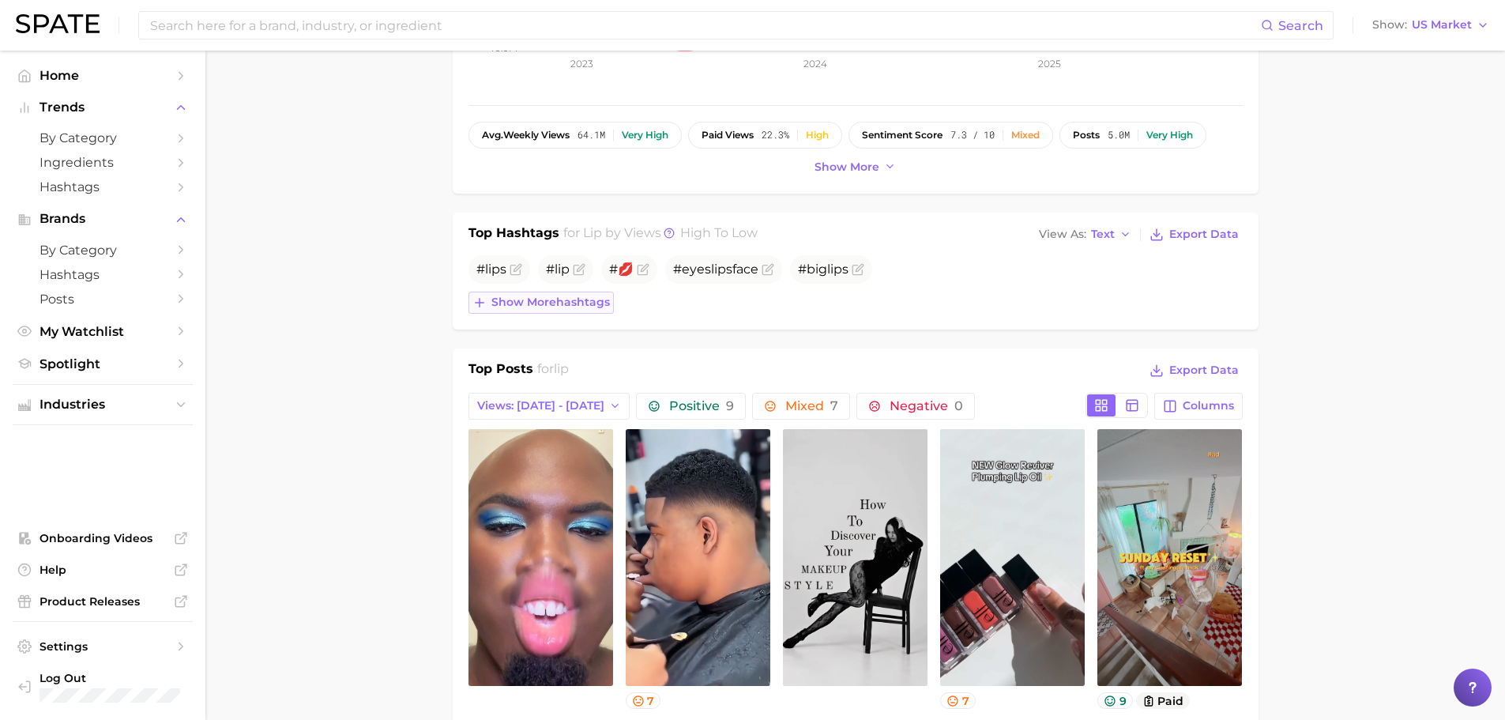
click at [532, 311] on button "Show more hashtags" at bounding box center [540, 302] width 145 height 22
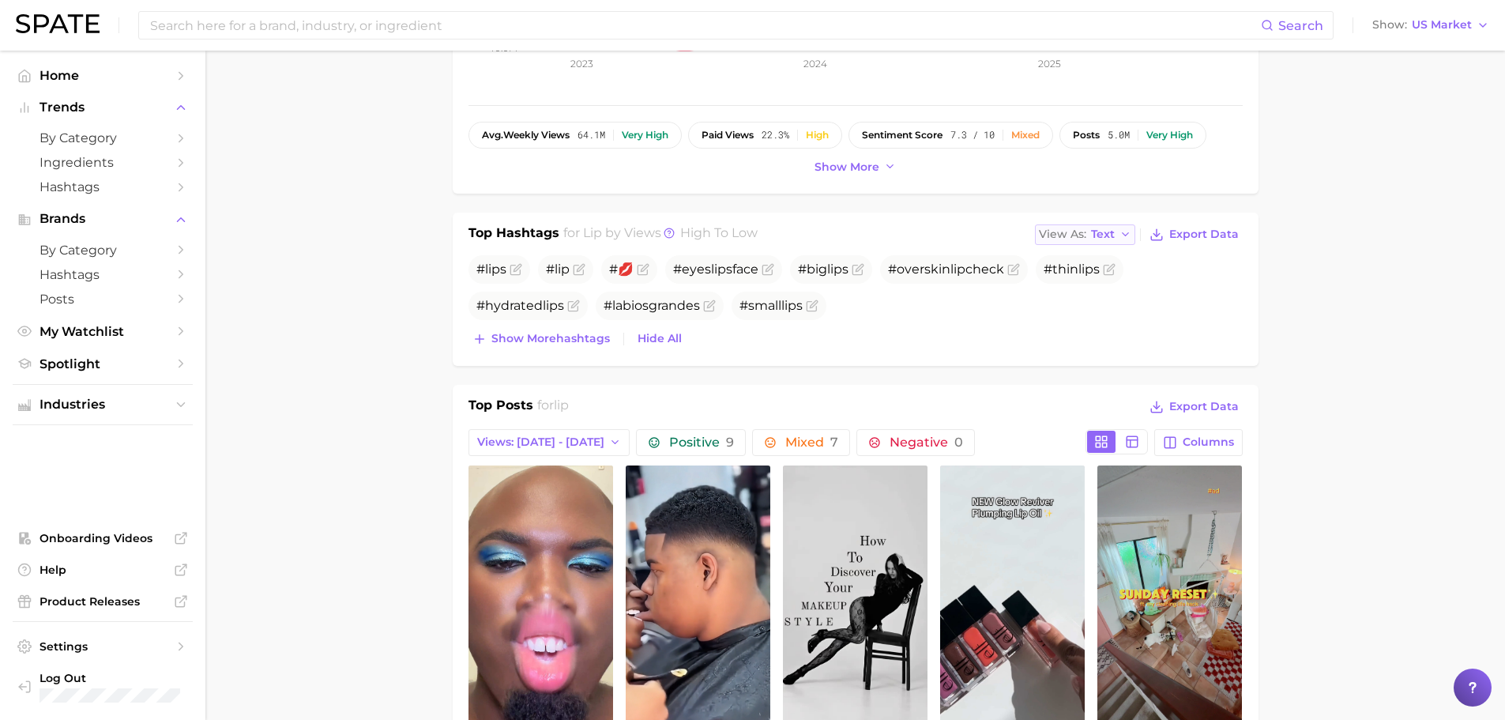
click at [1113, 239] on span "Text" at bounding box center [1103, 234] width 24 height 9
click at [1083, 291] on span "Table" at bounding box center [1077, 288] width 31 height 13
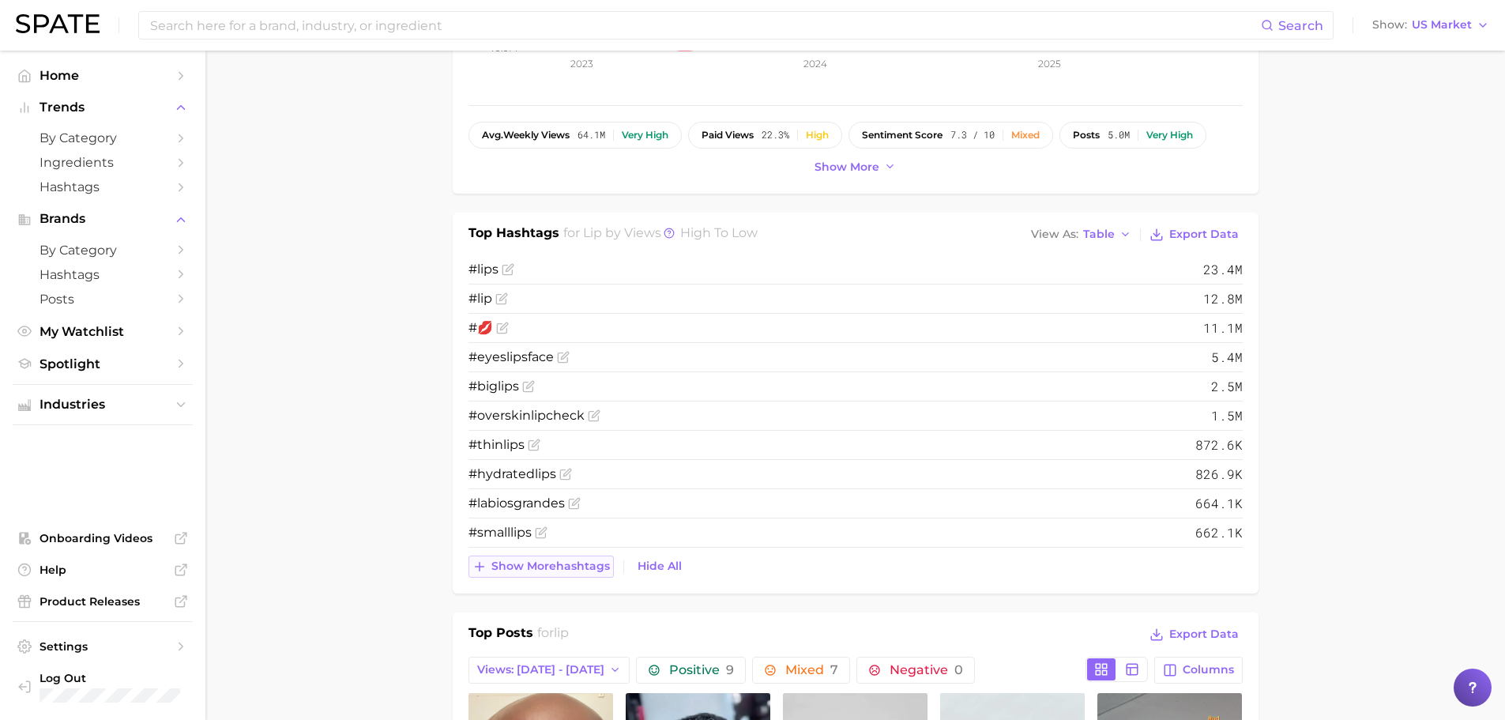
click at [504, 569] on span "Show more hashtags" at bounding box center [550, 565] width 118 height 13
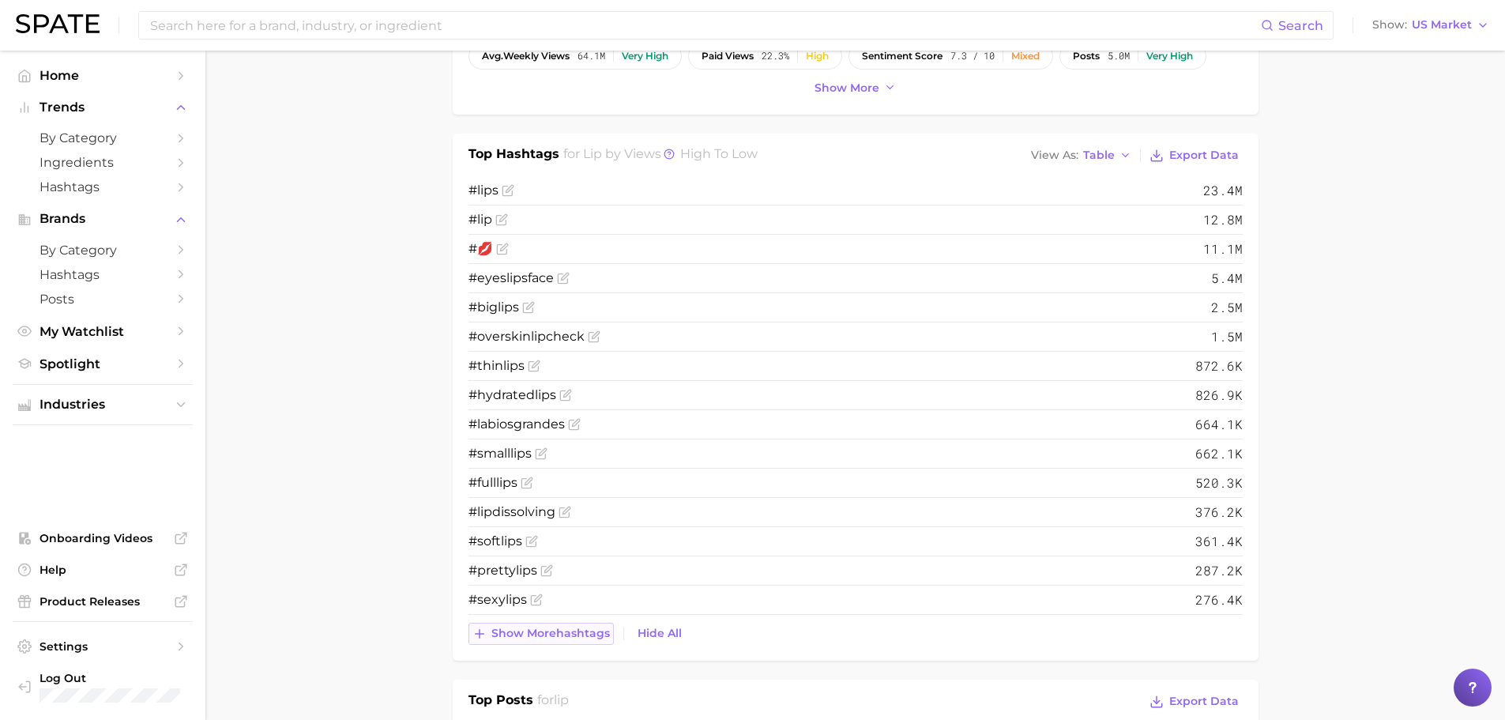
scroll to position [0, 0]
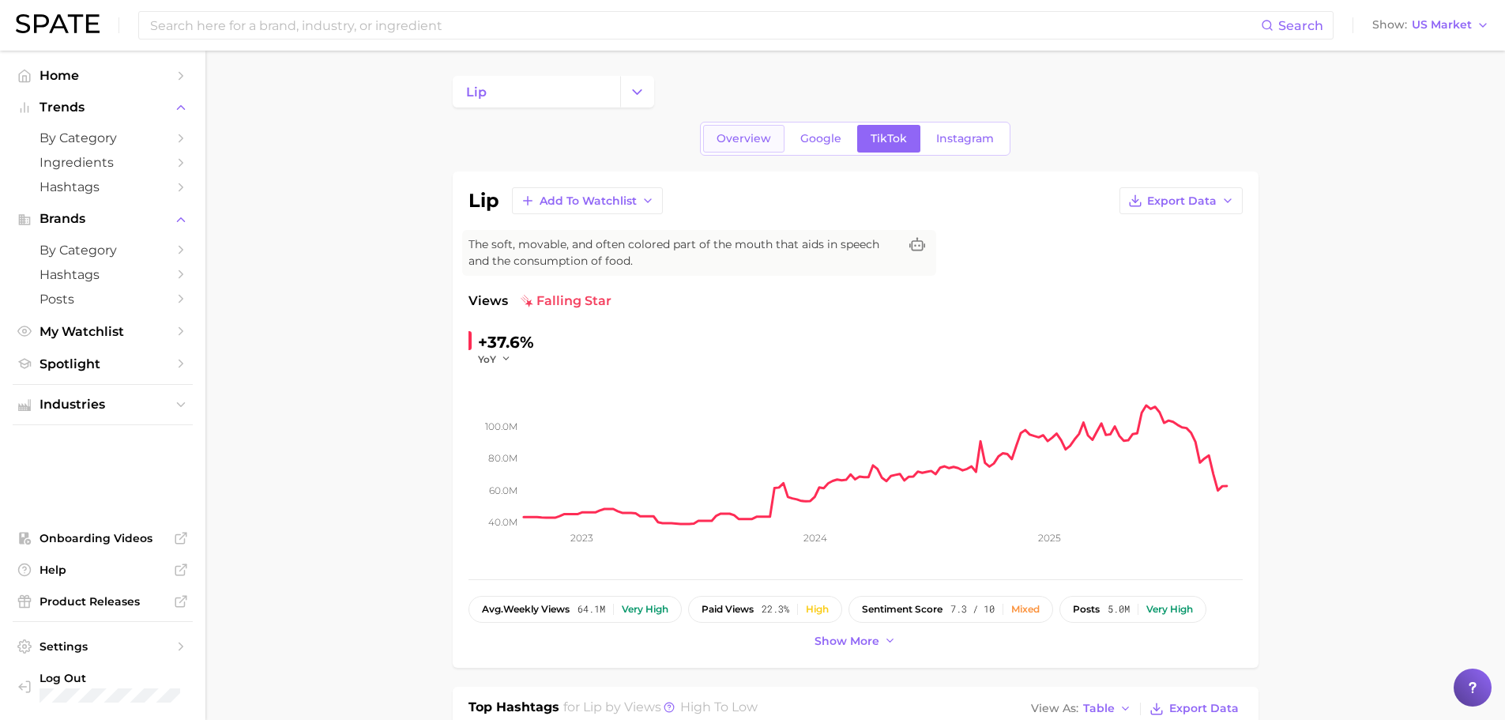
click at [758, 143] on span "Overview" at bounding box center [743, 138] width 54 height 13
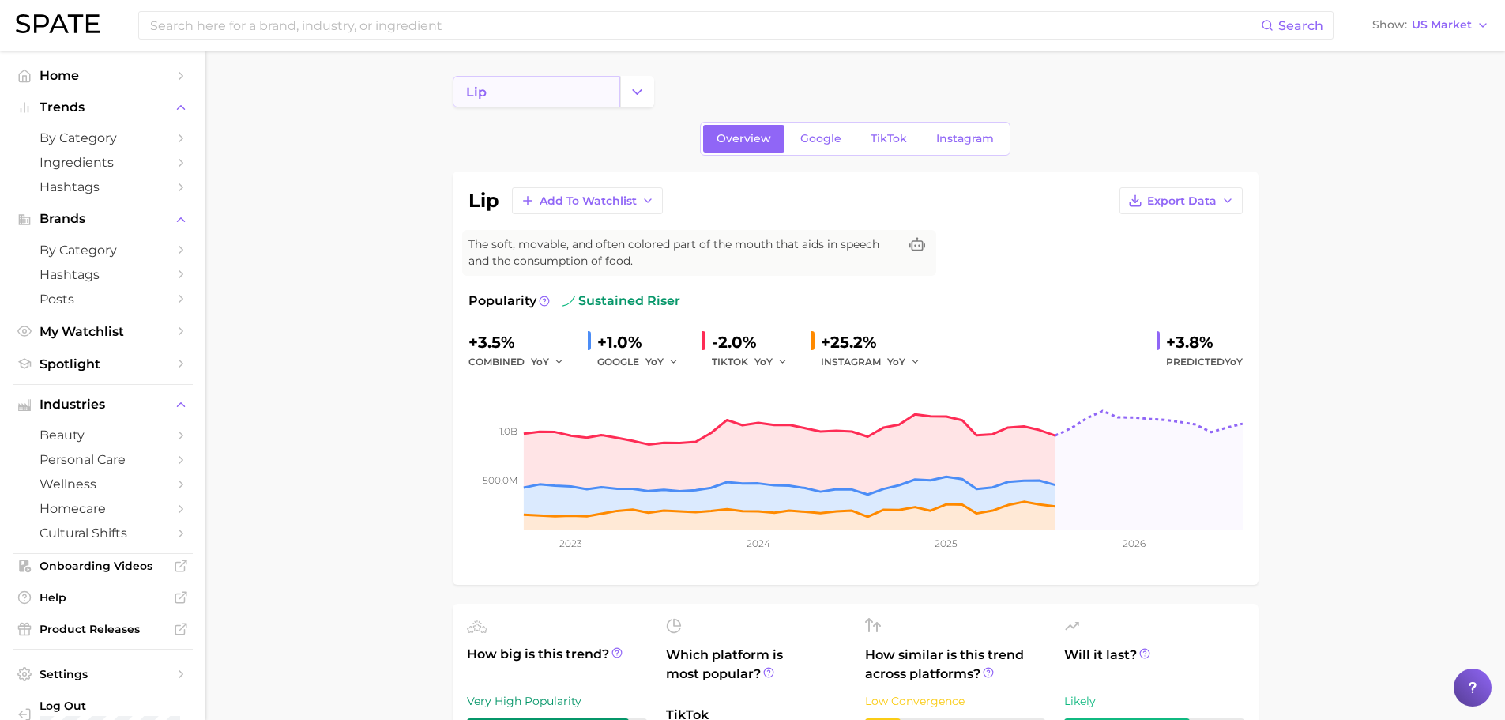
click at [520, 94] on link "lip" at bounding box center [536, 92] width 167 height 32
click at [648, 87] on button "Change Category" at bounding box center [637, 92] width 34 height 32
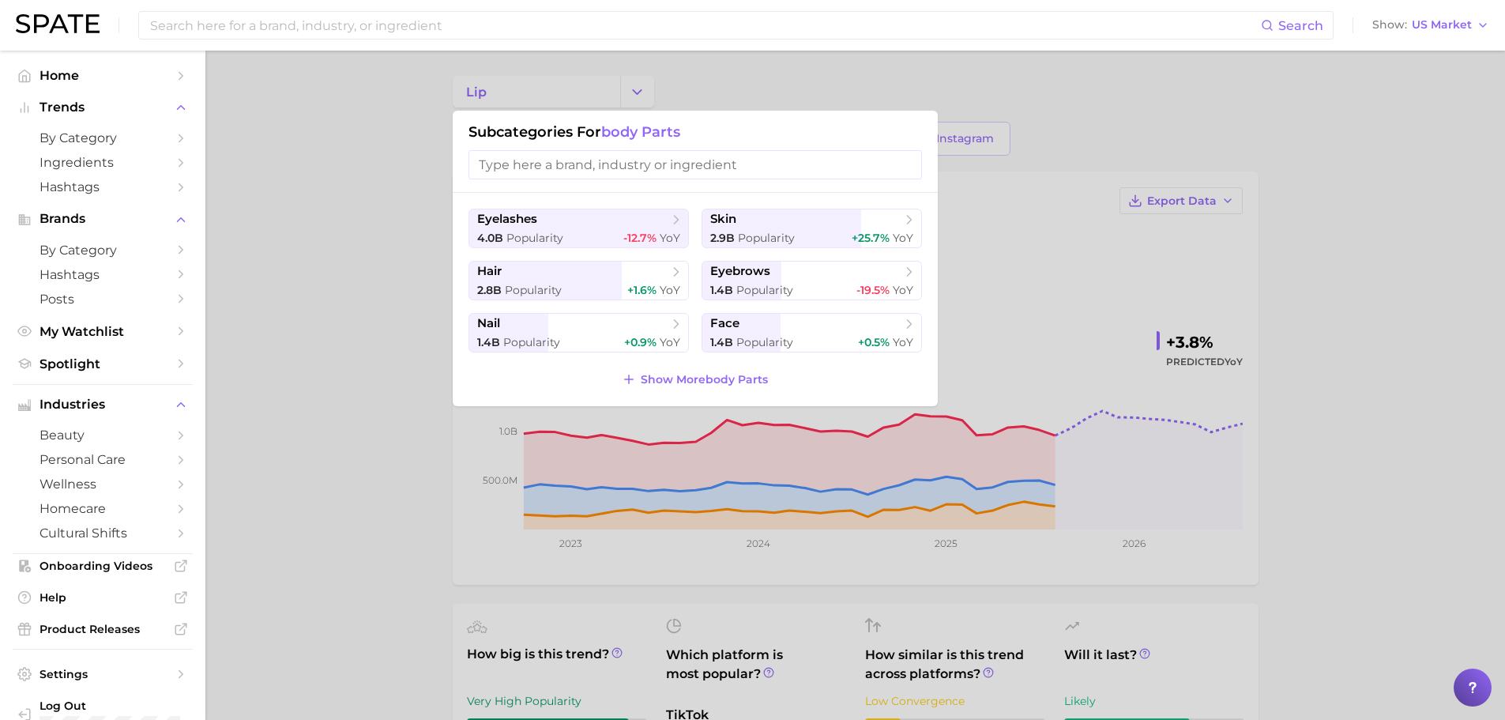
click at [329, 103] on div at bounding box center [752, 360] width 1505 height 720
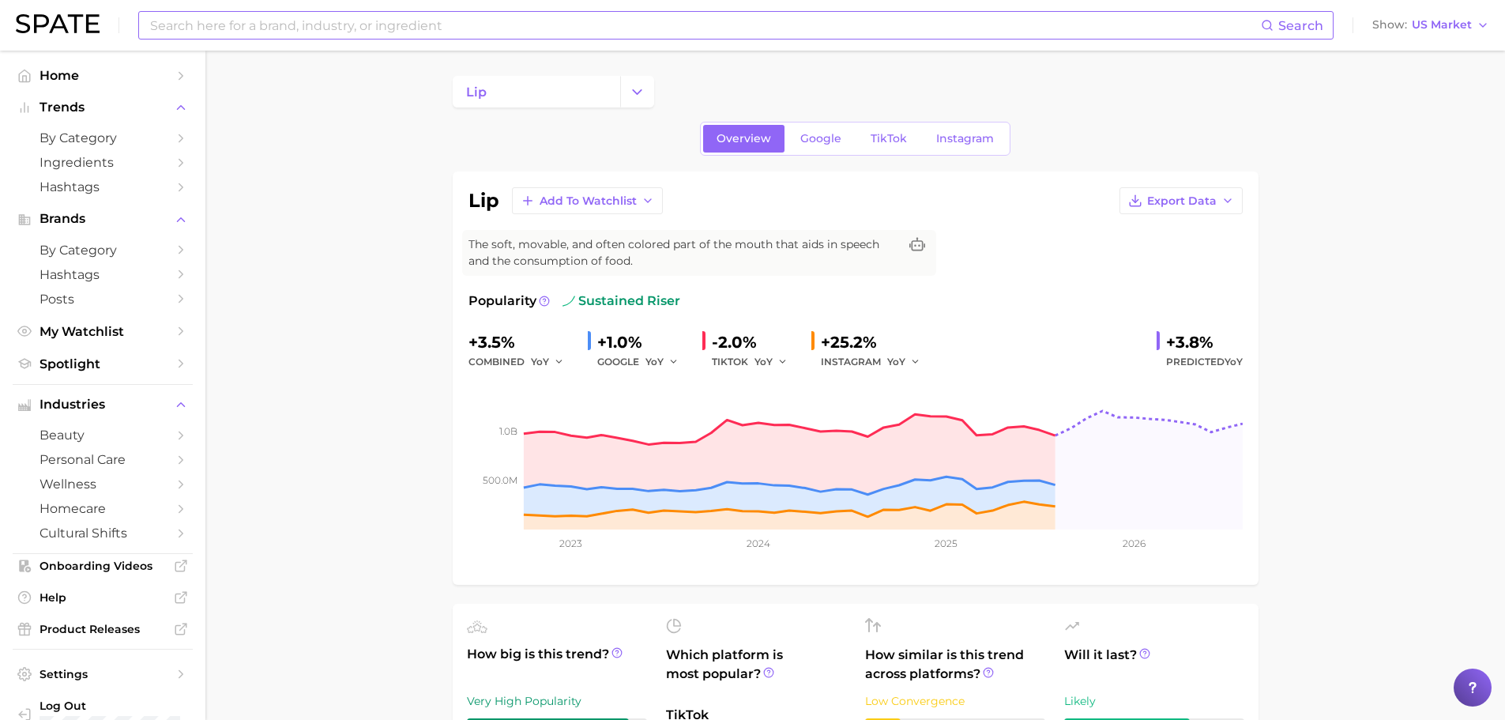
click at [299, 17] on input at bounding box center [704, 25] width 1112 height 27
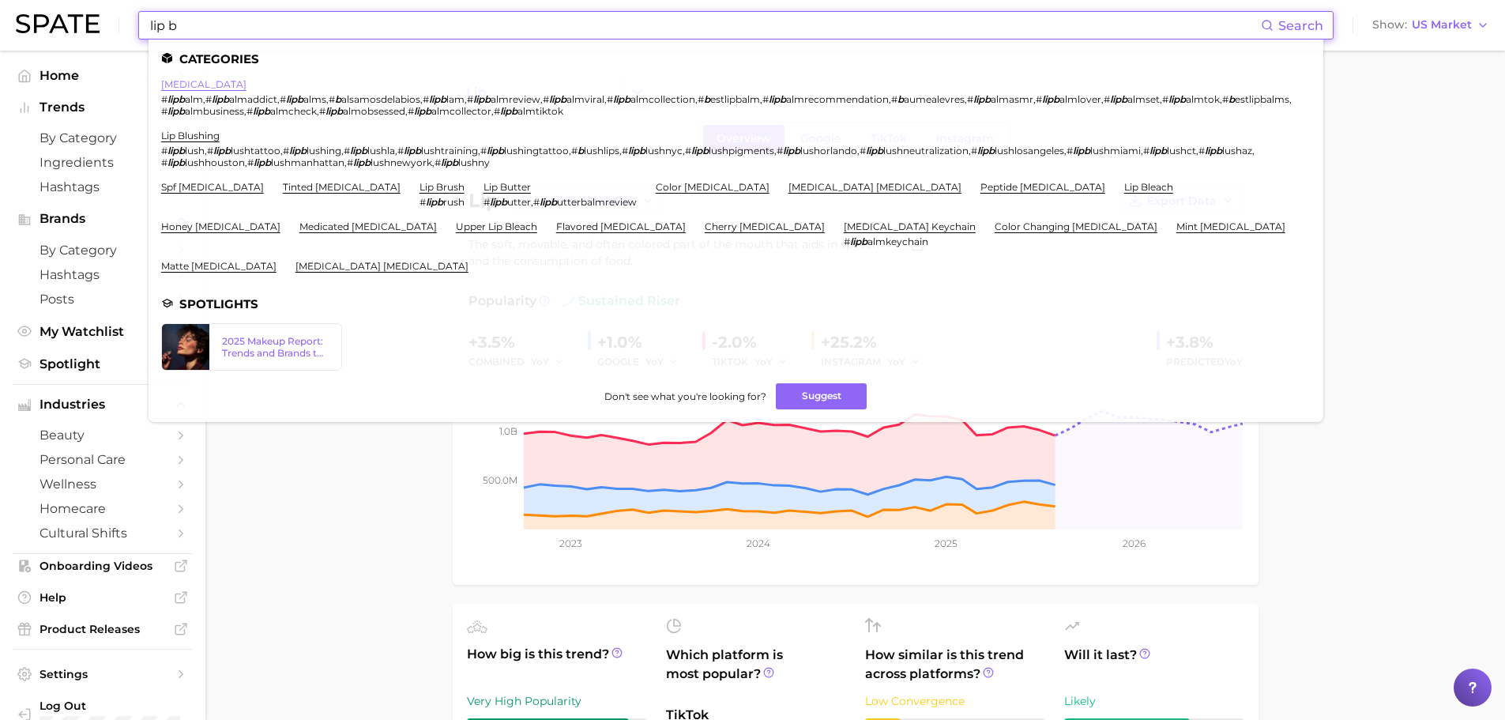
type input "lip b"
click at [184, 83] on link "[MEDICAL_DATA]" at bounding box center [203, 84] width 85 height 12
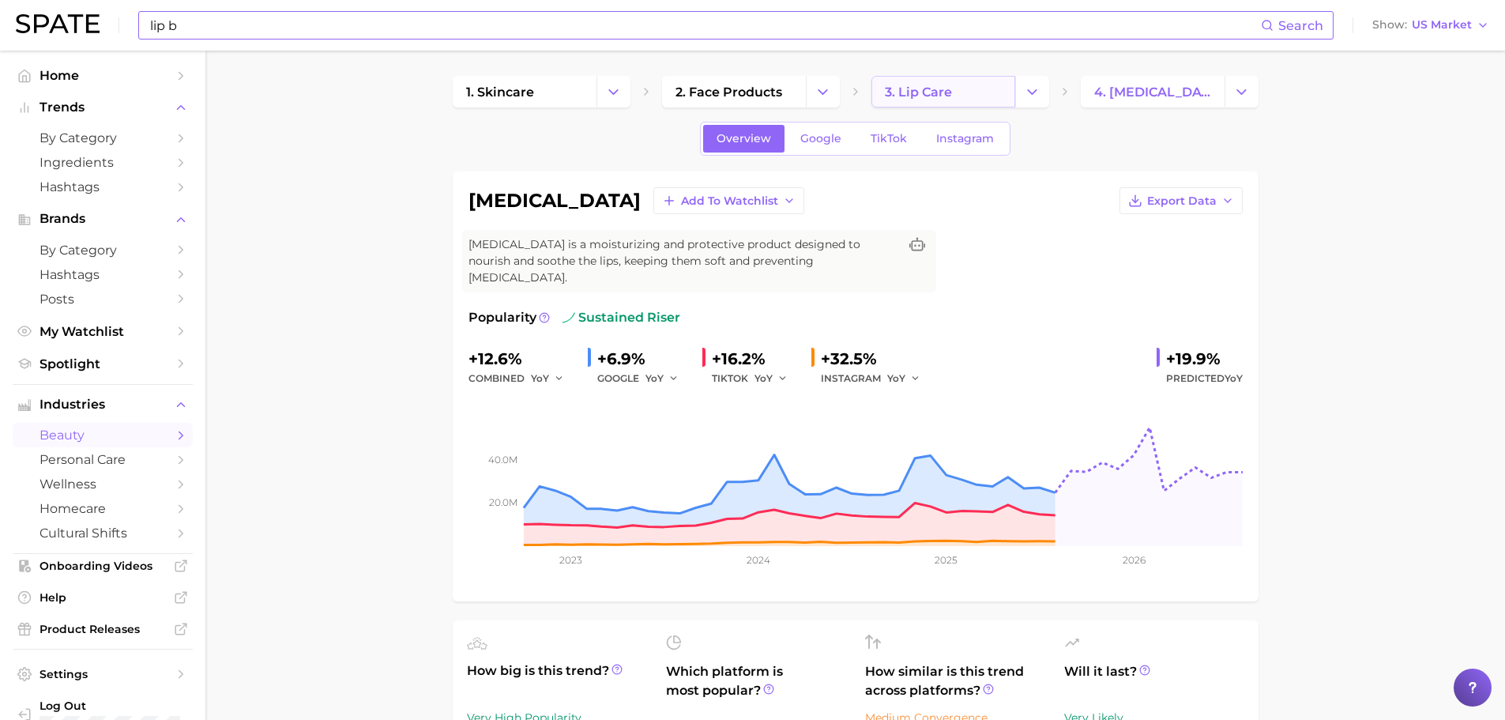
click at [898, 95] on span "3. lip care" at bounding box center [918, 92] width 67 height 15
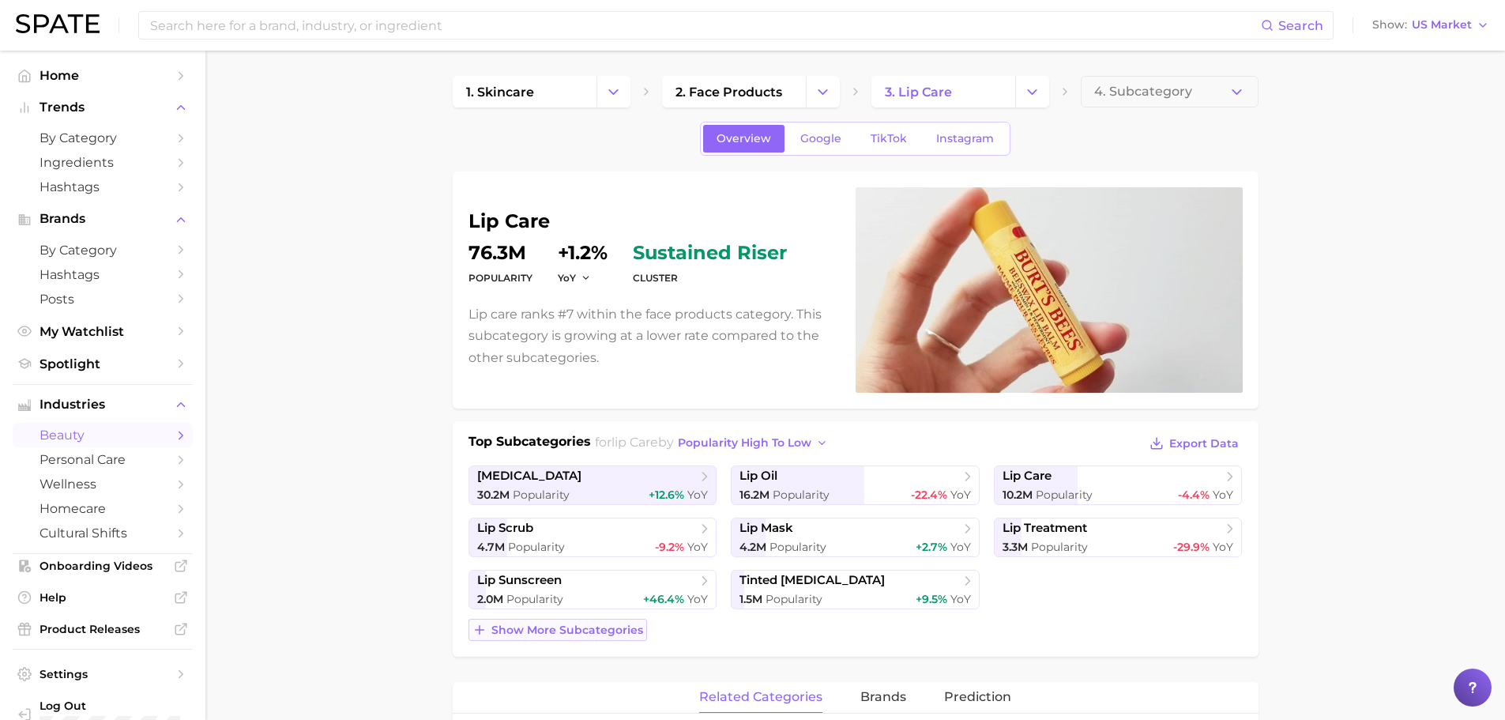
click at [578, 636] on span "Show more subcategories" at bounding box center [567, 629] width 152 height 13
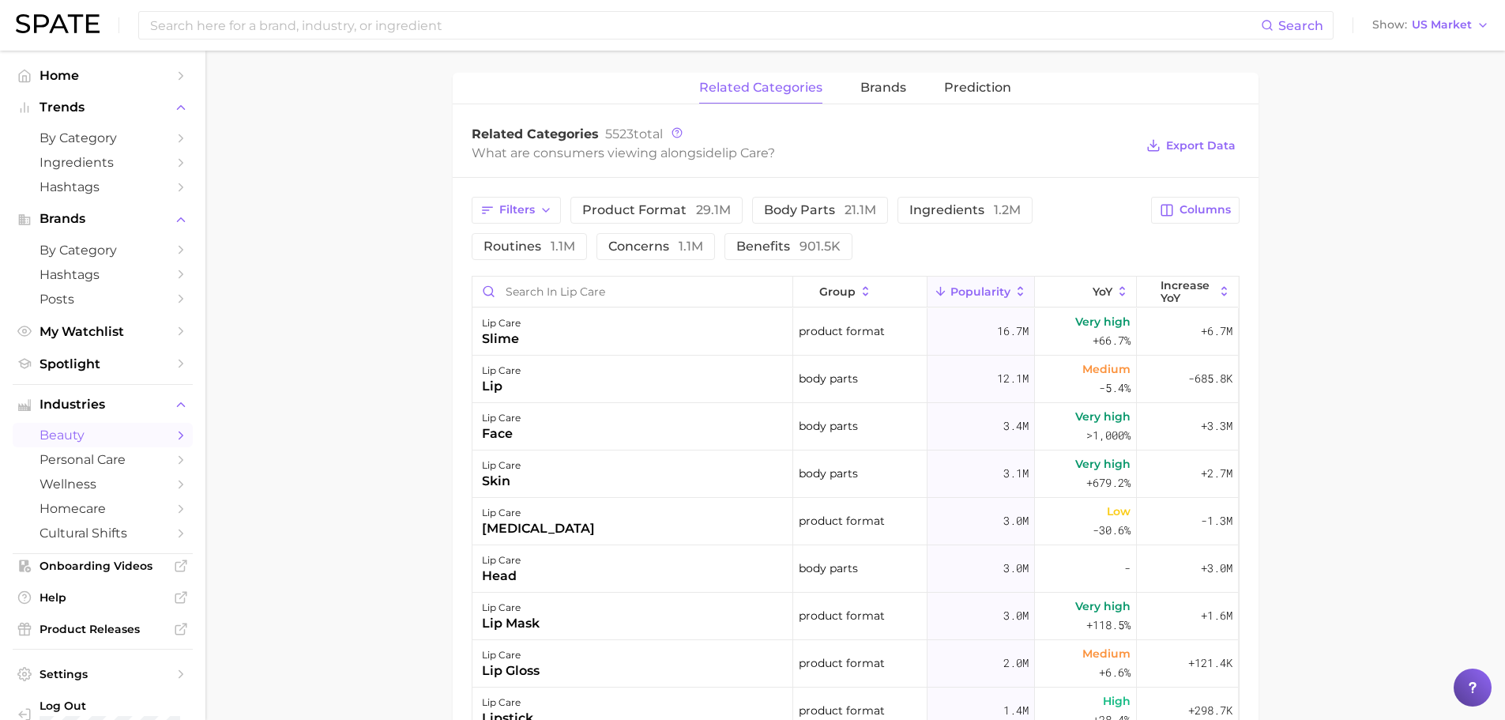
scroll to position [1027, 0]
click at [1169, 290] on span "Increase YoY" at bounding box center [1187, 290] width 54 height 25
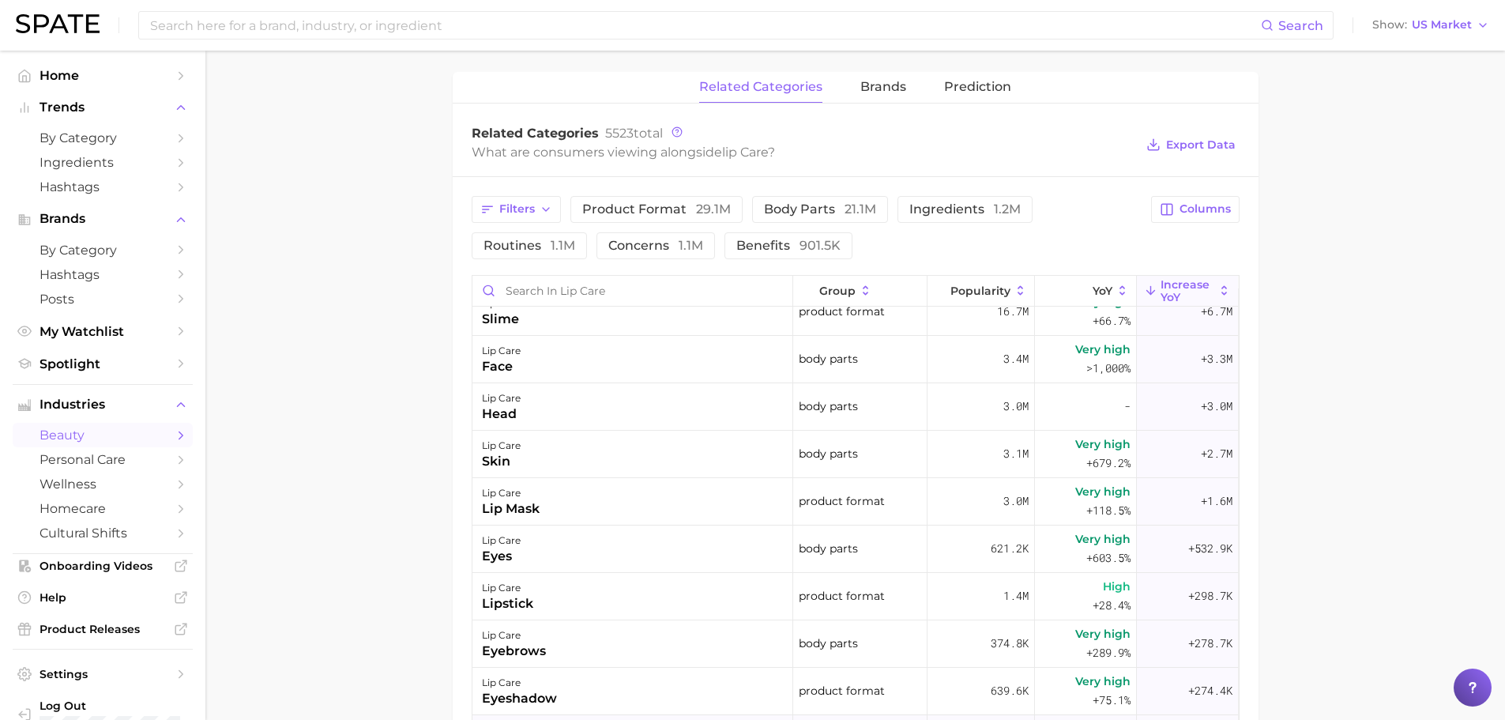
scroll to position [0, 0]
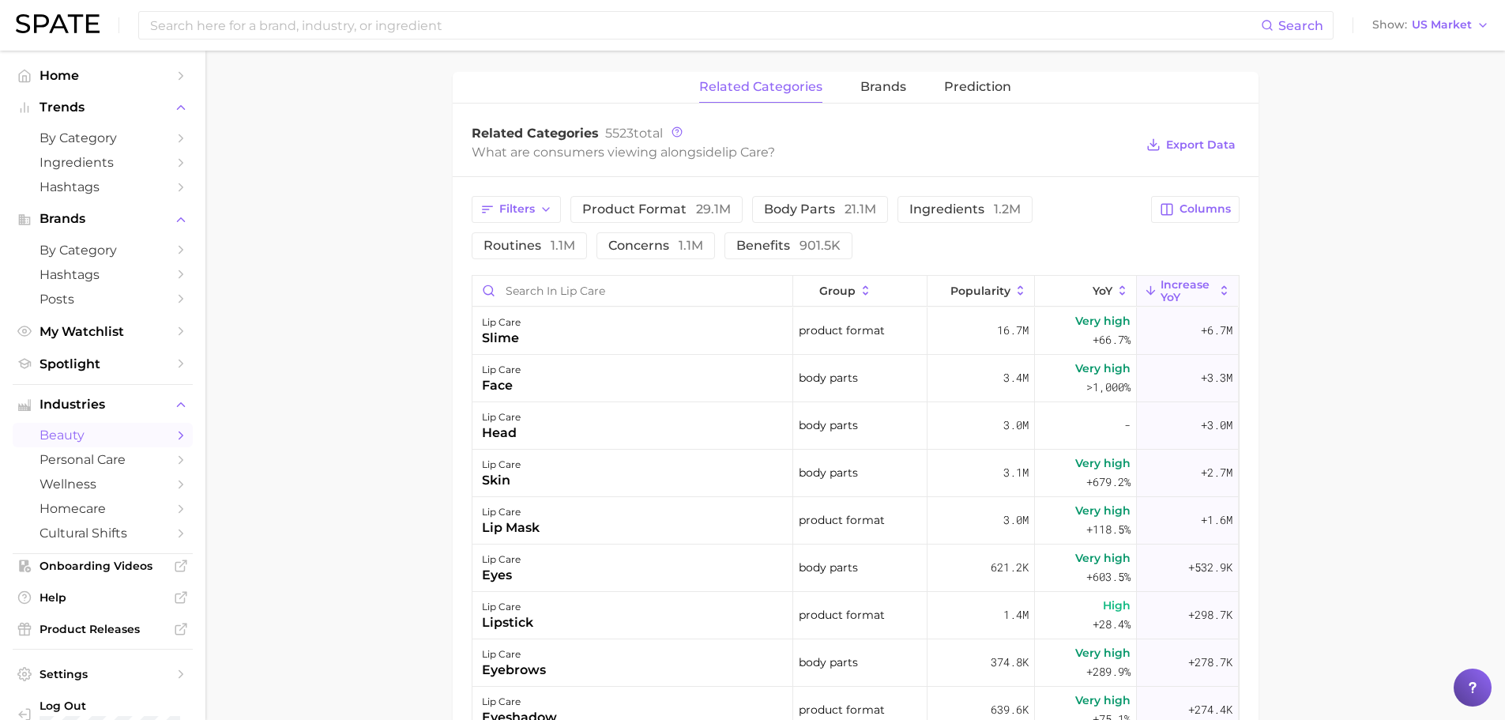
click at [385, 345] on main "1. skincare 2. face products 3. lip care 4. Subcategory Overview Google TikTok …" at bounding box center [854, 58] width 1299 height 2069
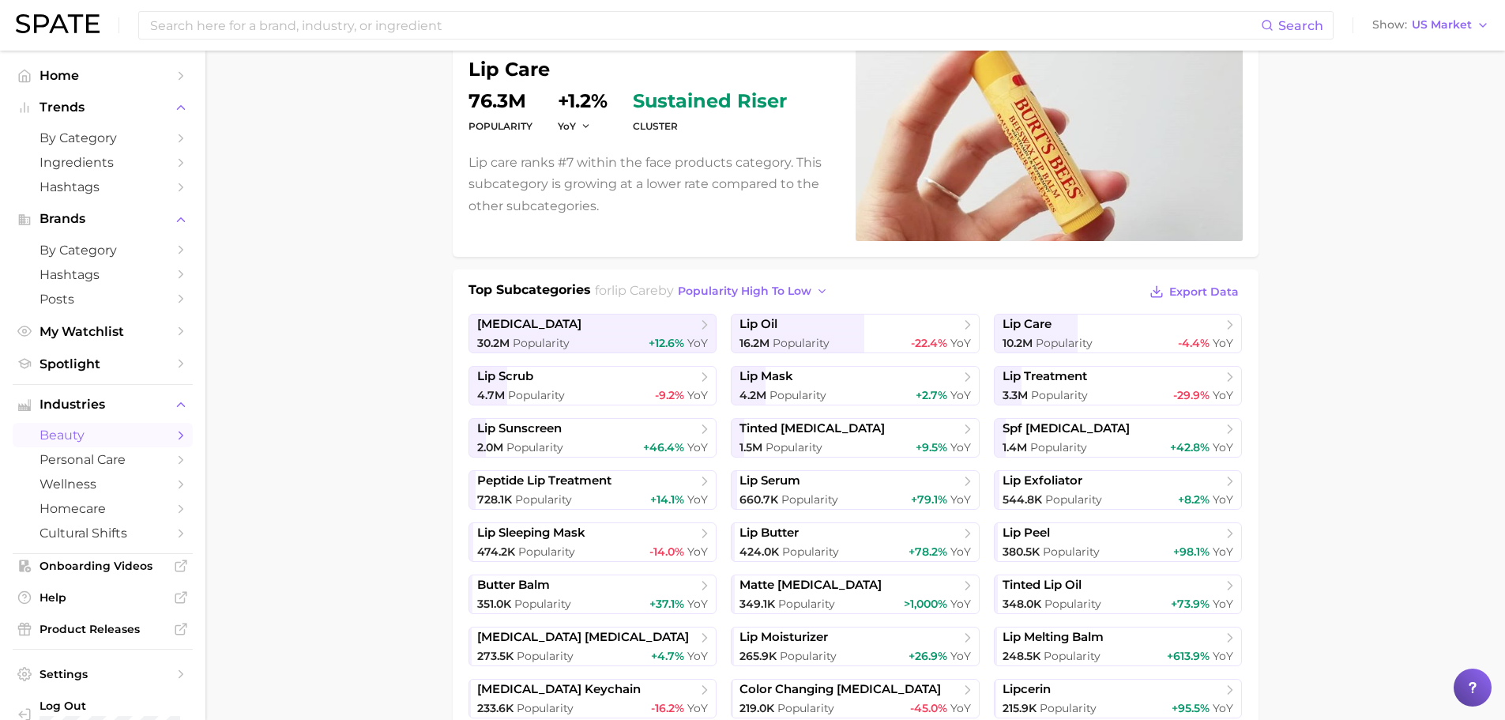
scroll to position [158, 0]
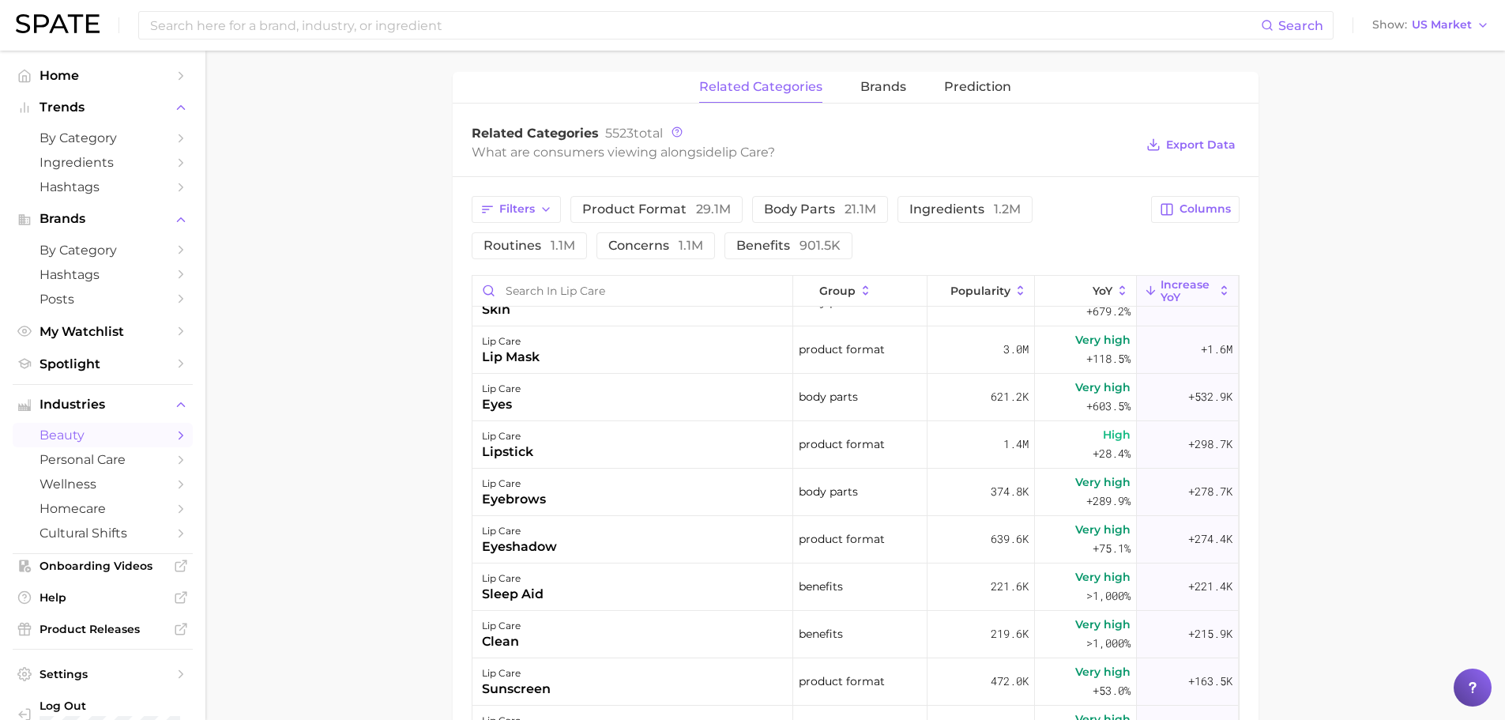
scroll to position [0, 0]
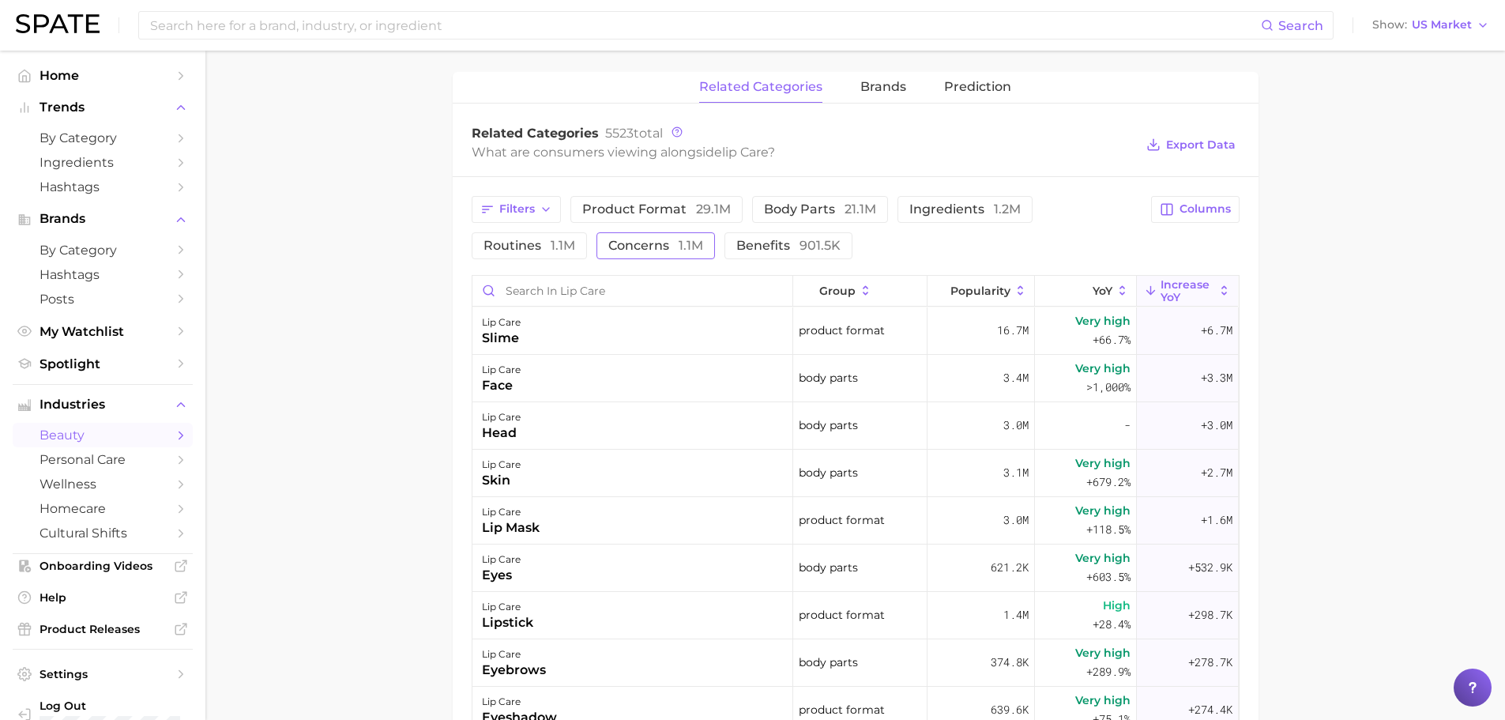
click at [629, 247] on span "concerns 1.1m" at bounding box center [655, 245] width 95 height 13
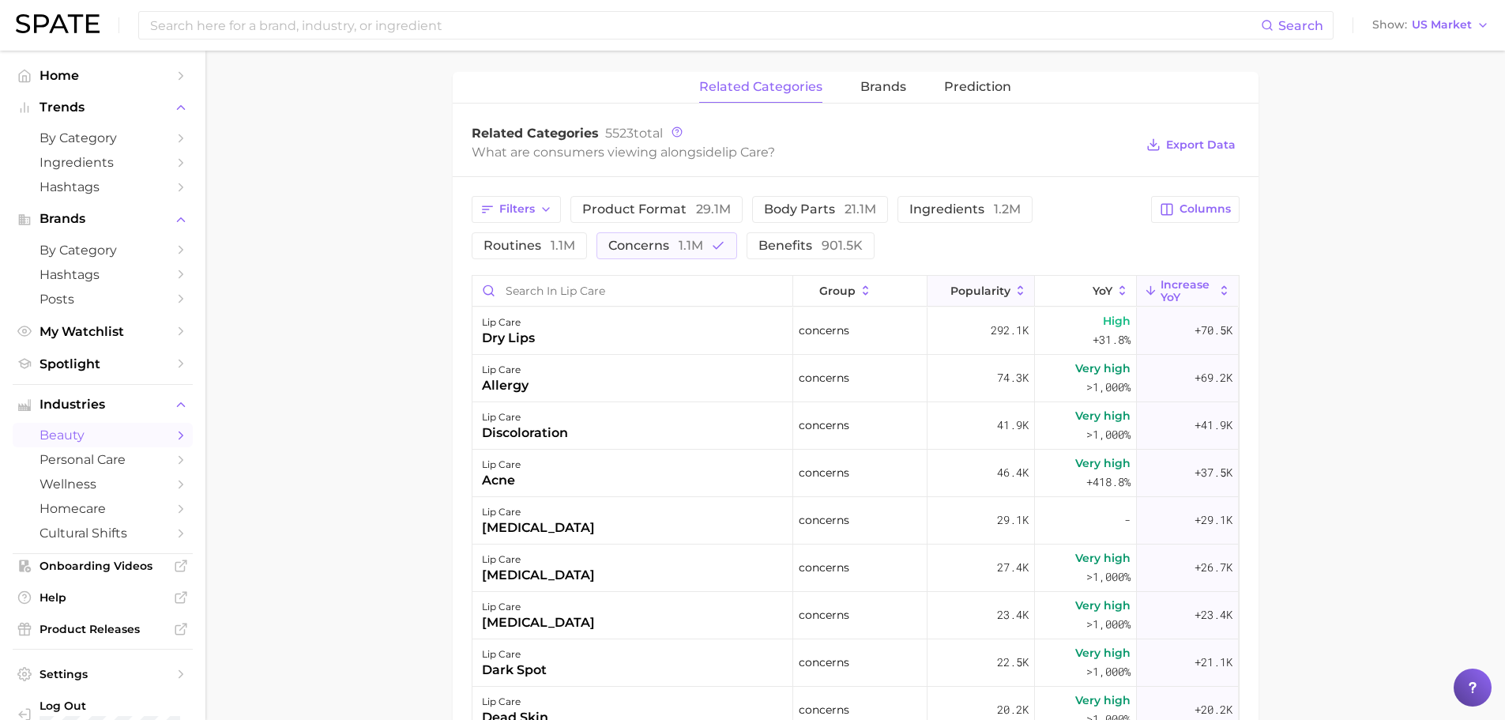
click at [1002, 291] on button "Popularity" at bounding box center [980, 291] width 107 height 31
